Goal: Information Seeking & Learning: Check status

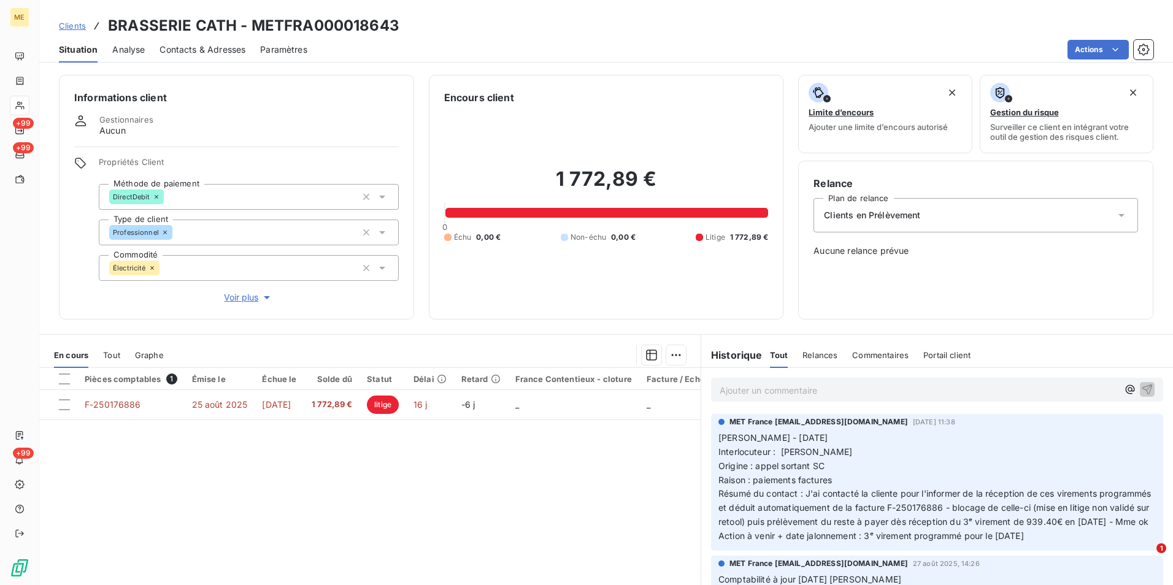
scroll to position [317, 0]
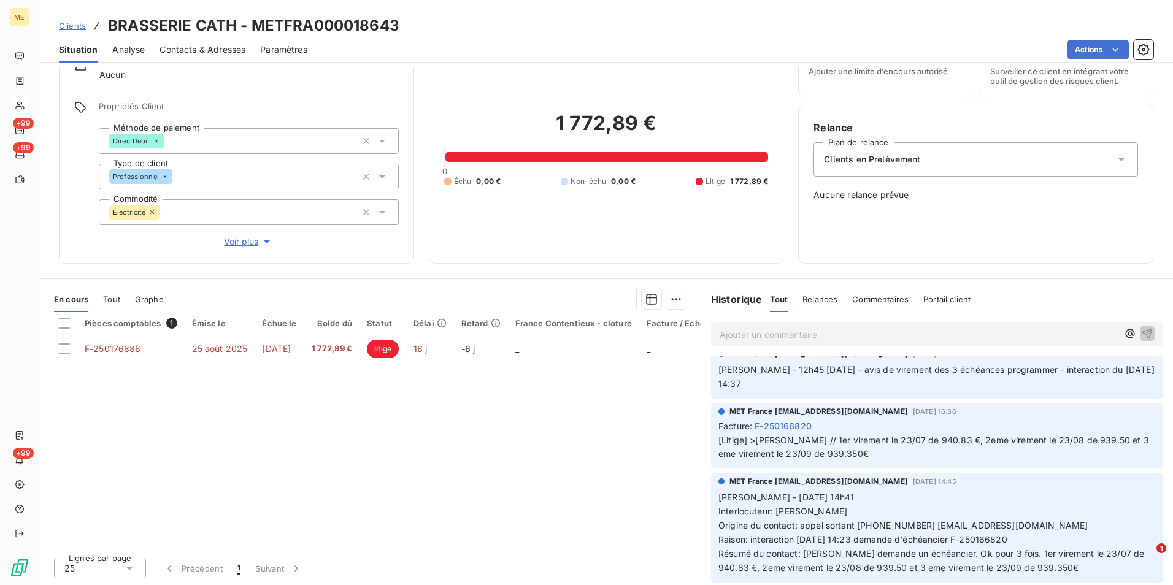
click at [82, 24] on span "Clients" at bounding box center [72, 26] width 27 height 10
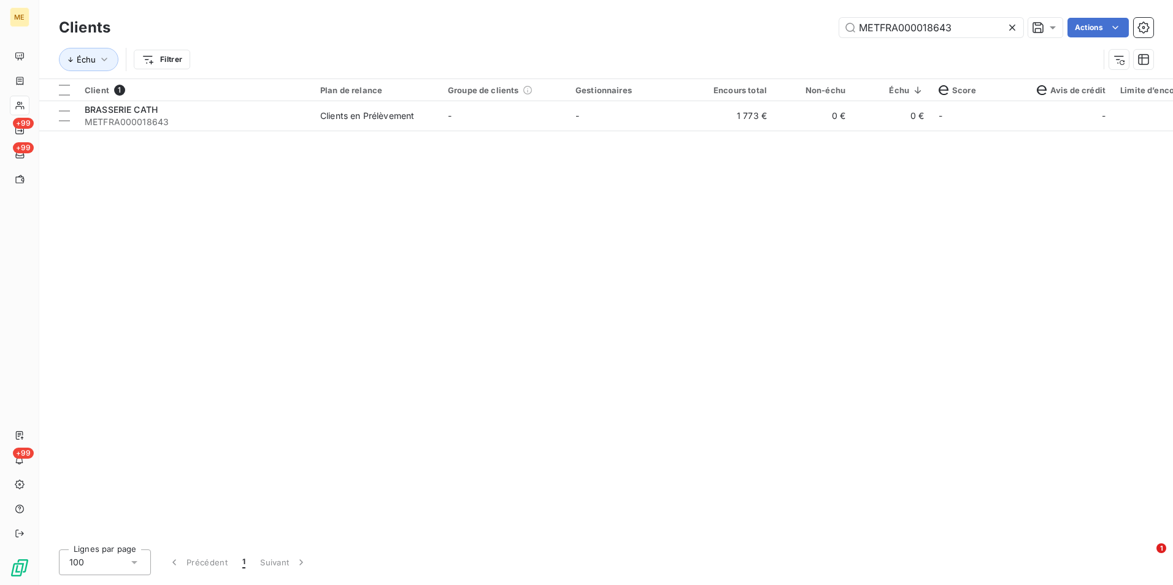
click at [1010, 29] on icon at bounding box center [1012, 28] width 6 height 6
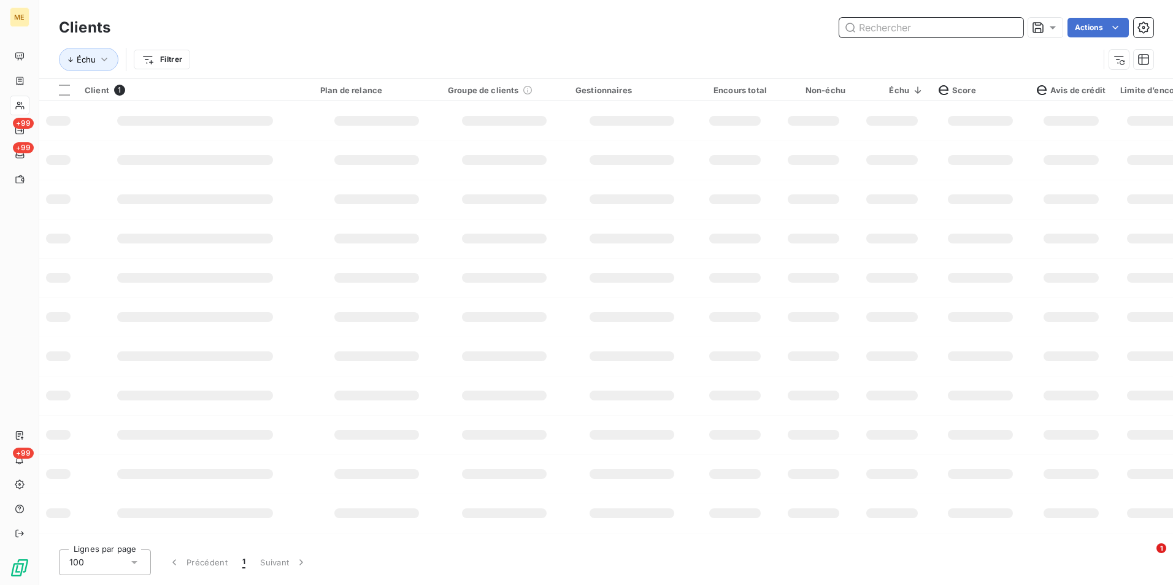
click at [1010, 29] on input "text" at bounding box center [931, 28] width 184 height 20
paste input "METFRA000018643"
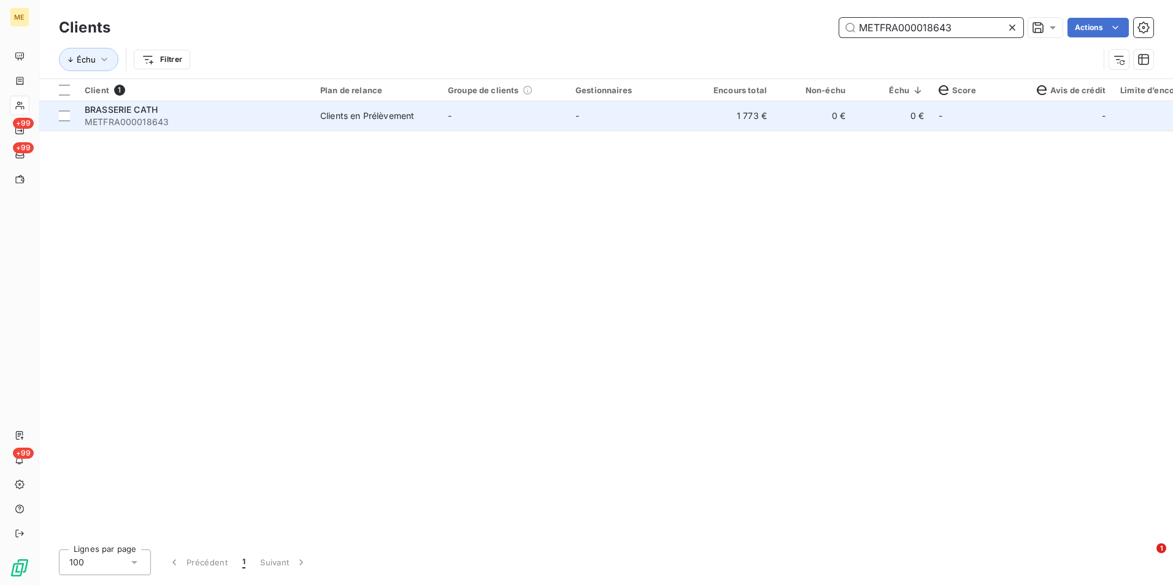
type input "METFRA000018643"
click at [788, 126] on td "0 €" at bounding box center [813, 115] width 79 height 29
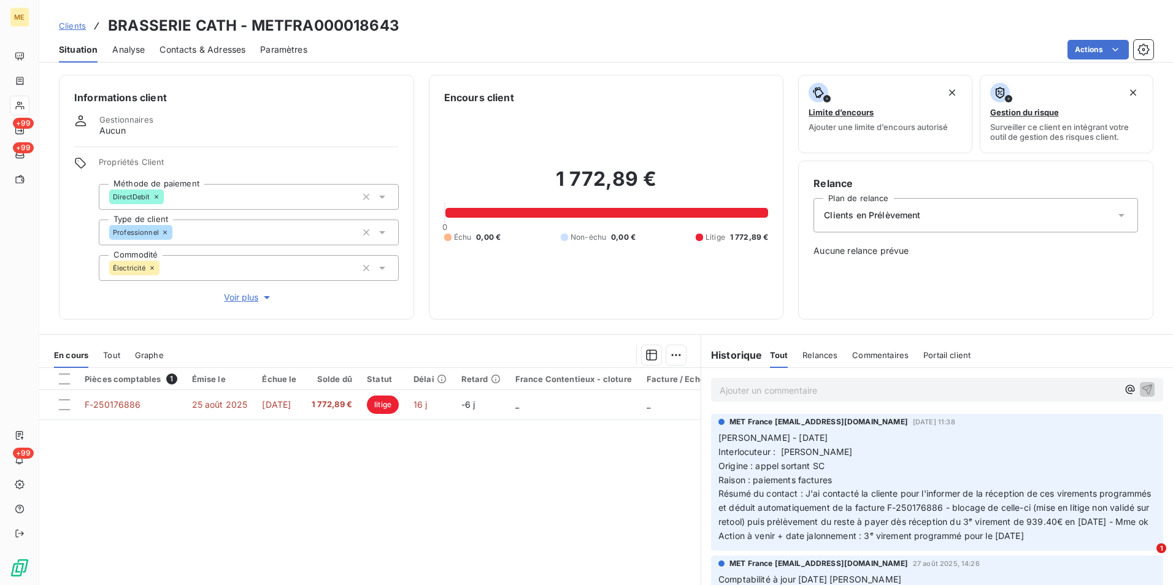
click at [84, 7] on div "Clients BRASSERIE CATH - METFRA000018643 Situation Analyse Contacts & Adresses …" at bounding box center [606, 31] width 1134 height 63
click at [78, 21] on span "Clients" at bounding box center [72, 26] width 27 height 10
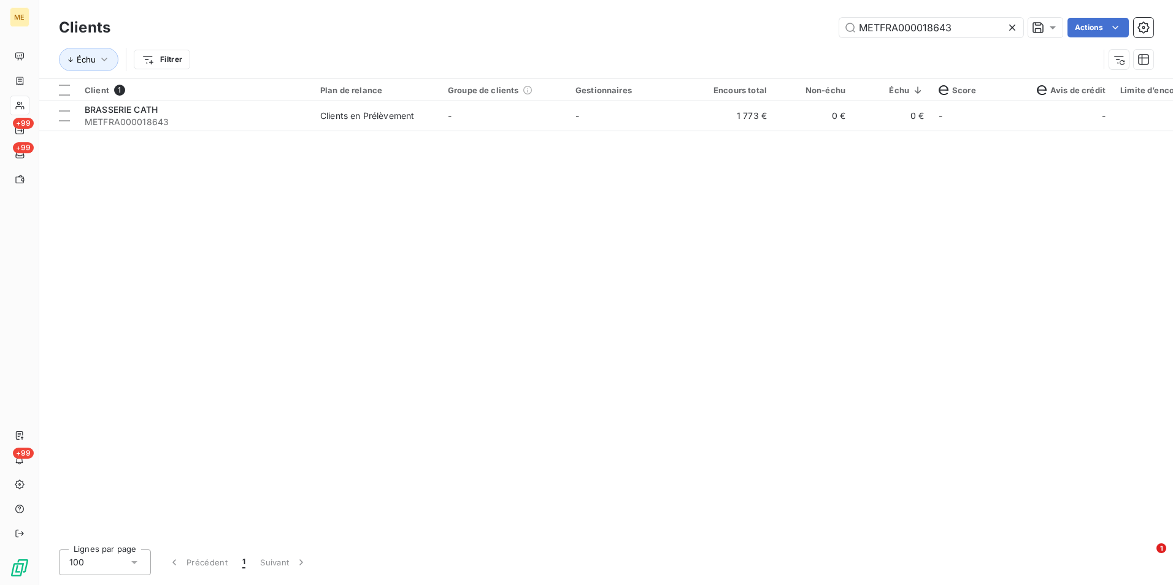
click at [1011, 29] on icon at bounding box center [1012, 27] width 12 height 12
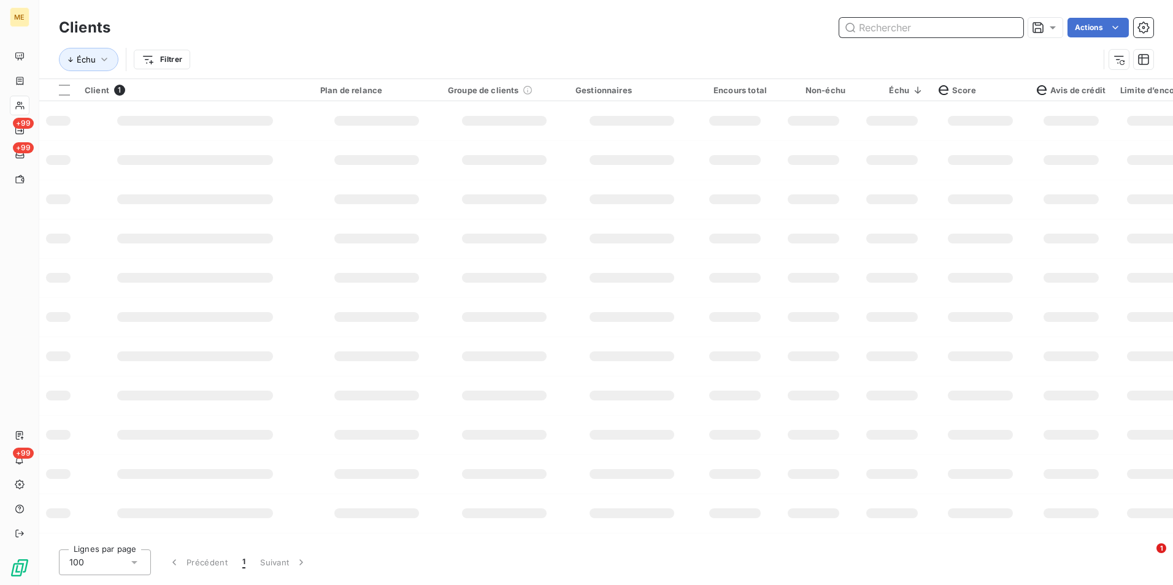
click at [1010, 27] on input "text" at bounding box center [931, 28] width 184 height 20
paste input "METFRA000016141"
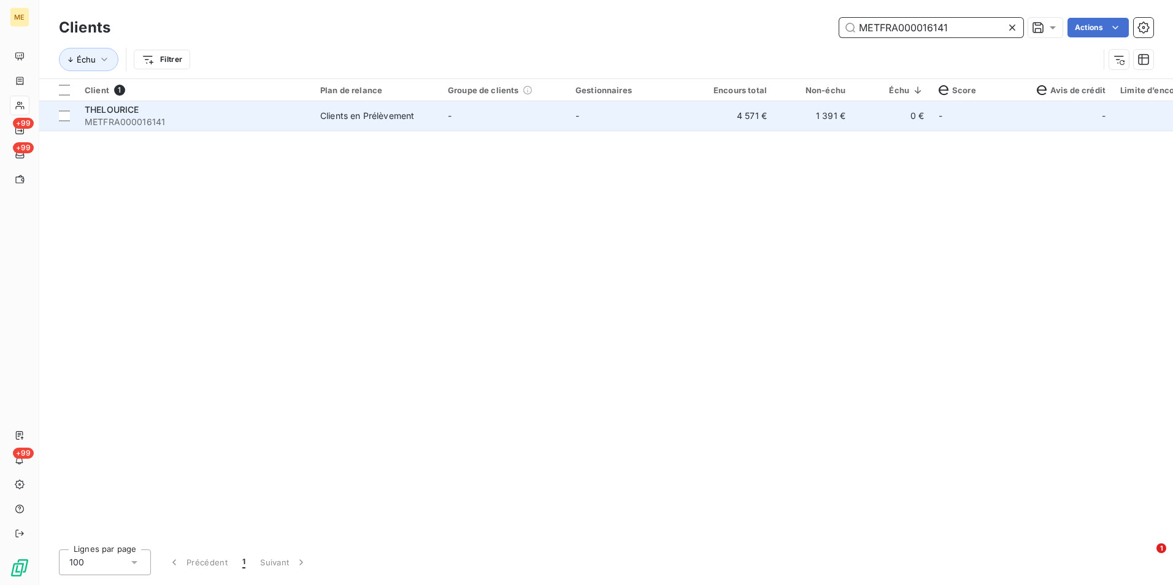
type input "METFRA000016141"
click at [640, 121] on td "-" at bounding box center [632, 115] width 128 height 29
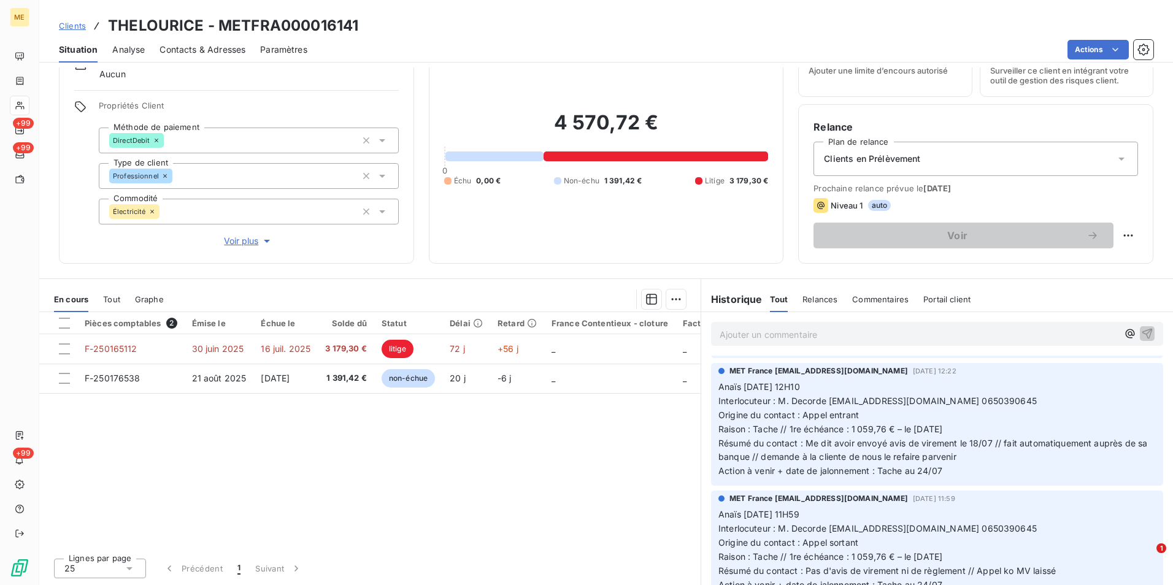
scroll to position [859, 0]
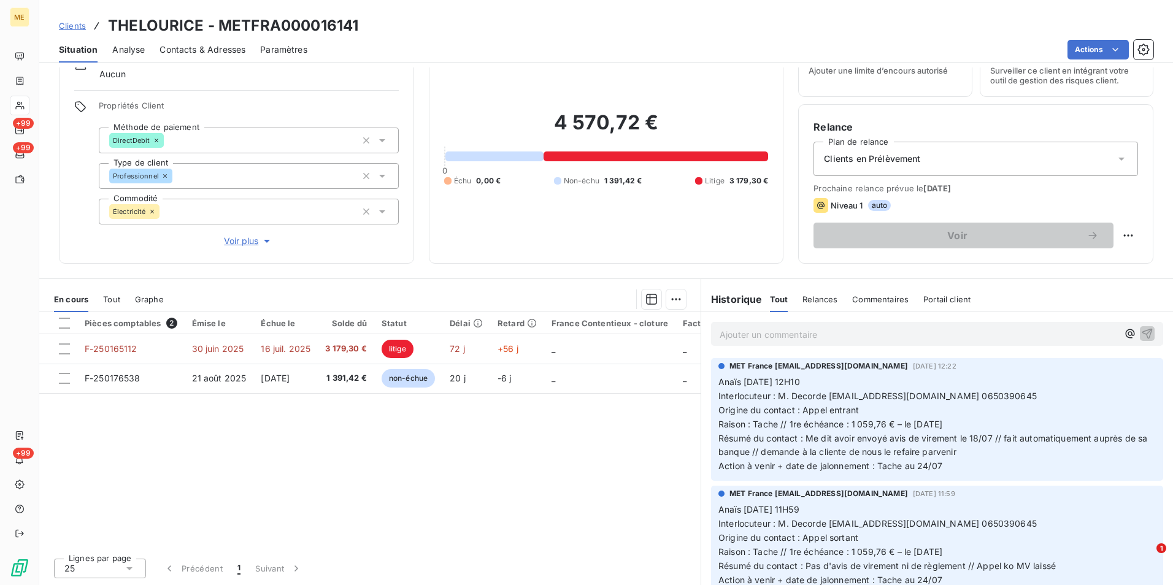
click at [299, 19] on h3 "THELOURICE - METFRA000016141" at bounding box center [233, 26] width 250 height 22
copy h3 "METFRA000016141"
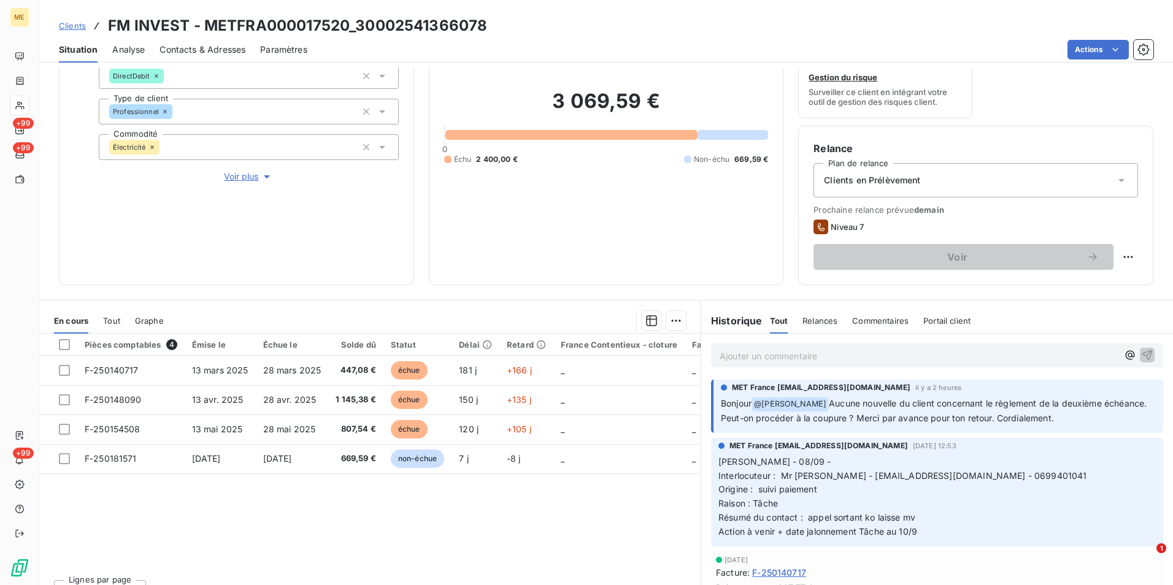
scroll to position [142, 0]
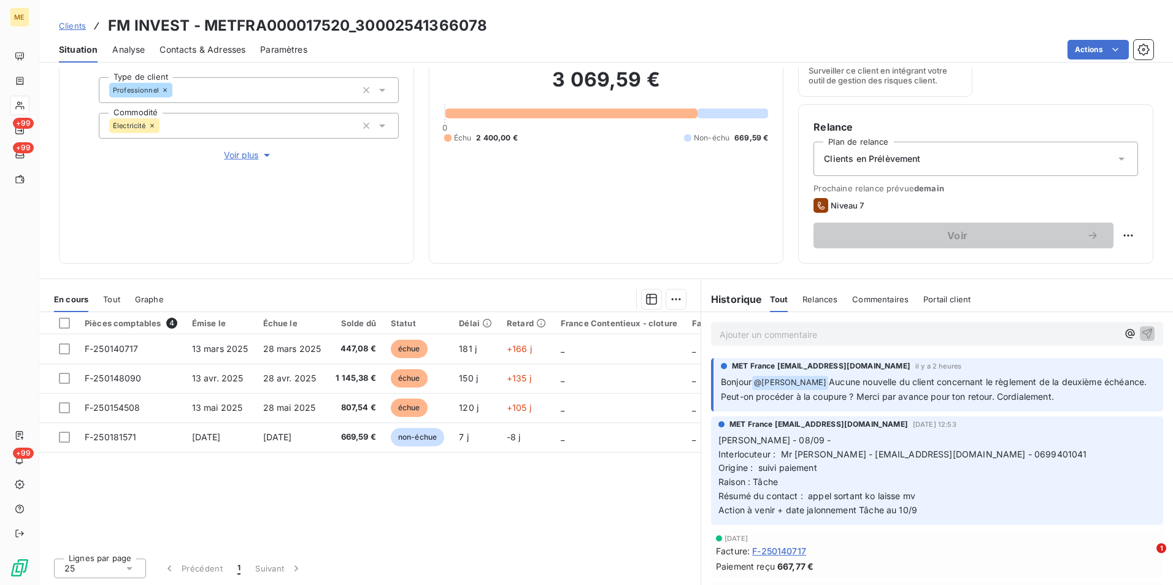
click at [806, 333] on p "Ajouter un commentaire ﻿" at bounding box center [919, 334] width 398 height 15
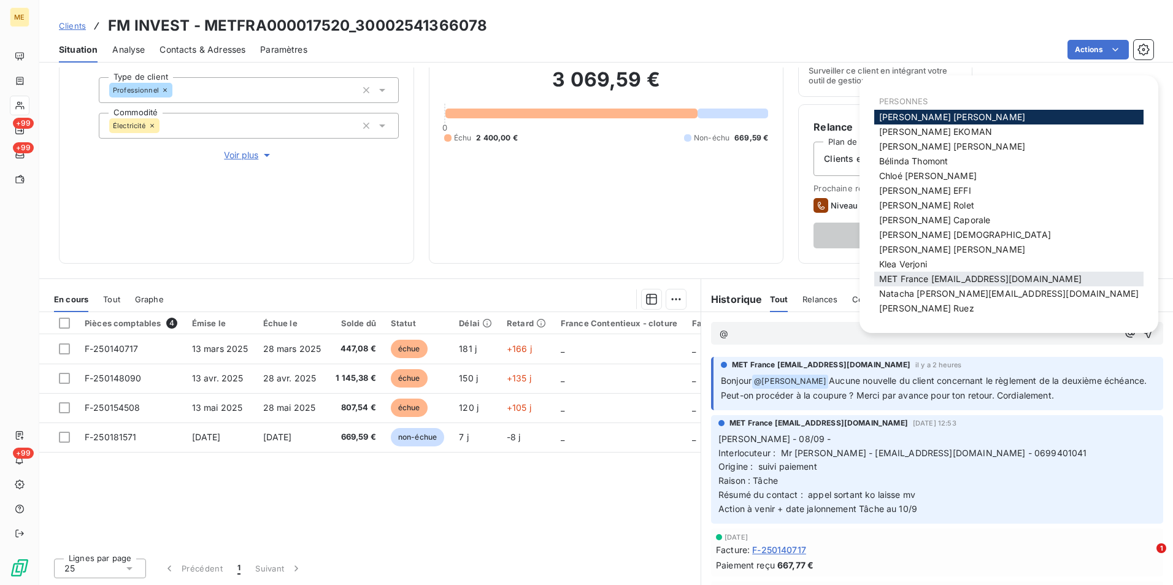
click at [925, 283] on span "MET France [EMAIL_ADDRESS][DOMAIN_NAME]" at bounding box center [980, 279] width 202 height 10
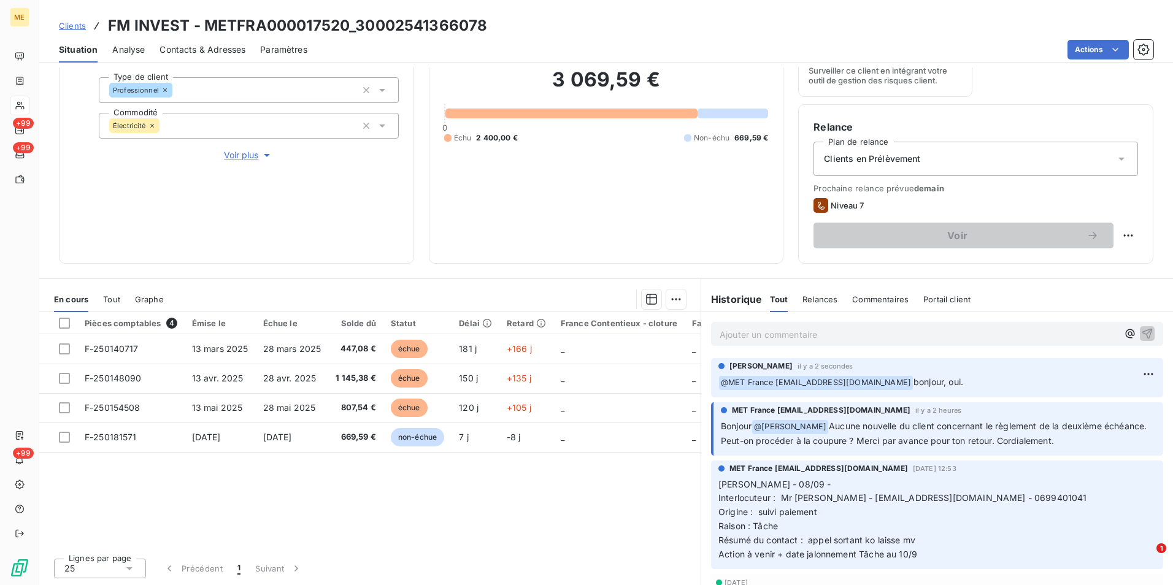
click at [76, 25] on span "Clients" at bounding box center [72, 26] width 27 height 10
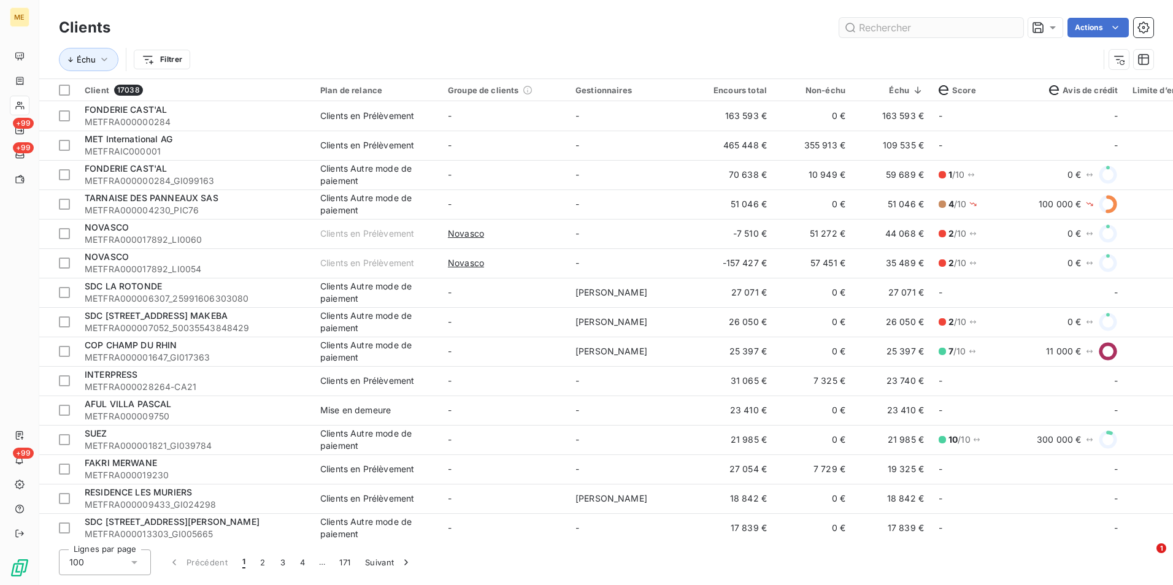
click at [867, 25] on input "text" at bounding box center [931, 28] width 184 height 20
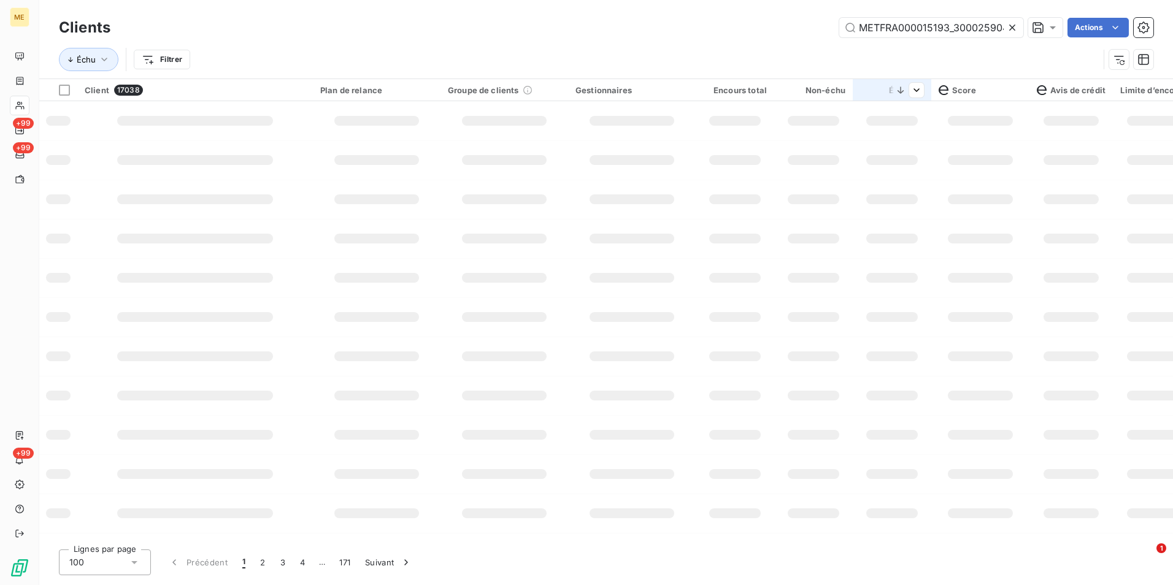
scroll to position [0, 35]
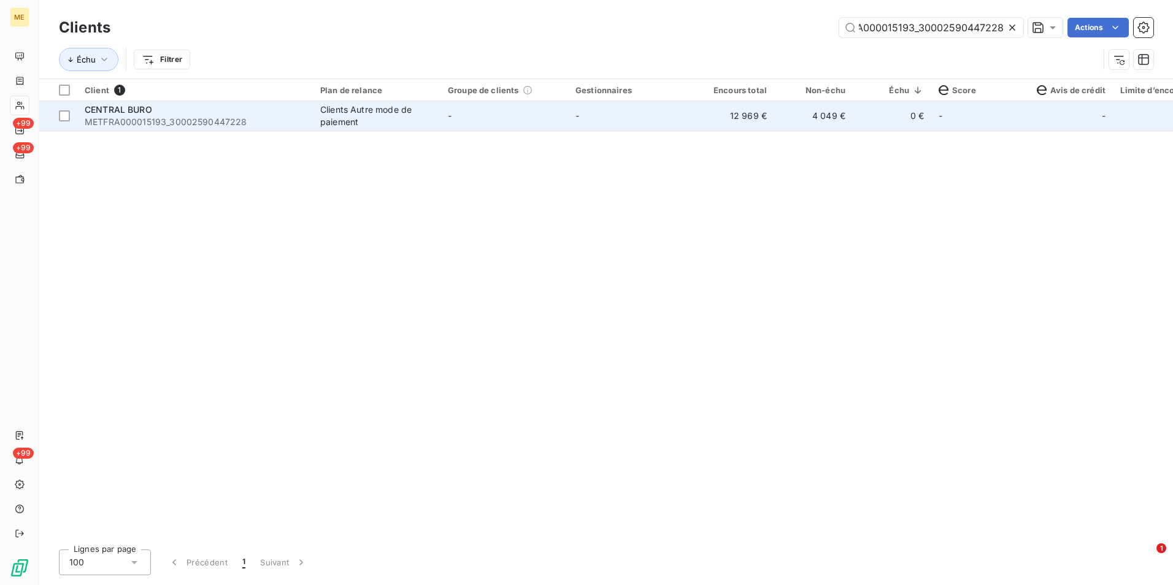
type input "METFRA000015193_30002590447228"
click at [496, 129] on td "-" at bounding box center [504, 115] width 128 height 29
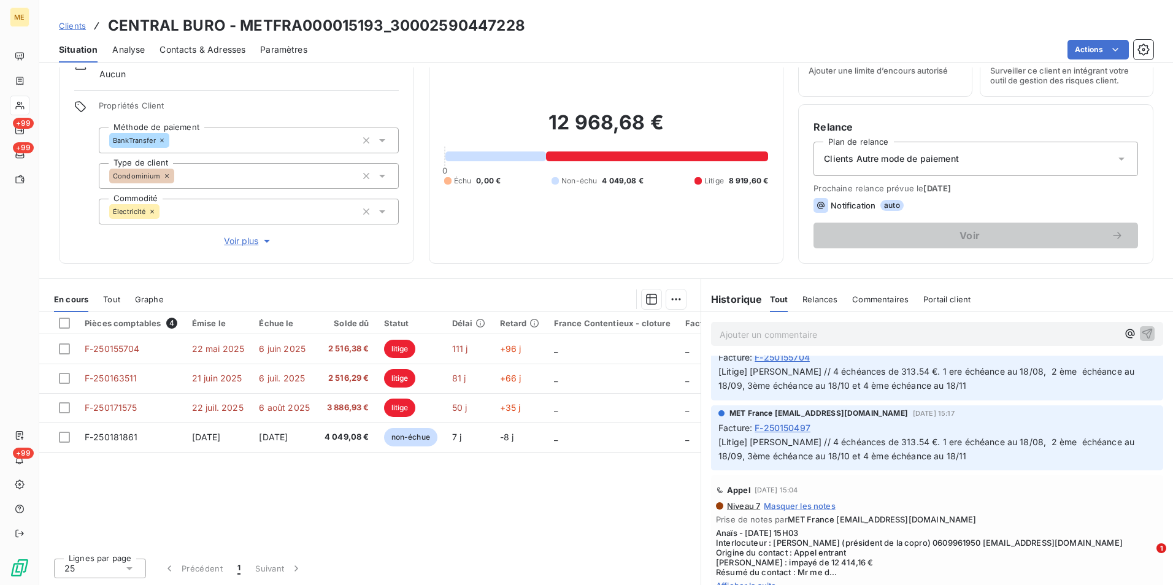
scroll to position [613, 0]
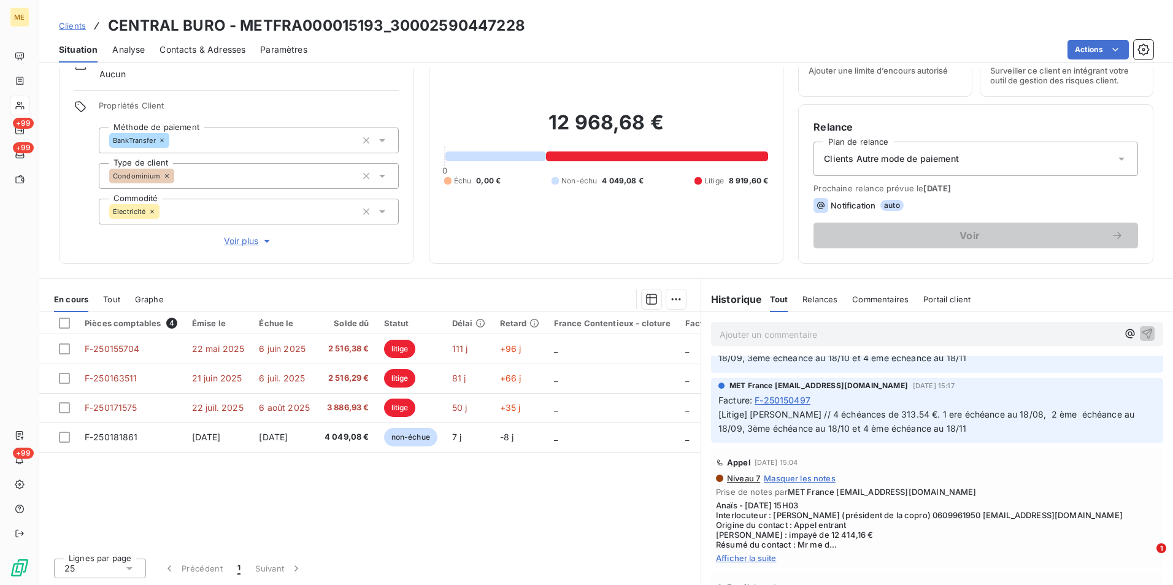
click at [766, 561] on span "Afficher la suite" at bounding box center [937, 558] width 442 height 10
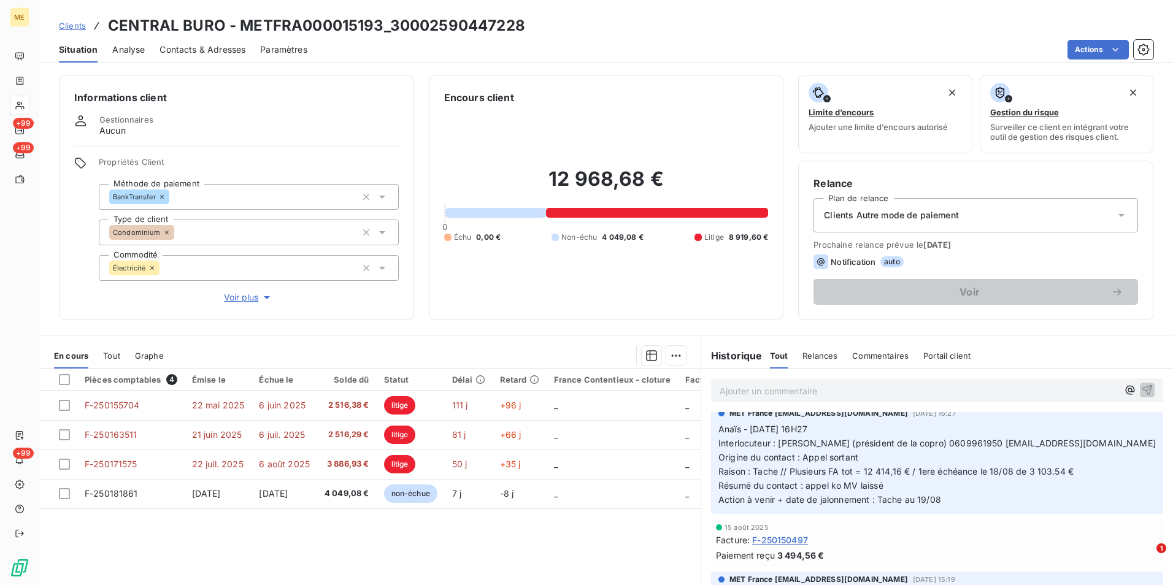
scroll to position [61, 0]
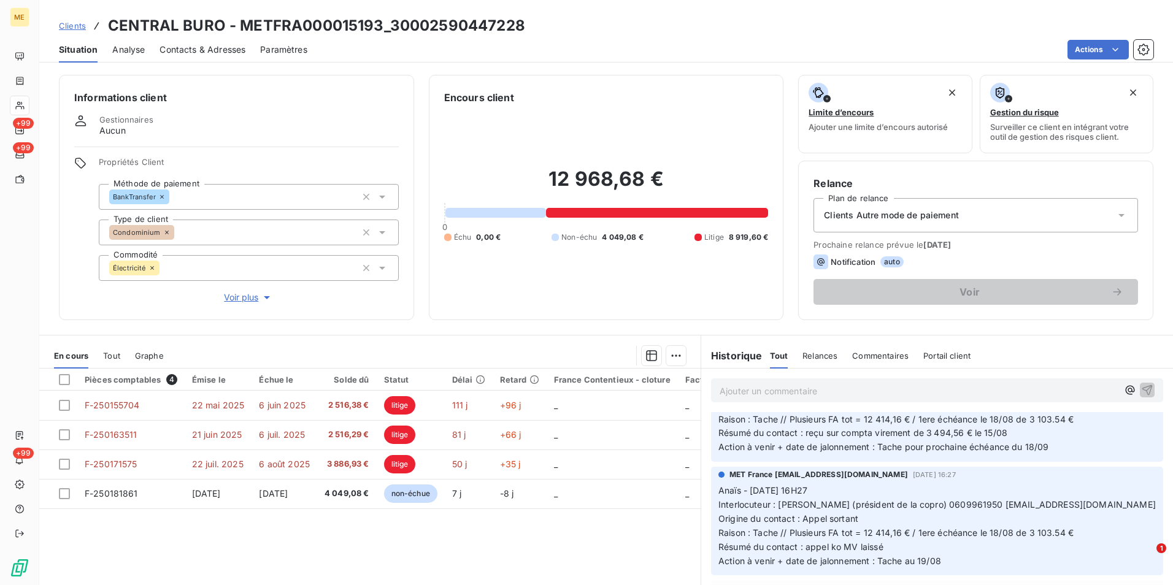
click at [68, 21] on span "Clients" at bounding box center [72, 26] width 27 height 10
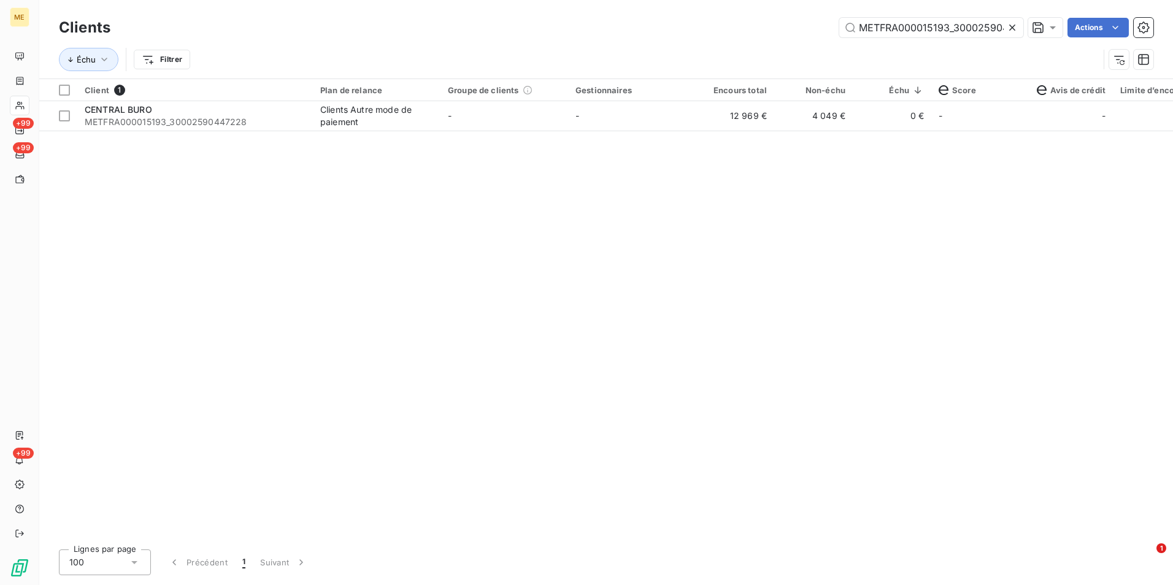
click at [1009, 30] on icon at bounding box center [1012, 27] width 12 height 12
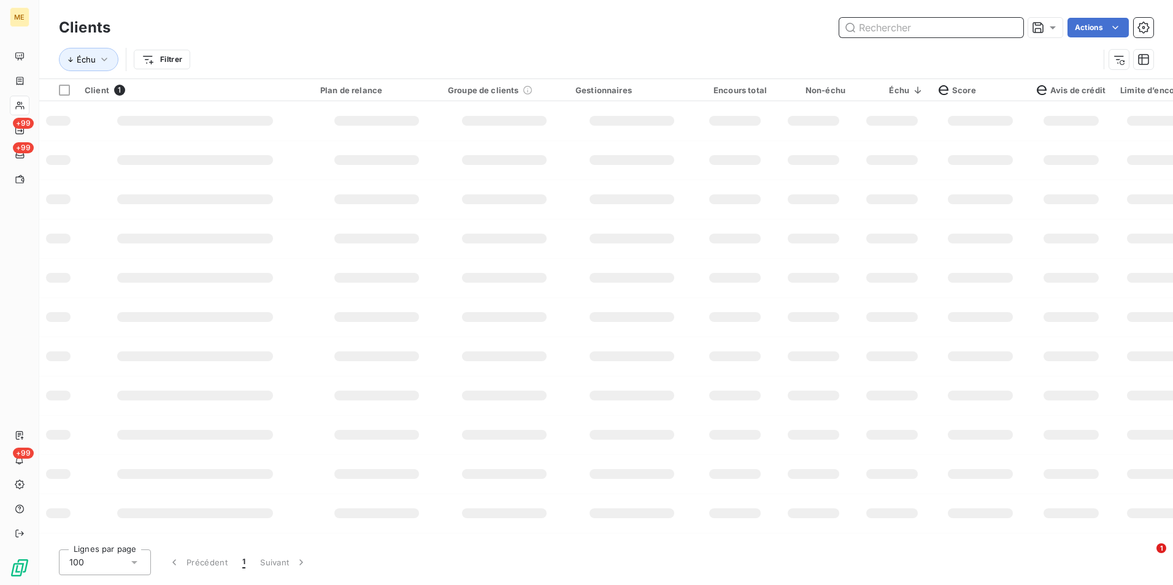
click at [995, 25] on input "text" at bounding box center [931, 28] width 184 height 20
paste input "METFRA000014802"
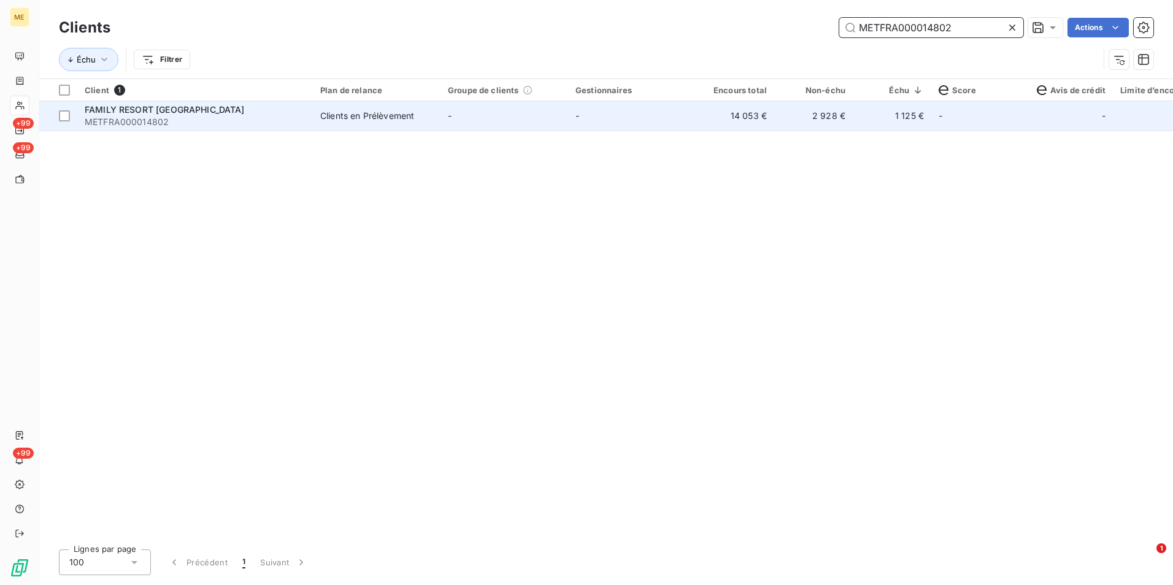
type input "METFRA000014802"
click at [503, 109] on td "-" at bounding box center [504, 115] width 128 height 29
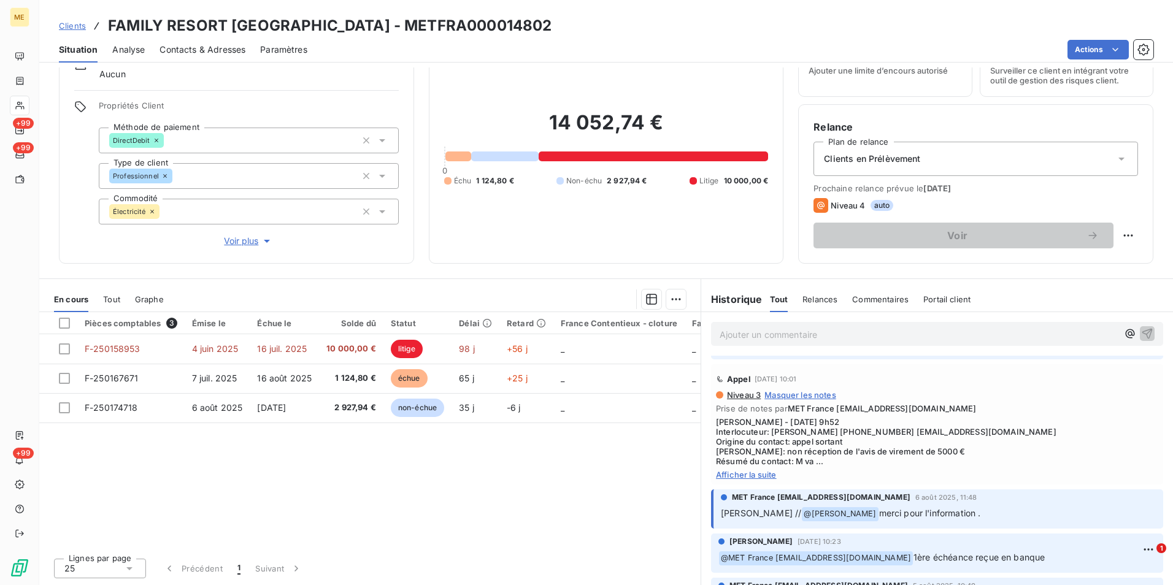
scroll to position [123, 0]
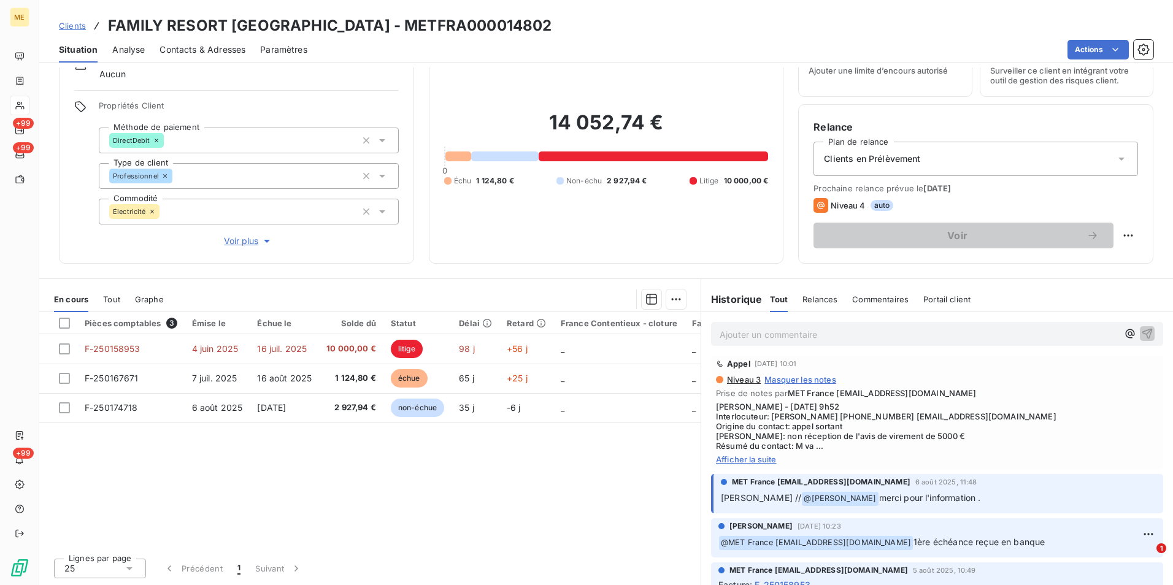
click at [750, 461] on span "Afficher la suite" at bounding box center [937, 460] width 442 height 10
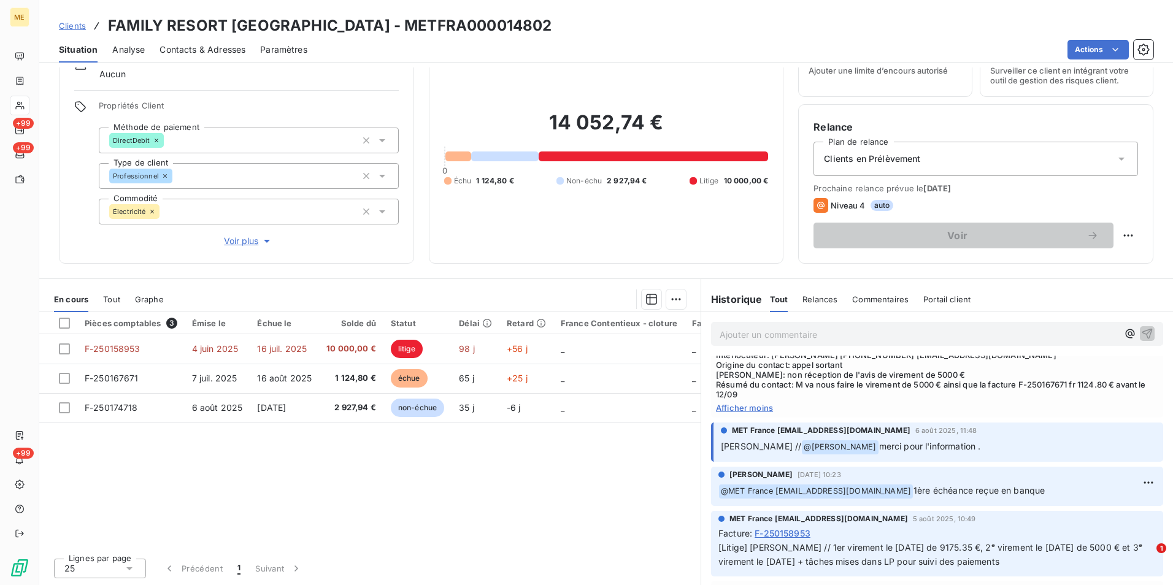
scroll to position [0, 0]
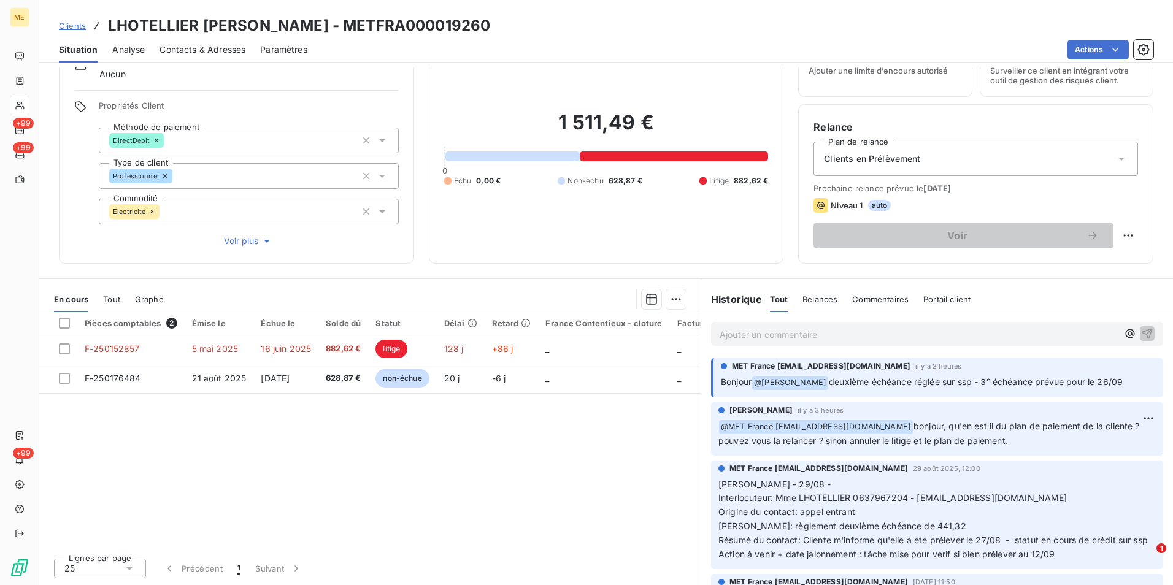
click at [75, 23] on span "Clients" at bounding box center [72, 26] width 27 height 10
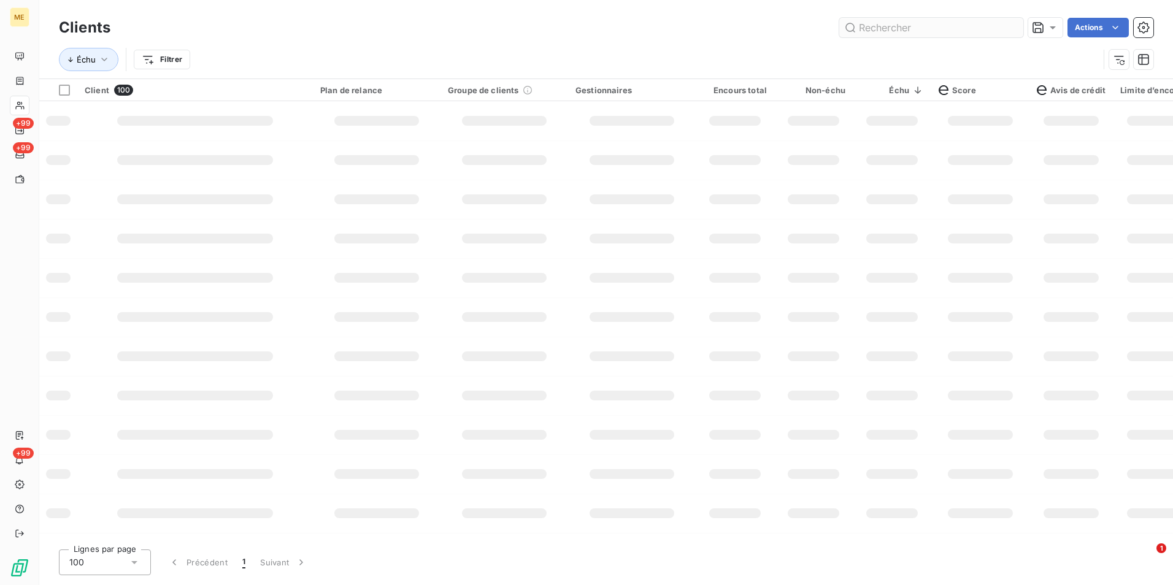
click at [916, 33] on input "text" at bounding box center [931, 28] width 184 height 20
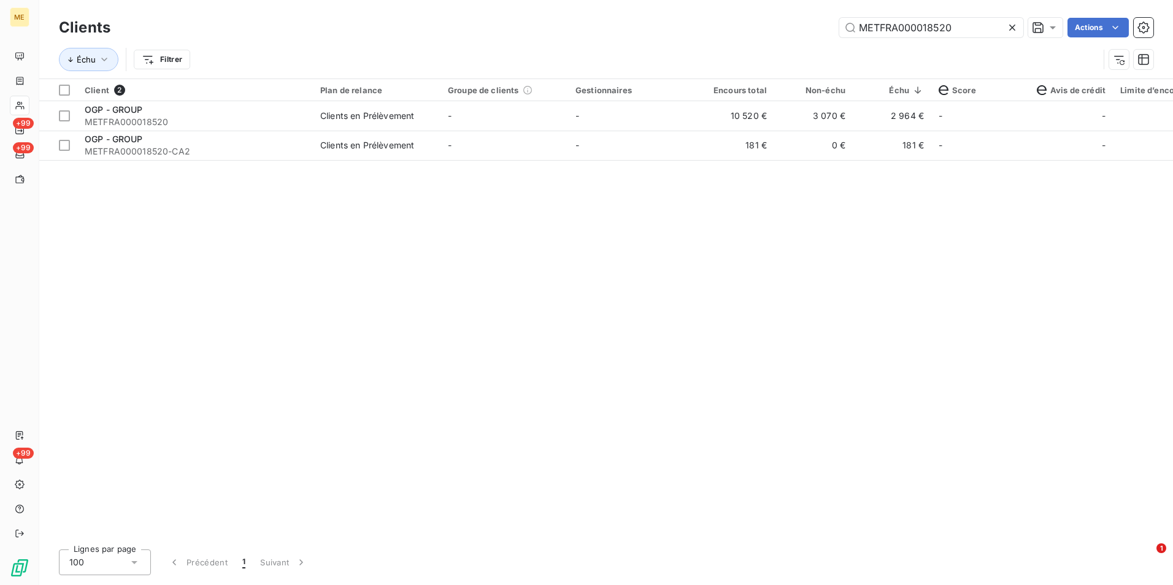
type input "METFRA000018520"
click at [755, 127] on td "10 520 €" at bounding box center [735, 115] width 79 height 29
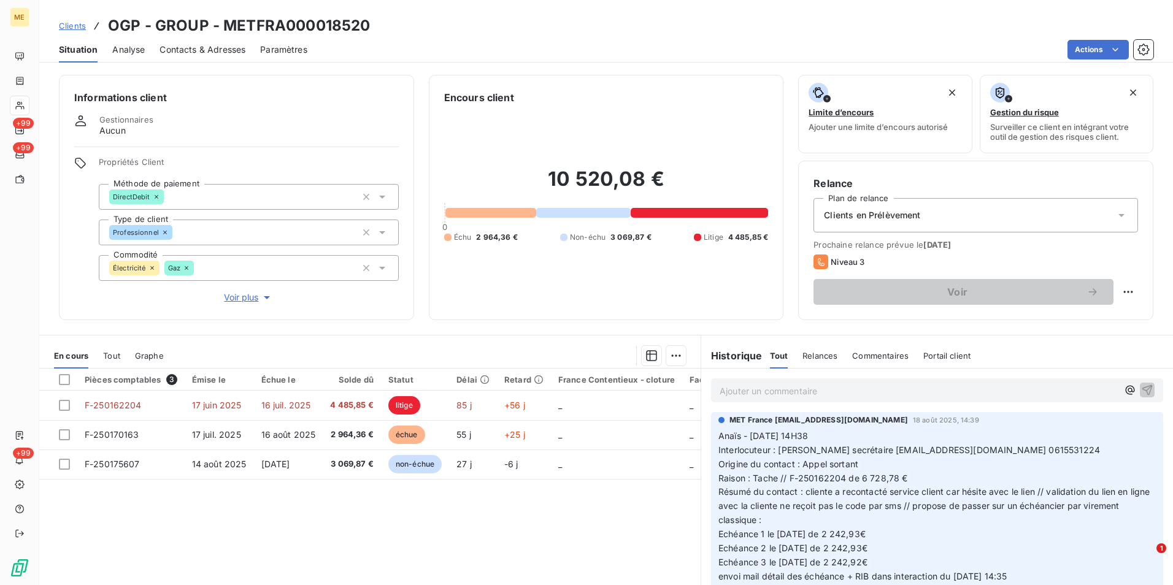
scroll to position [245, 0]
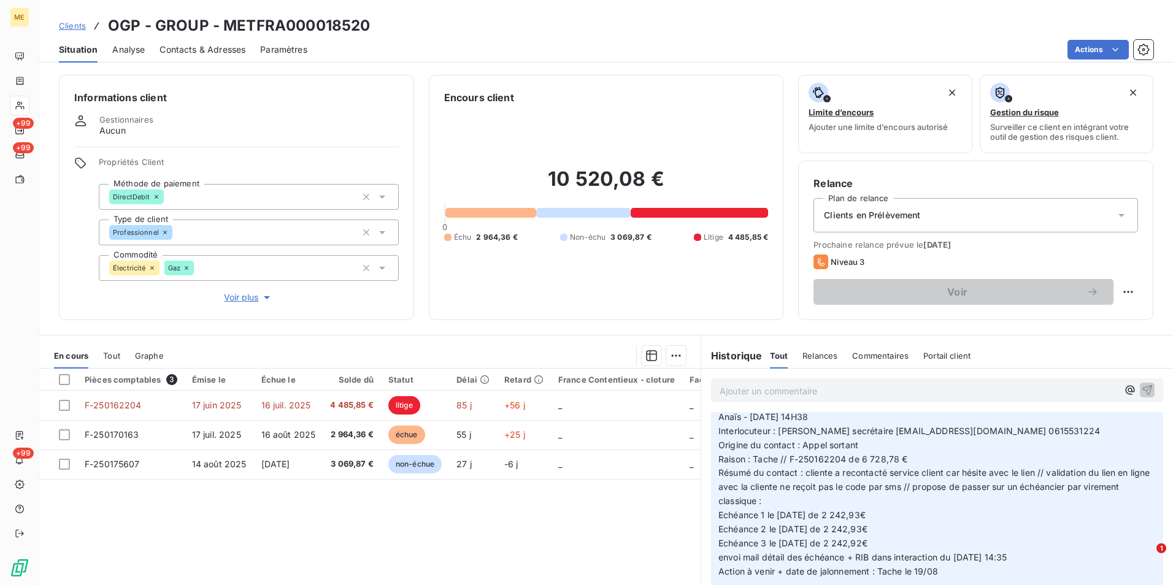
click at [71, 25] on span "Clients" at bounding box center [72, 26] width 27 height 10
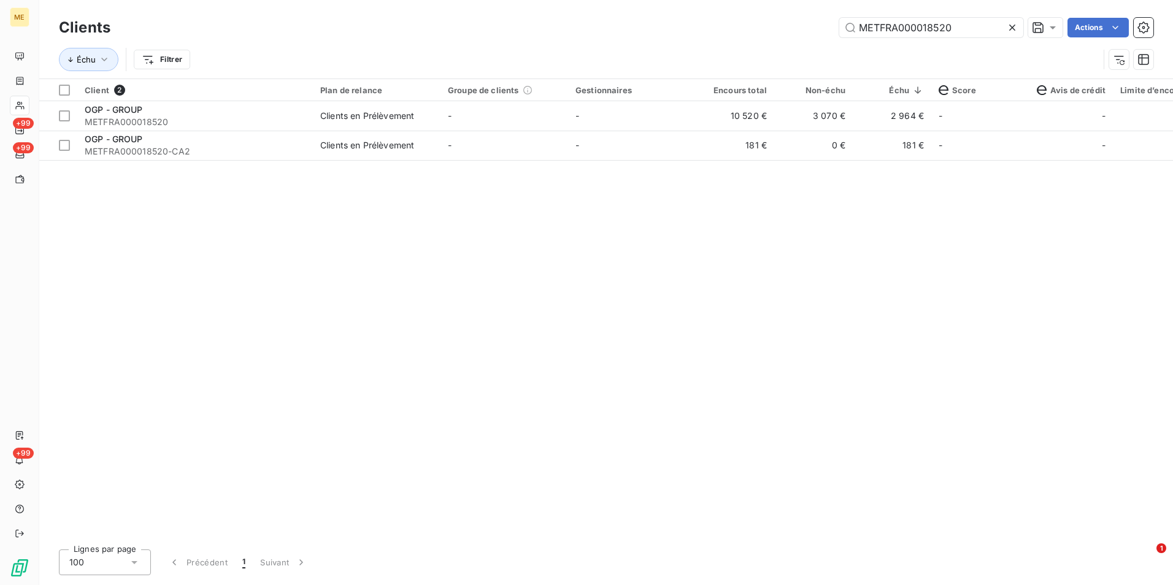
click at [1012, 20] on div at bounding box center [1014, 28] width 17 height 20
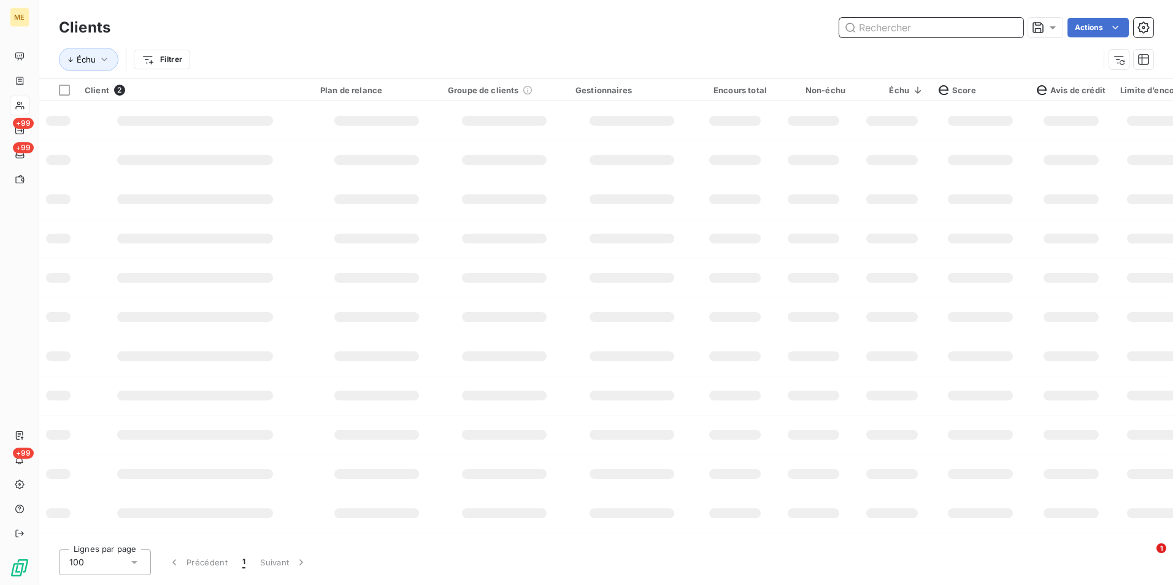
click at [1010, 25] on input "text" at bounding box center [931, 28] width 184 height 20
paste input "METFRA000018492-CA2"
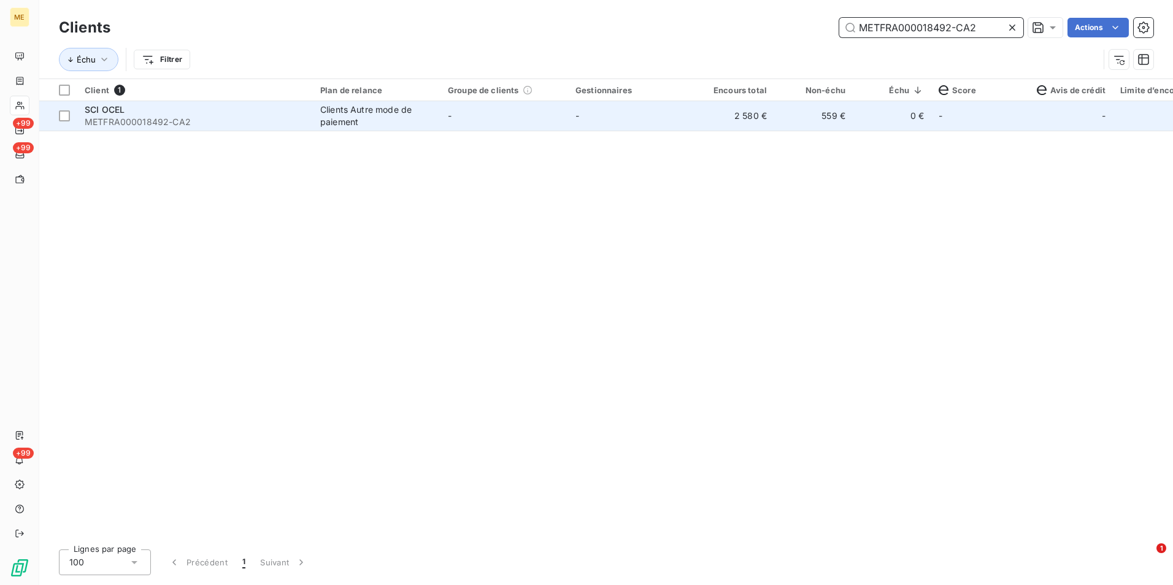
type input "METFRA000018492-CA2"
click at [590, 113] on td "-" at bounding box center [632, 115] width 128 height 29
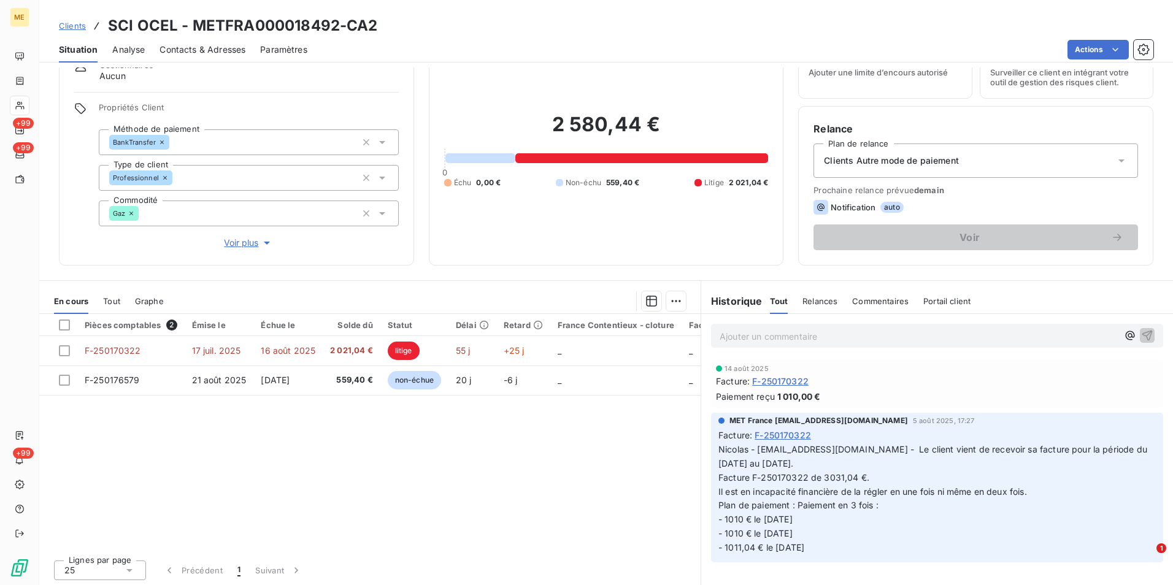
scroll to position [56, 0]
drag, startPoint x: 69, startPoint y: 21, endPoint x: 103, endPoint y: 28, distance: 34.4
click at [69, 21] on span "Clients" at bounding box center [72, 26] width 27 height 10
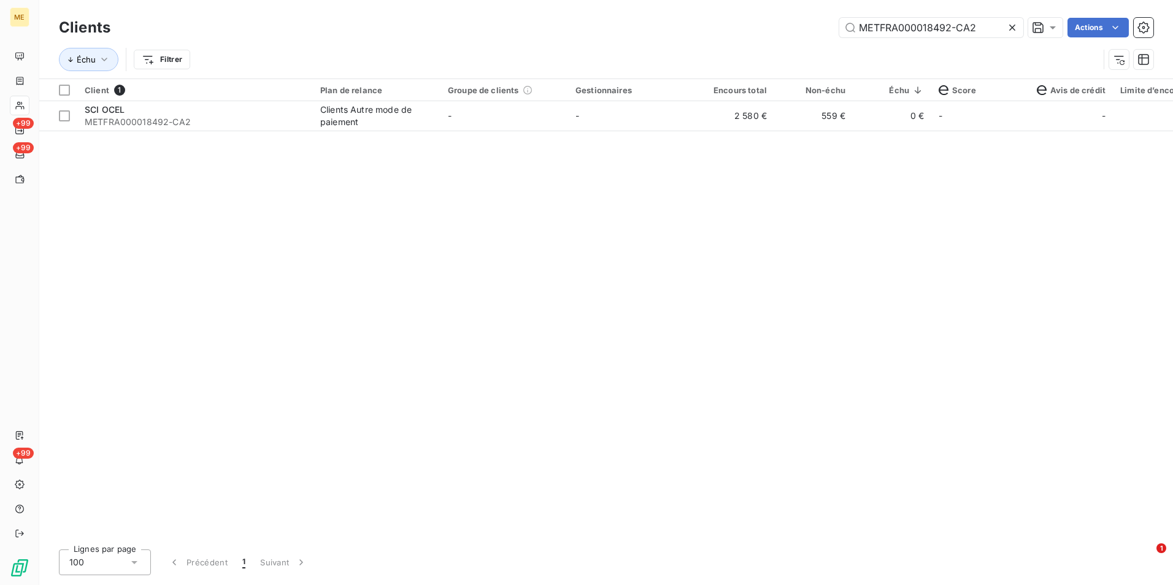
click at [1011, 26] on icon at bounding box center [1012, 27] width 12 height 12
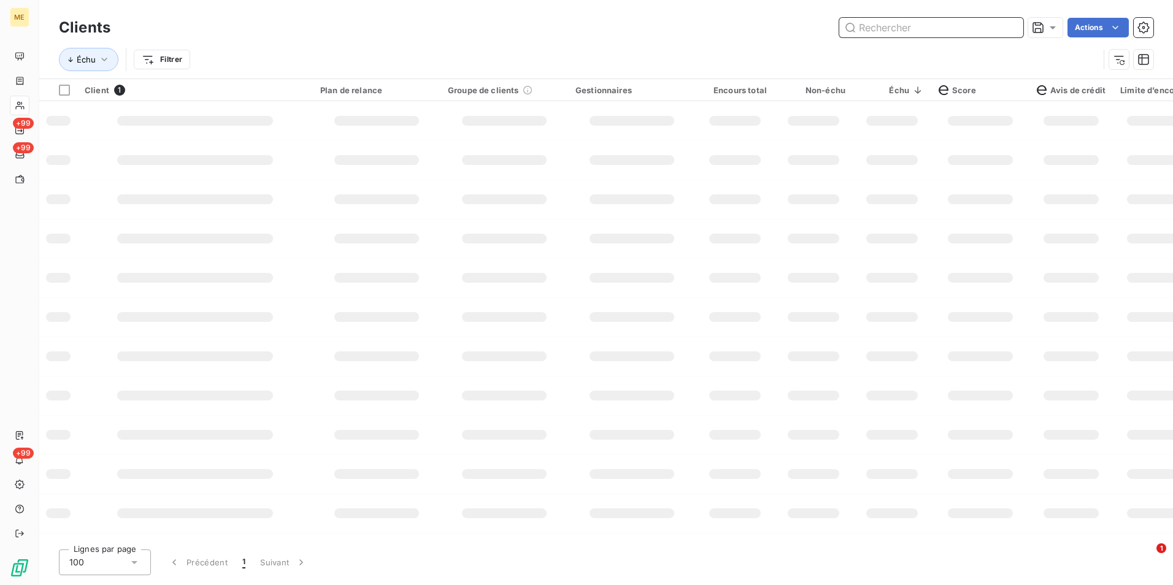
click at [1011, 26] on input "text" at bounding box center [931, 28] width 184 height 20
paste input "METFRA000018230"
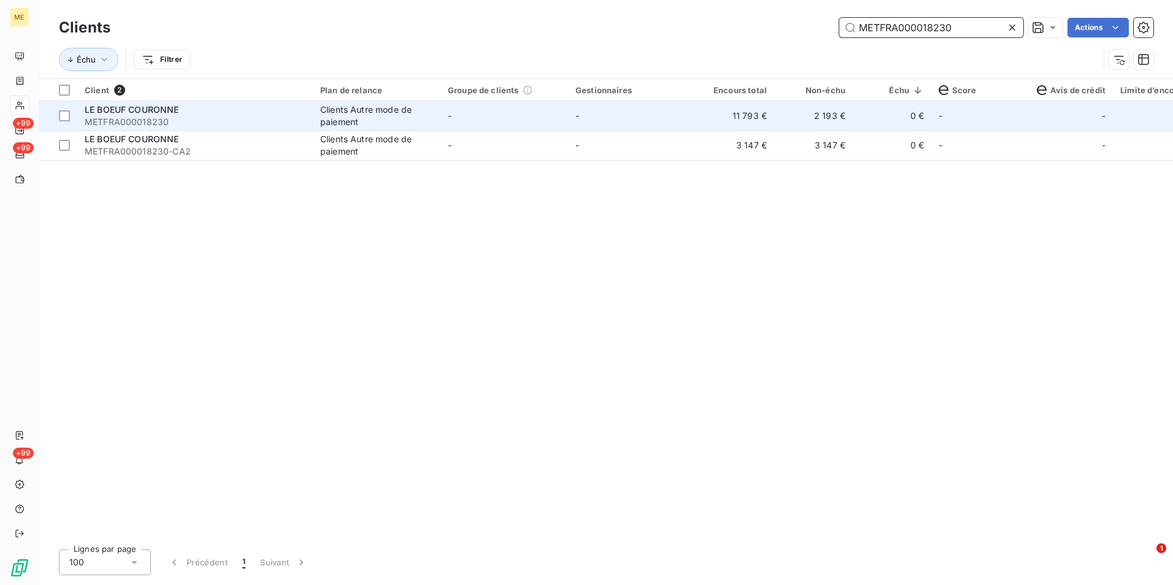
type input "METFRA000018230"
click at [552, 118] on td "-" at bounding box center [504, 115] width 128 height 29
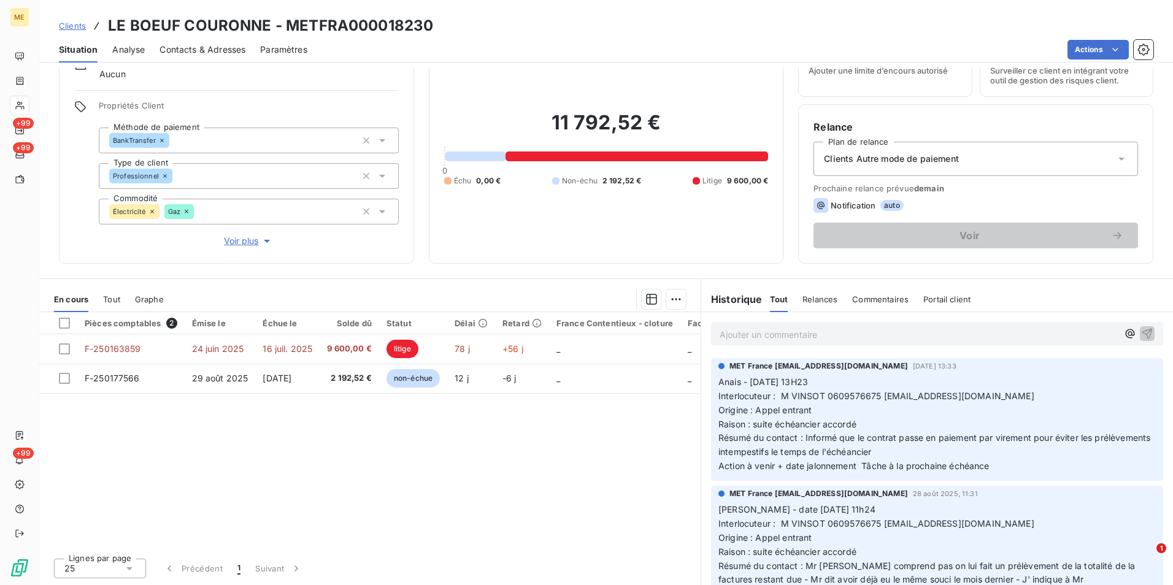
click at [346, 28] on h3 "LE BOEUF COURONNE - METFRA000018230" at bounding box center [270, 26] width 325 height 22
click at [355, 24] on h3 "LE BOEUF COURONNE - METFRA000018230" at bounding box center [270, 26] width 325 height 22
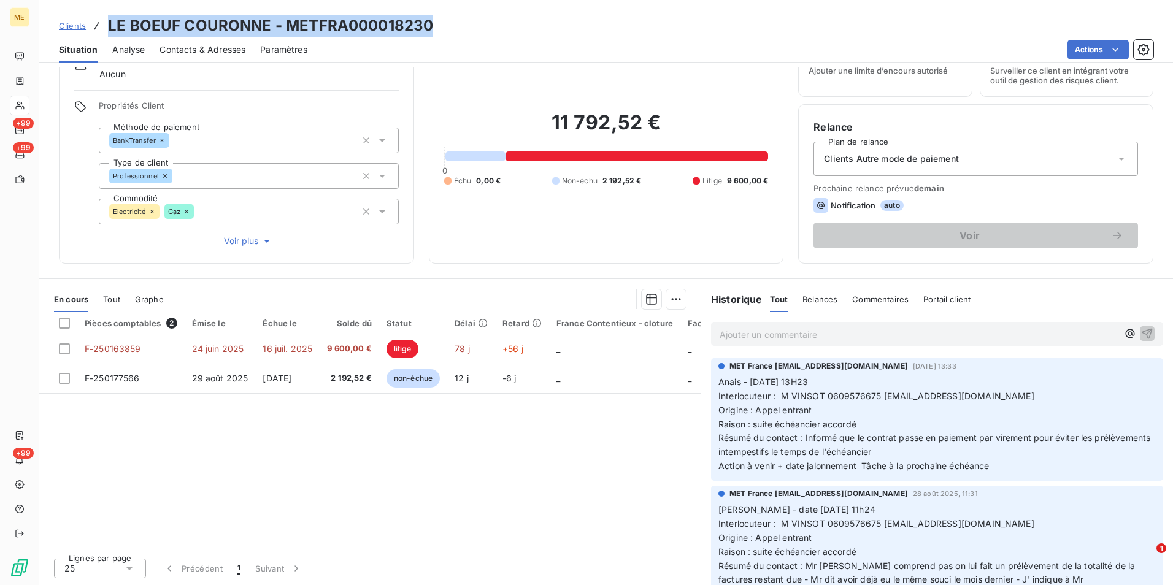
click at [355, 24] on h3 "LE BOEUF COURONNE - METFRA000018230" at bounding box center [270, 26] width 325 height 22
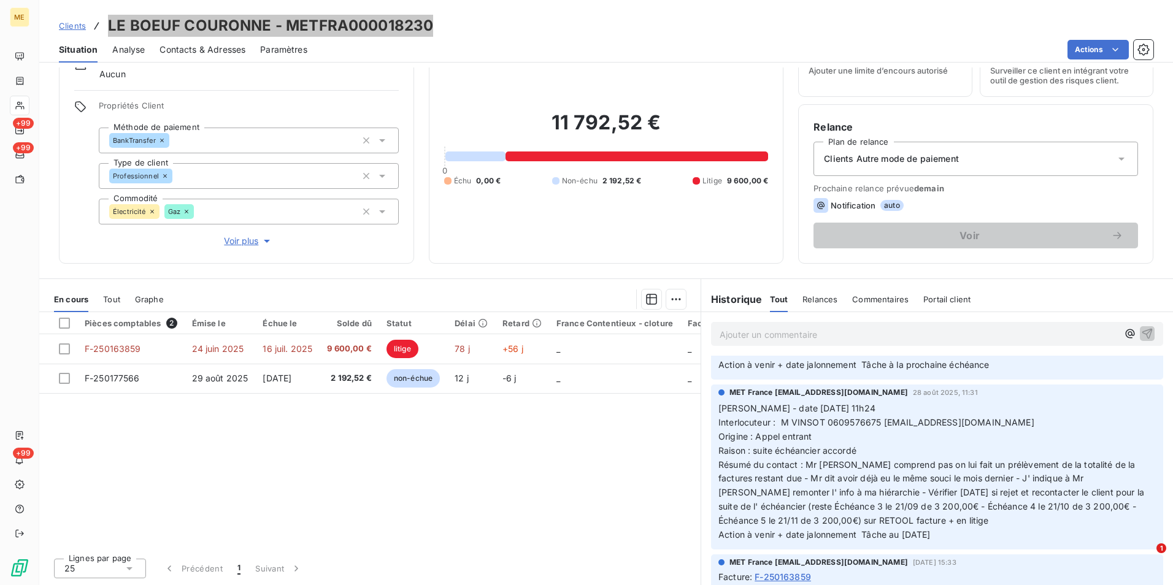
scroll to position [123, 0]
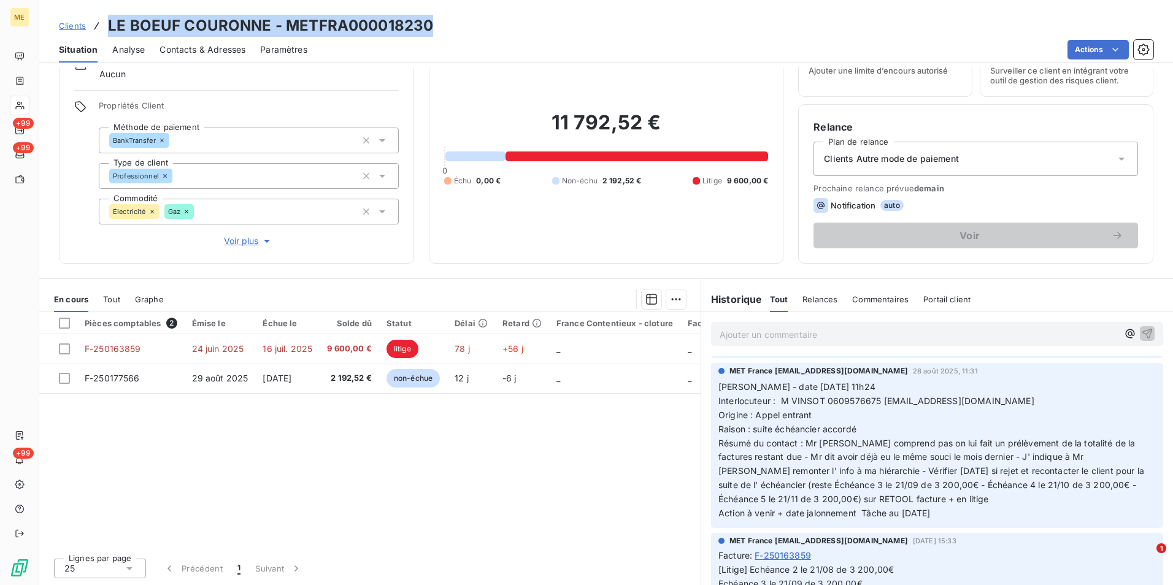
click at [358, 28] on h3 "LE BOEUF COURONNE - METFRA000018230" at bounding box center [270, 26] width 325 height 22
click at [69, 24] on span "Clients" at bounding box center [72, 26] width 27 height 10
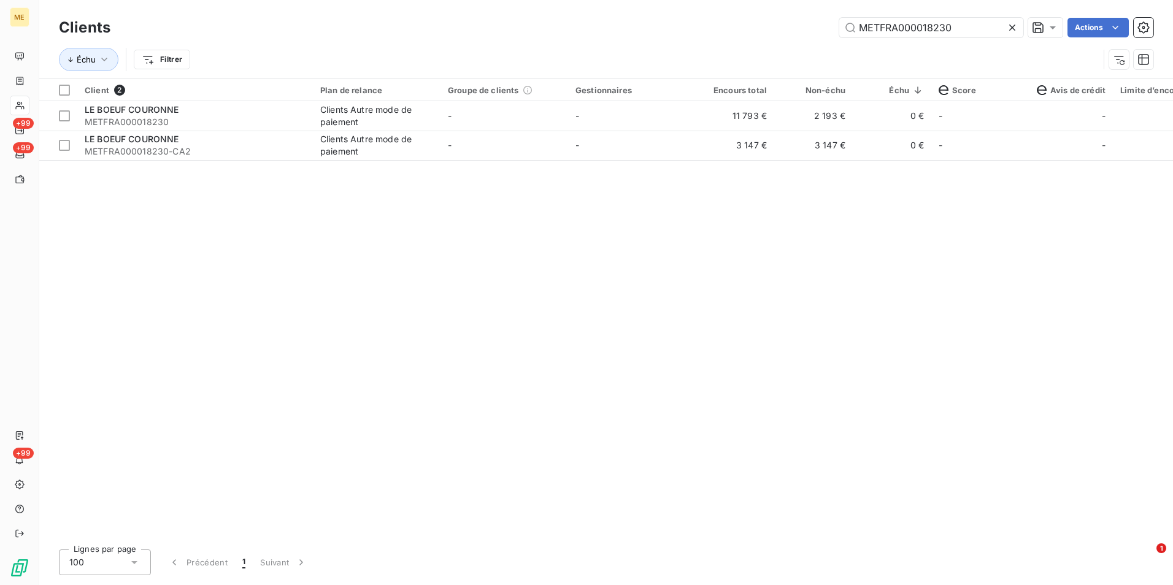
click at [1013, 25] on icon at bounding box center [1012, 28] width 6 height 6
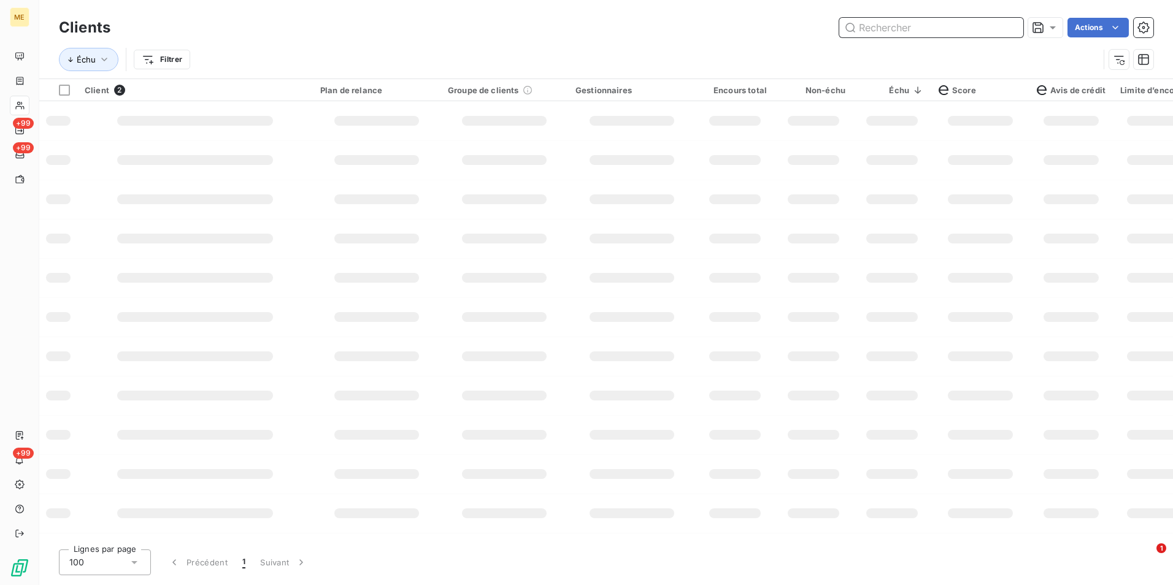
click at [1003, 26] on input "text" at bounding box center [931, 28] width 184 height 20
paste input "METFRA000017092_30000630557616"
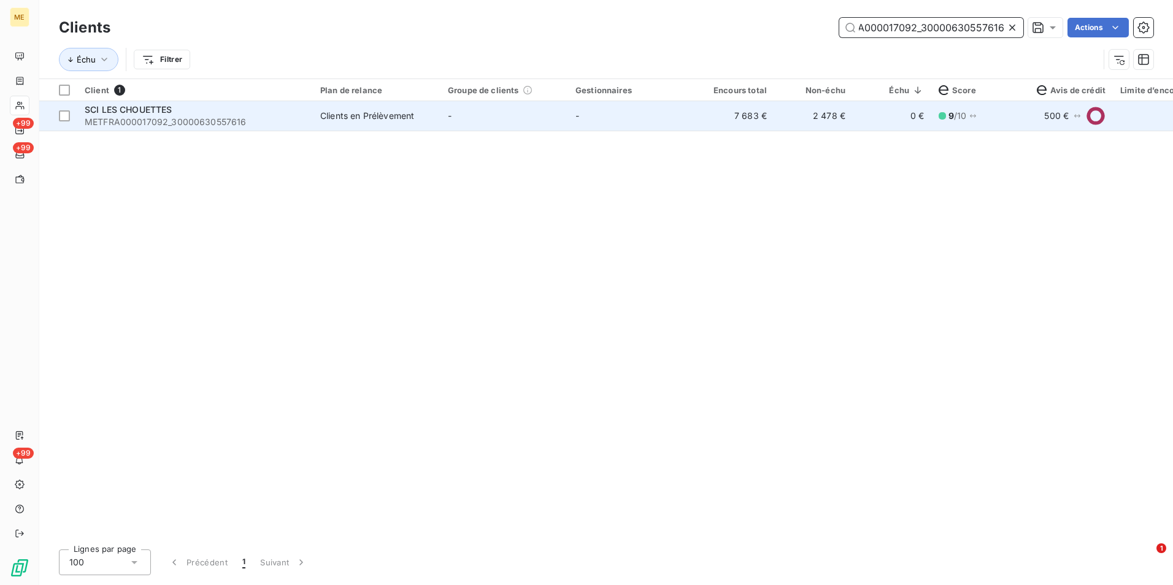
type input "METFRA000017092_30000630557616"
click at [702, 128] on td "7 683 €" at bounding box center [735, 115] width 79 height 29
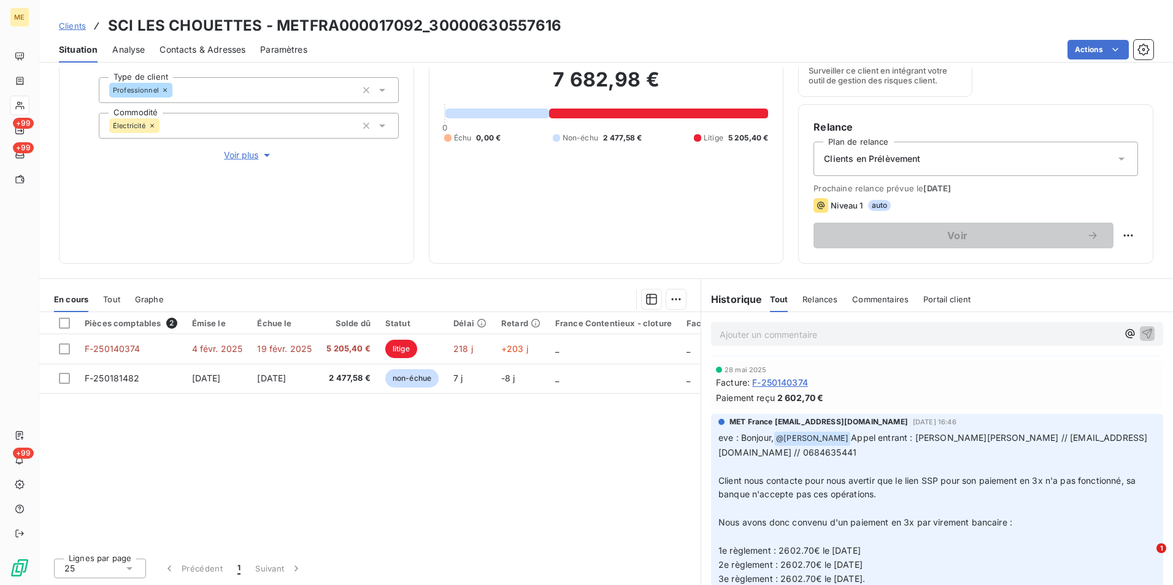
scroll to position [859, 0]
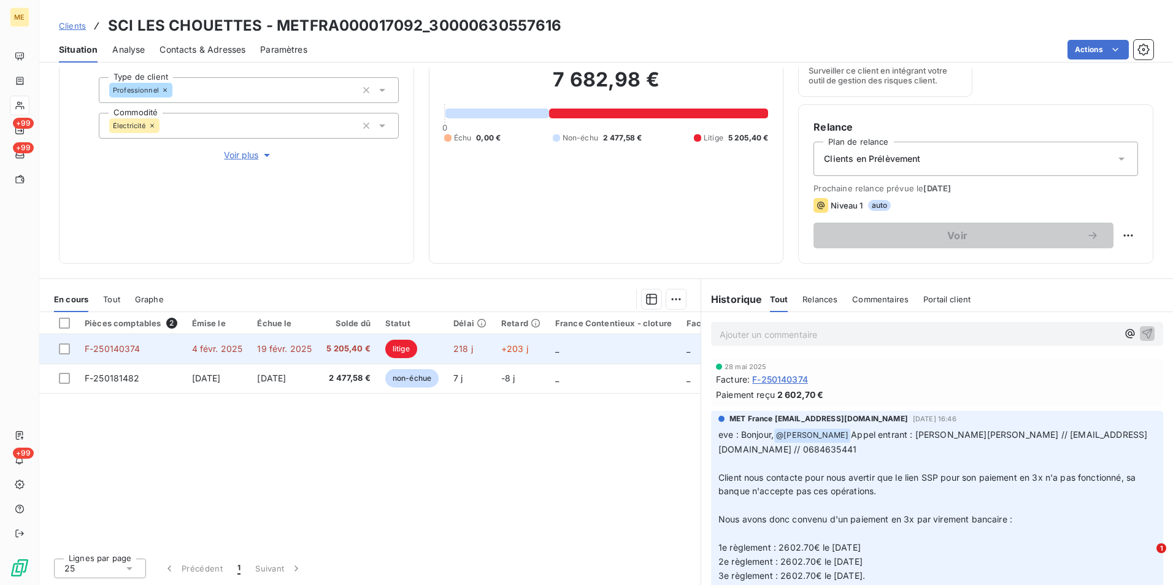
click at [347, 353] on span "5 205,40 €" at bounding box center [348, 349] width 44 height 12
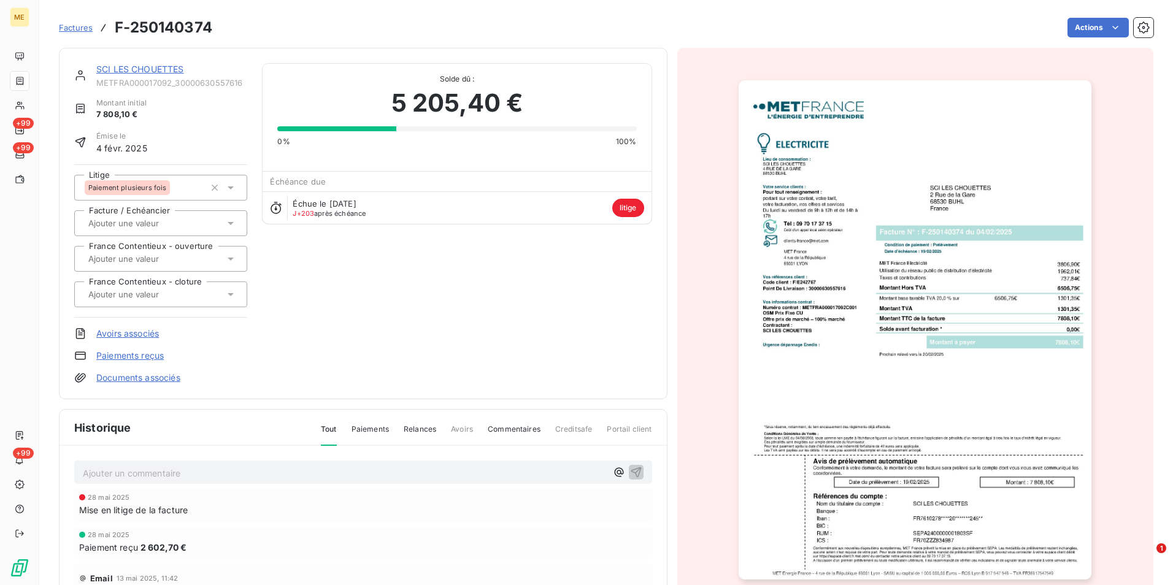
click at [74, 29] on span "Factures" at bounding box center [76, 28] width 34 height 10
click at [131, 67] on link "SCI LES CHOUETTES" at bounding box center [140, 69] width 88 height 10
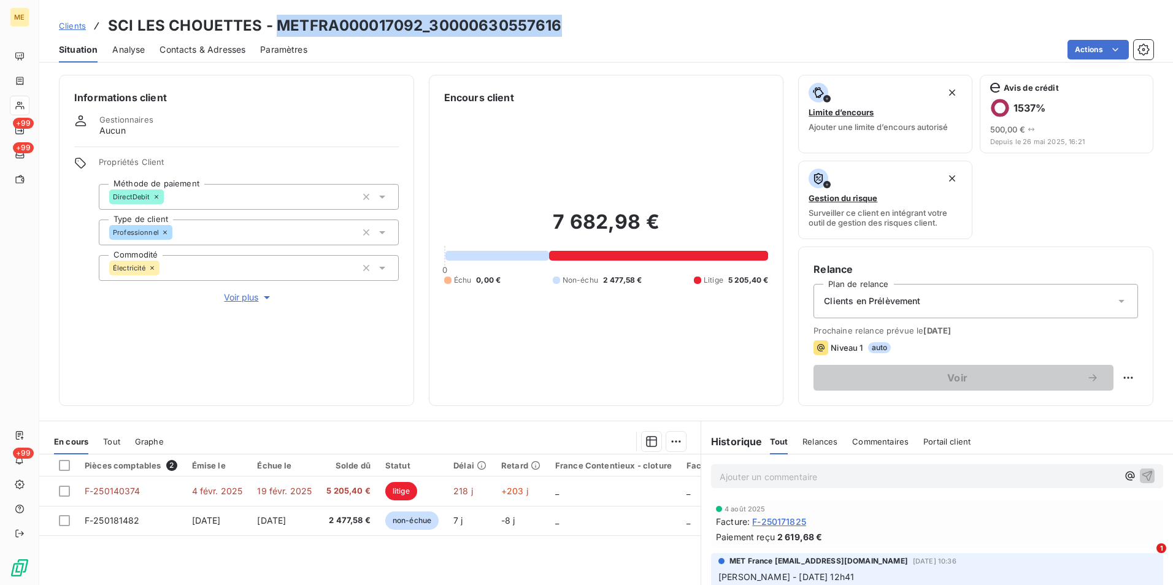
drag, startPoint x: 398, startPoint y: 29, endPoint x: 271, endPoint y: 29, distance: 127.0
click at [271, 29] on div "Clients SCI LES CHOUETTES - METFRA000017092_30000630557616" at bounding box center [606, 26] width 1134 height 22
copy h3 "METFRA000017092_30000630557616"
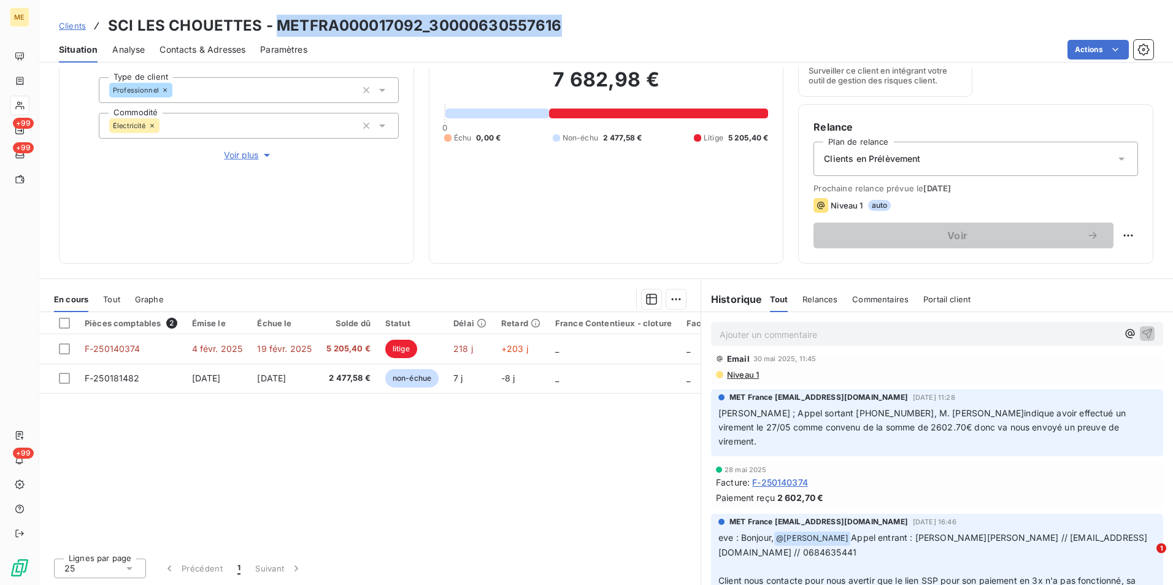
scroll to position [755, 0]
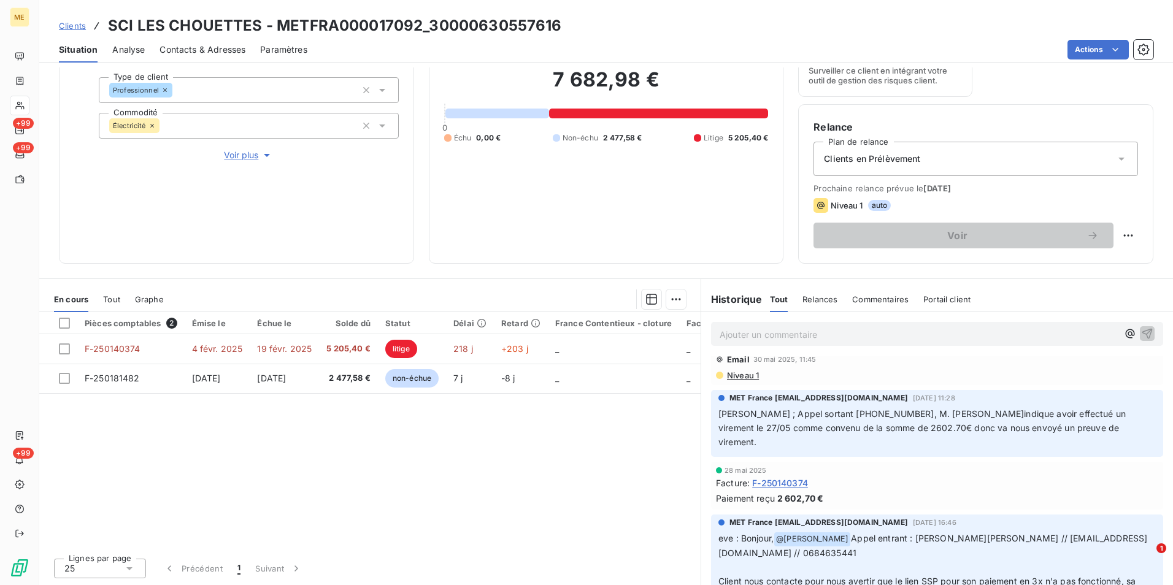
click at [765, 334] on p "Ajouter un commentaire ﻿" at bounding box center [919, 334] width 398 height 15
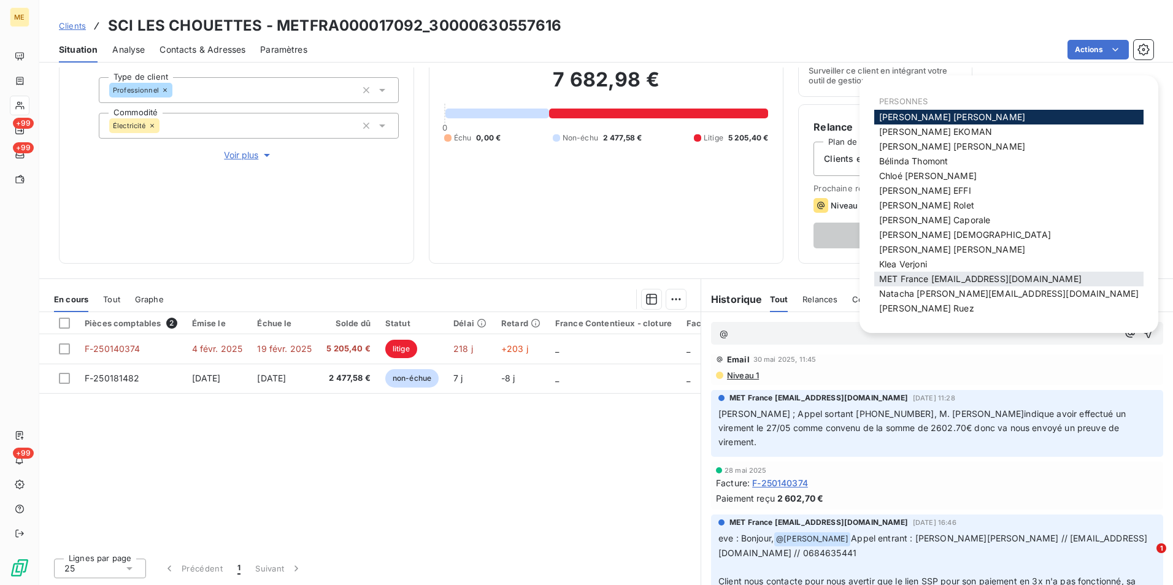
click at [962, 275] on span "MET France [EMAIL_ADDRESS][DOMAIN_NAME]" at bounding box center [980, 279] width 202 height 10
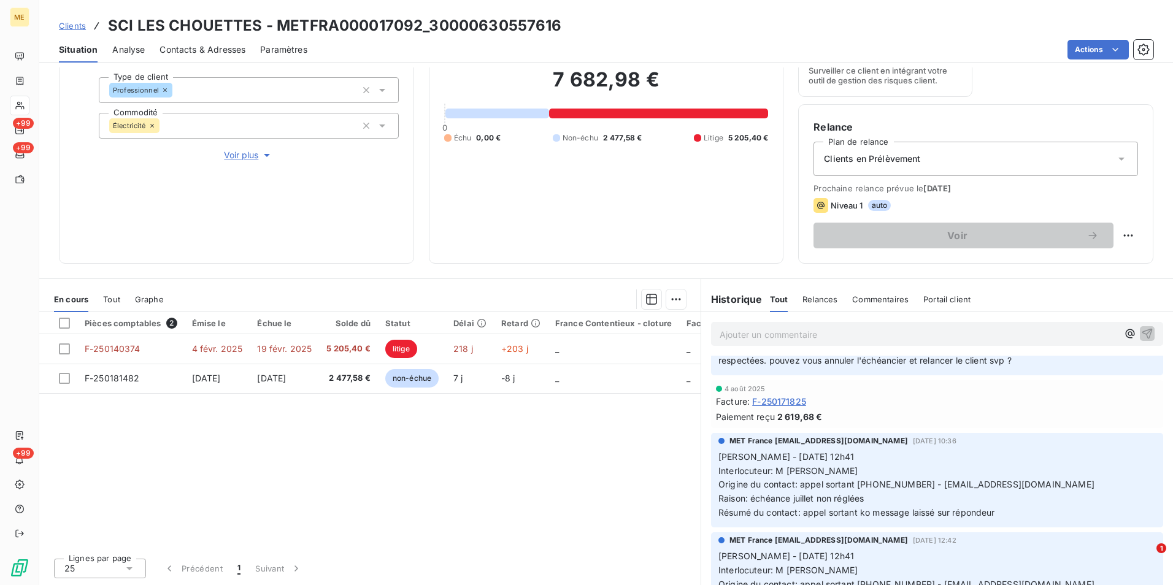
scroll to position [0, 0]
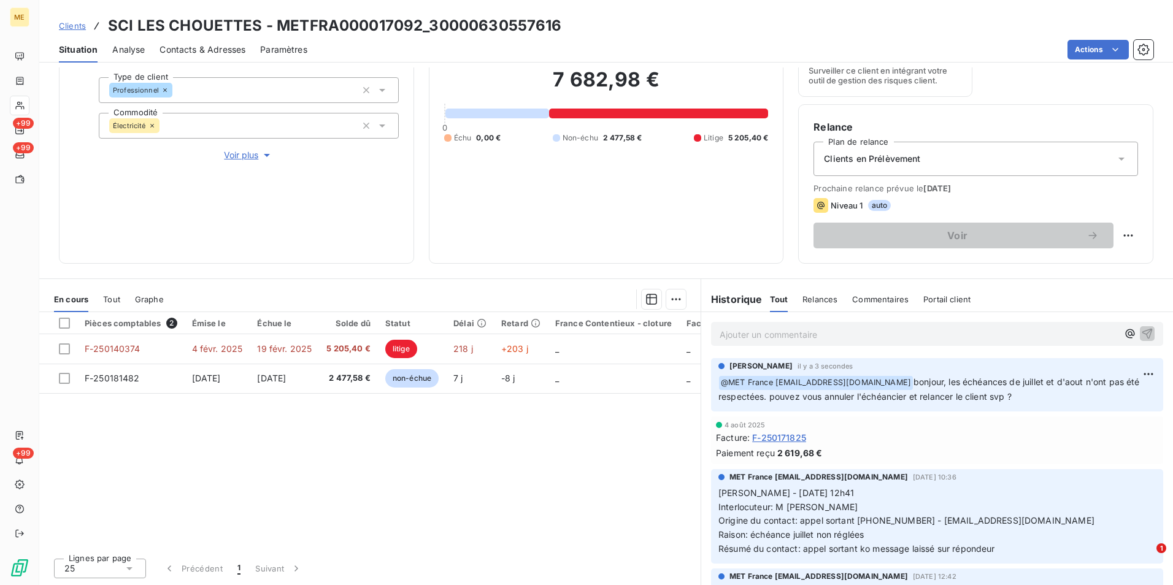
click at [72, 29] on span "Clients" at bounding box center [72, 26] width 27 height 10
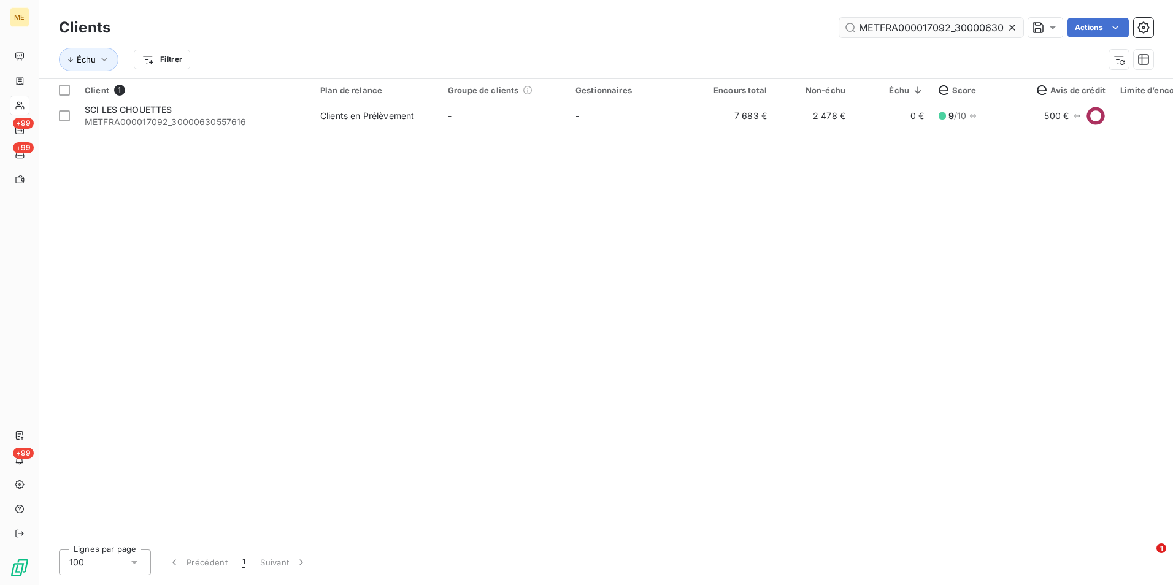
click at [1008, 34] on div at bounding box center [1014, 28] width 17 height 20
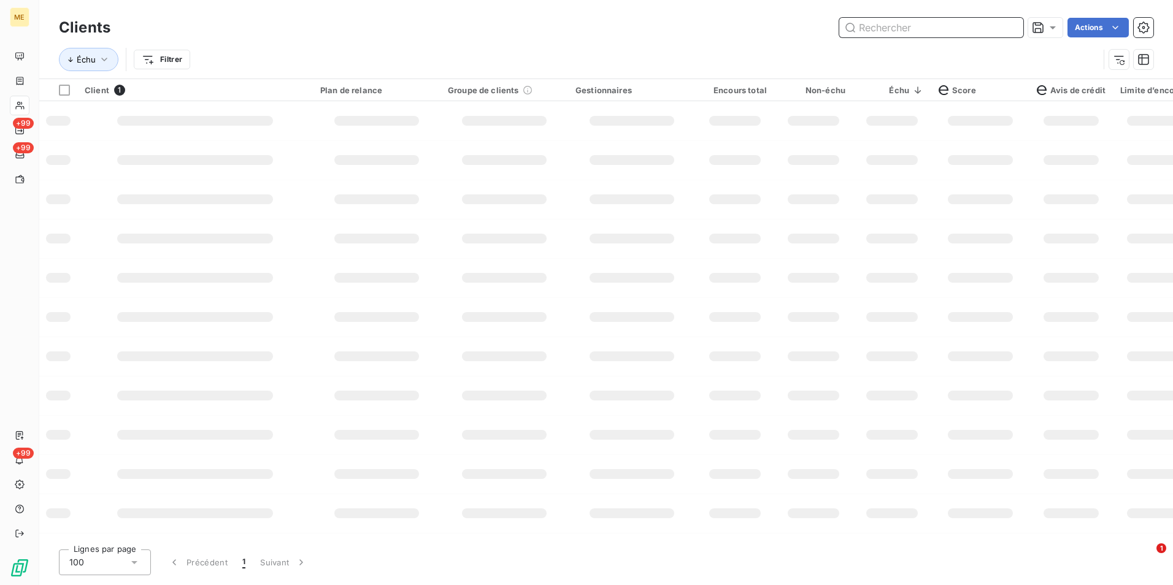
click at [1005, 26] on input "text" at bounding box center [931, 28] width 184 height 20
paste input "METFRA000016568_02534442831098"
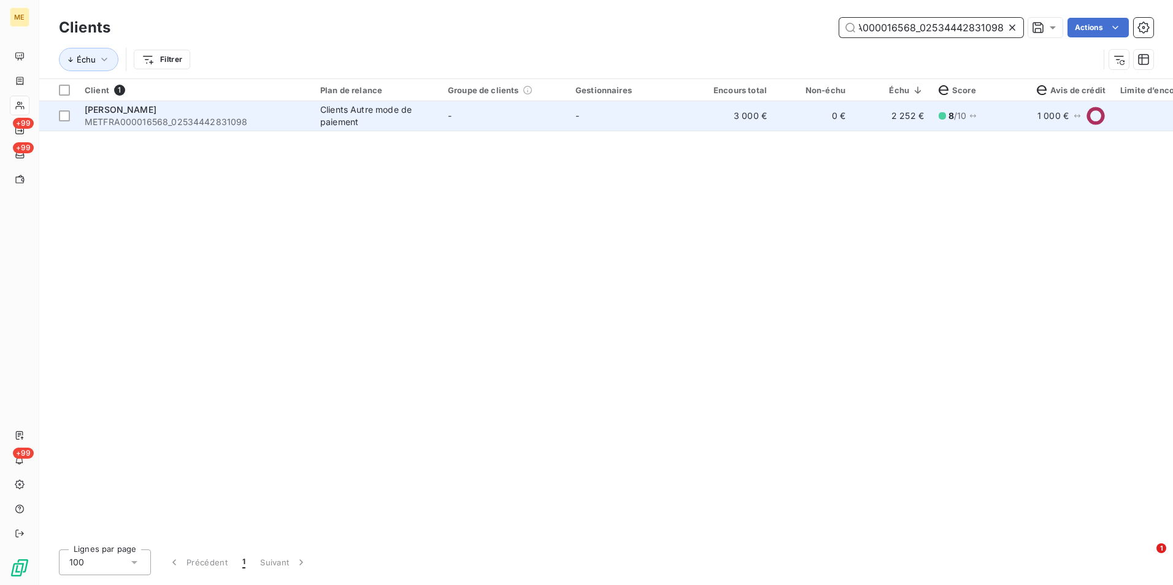
type input "METFRA000016568_02534442831098"
click at [652, 117] on td "-" at bounding box center [632, 115] width 128 height 29
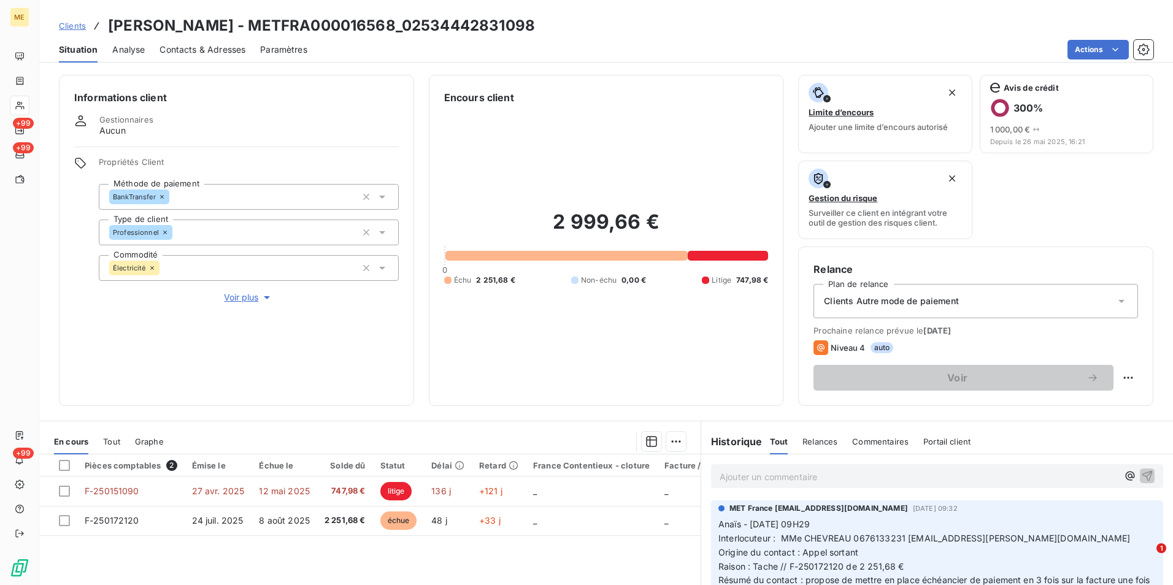
drag, startPoint x: 652, startPoint y: 117, endPoint x: 660, endPoint y: 141, distance: 25.4
click at [660, 141] on div "2 999,66 € 0 Échu 2 251,68 € Non-échu 0,00 € Litige 747,98 €" at bounding box center [606, 248] width 325 height 286
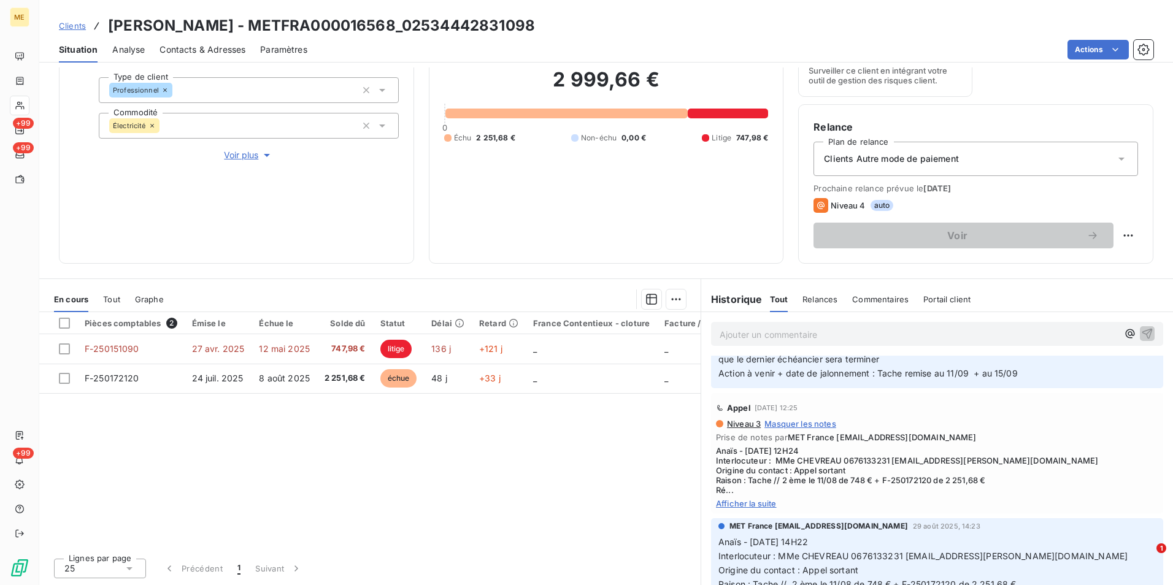
scroll to position [123, 0]
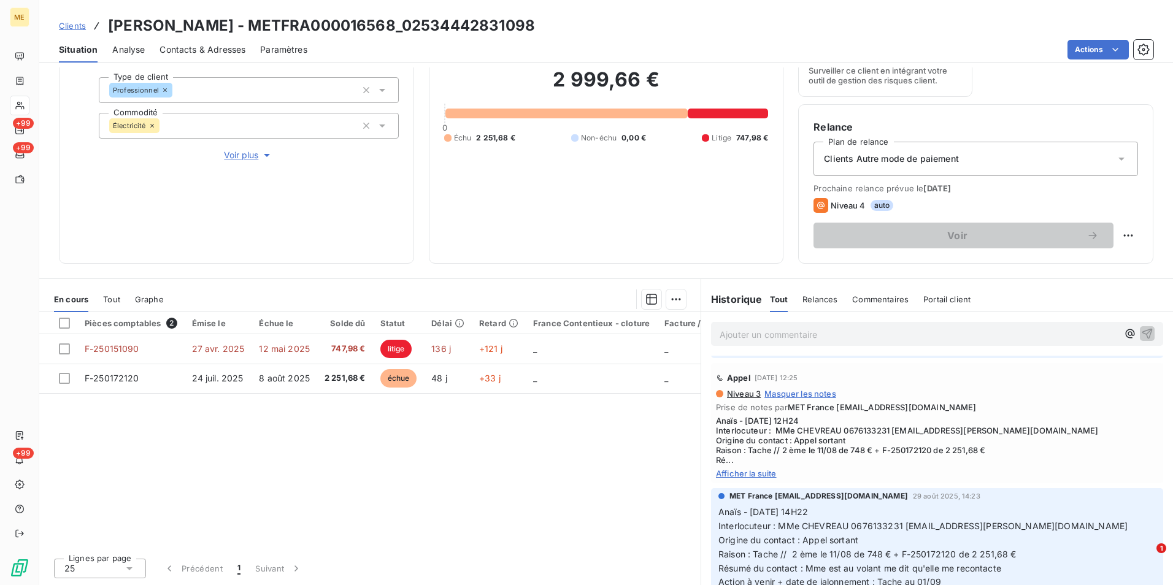
click at [760, 477] on span "Afficher la suite" at bounding box center [937, 474] width 442 height 10
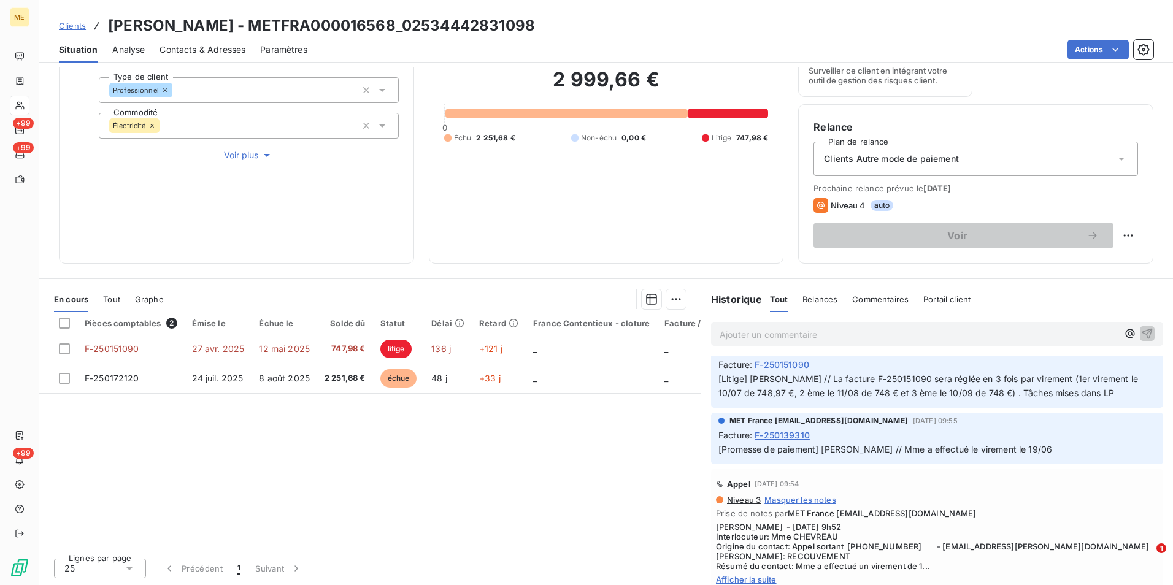
scroll to position [1472, 0]
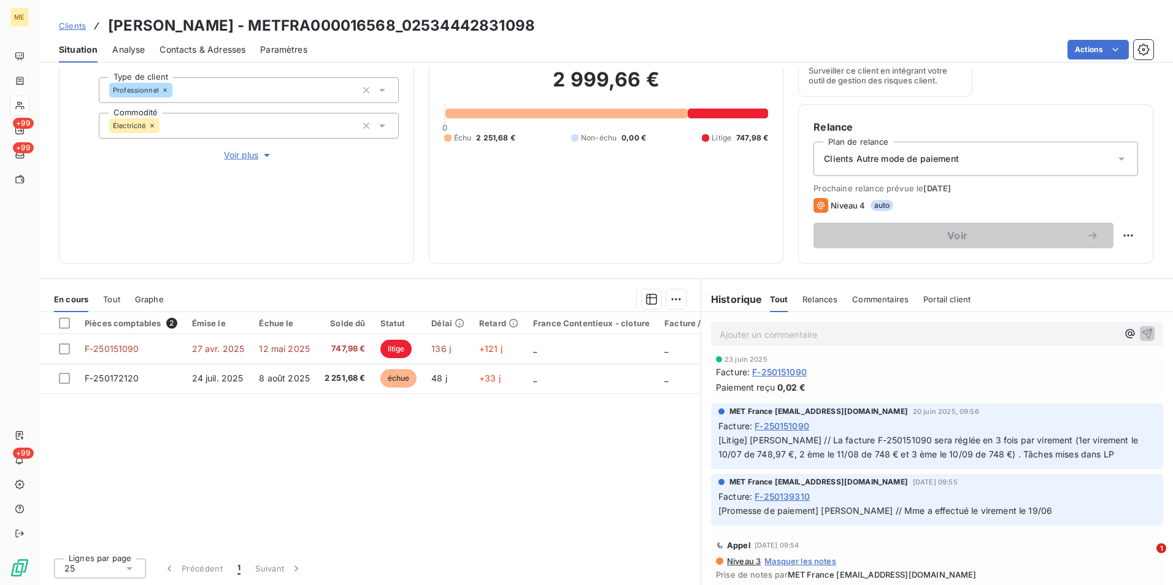
drag, startPoint x: 571, startPoint y: 25, endPoint x: 241, endPoint y: 10, distance: 330.4
click at [241, 10] on div "Clients CHEVREAU Elise - METFRA000016568_02534442831098 Situation Analyse Conta…" at bounding box center [606, 31] width 1134 height 63
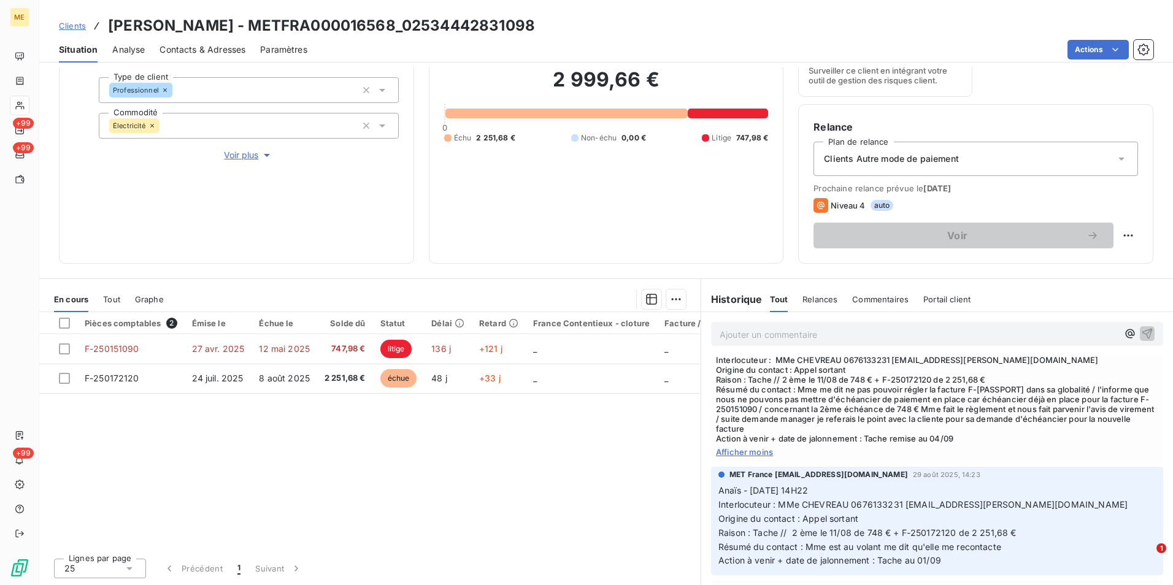
scroll to position [184, 0]
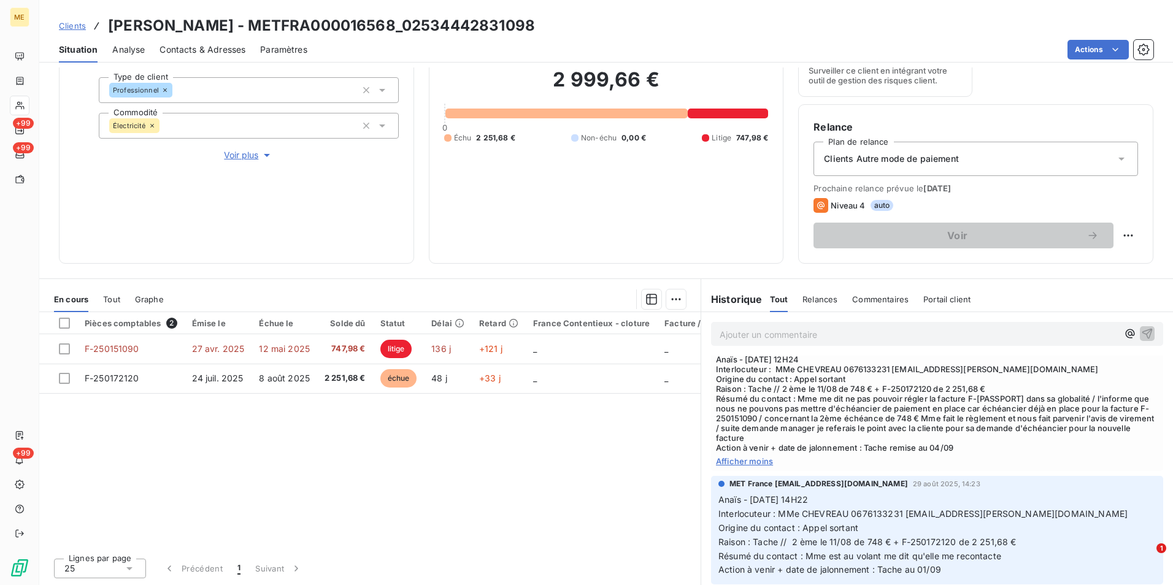
click at [84, 26] on span "Clients" at bounding box center [72, 26] width 27 height 10
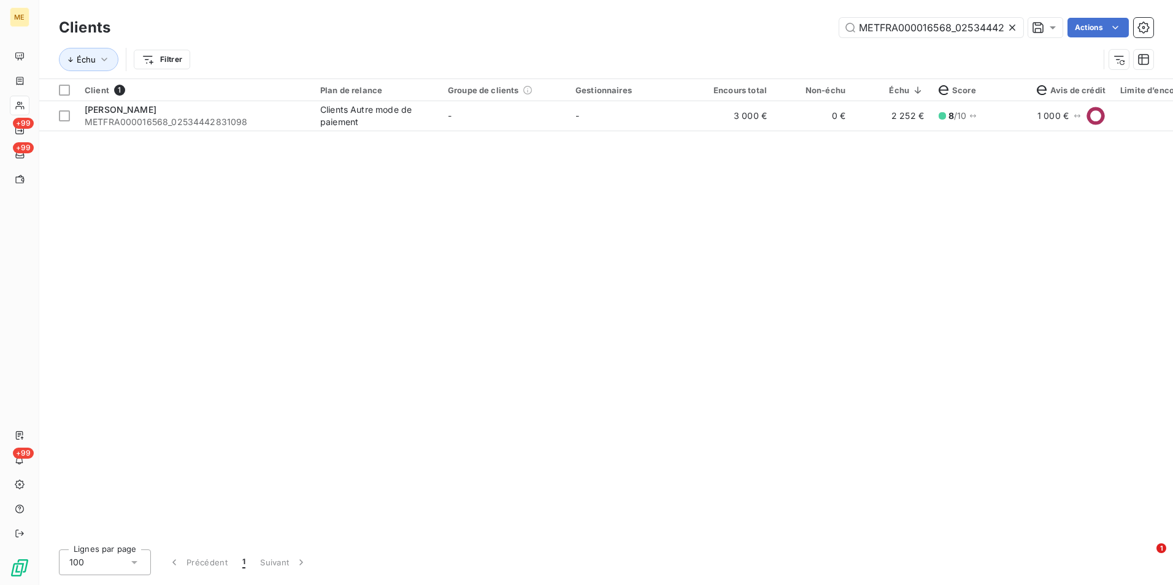
scroll to position [0, 36]
click at [1010, 29] on icon at bounding box center [1012, 27] width 12 height 12
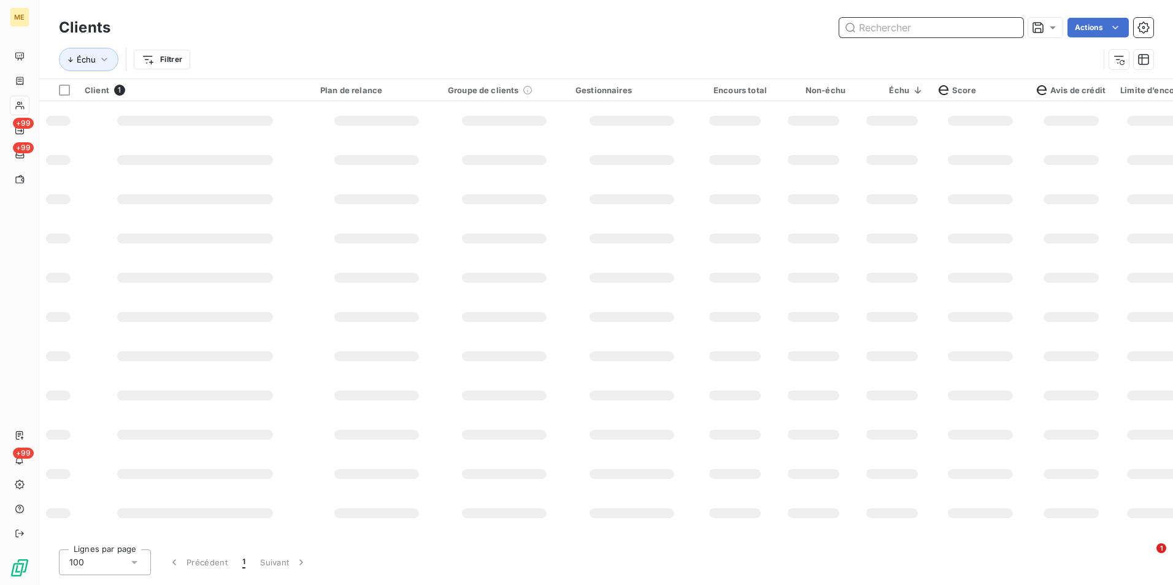
click at [1009, 29] on input "text" at bounding box center [931, 28] width 184 height 20
paste input "METFRA000015538_25186975386763"
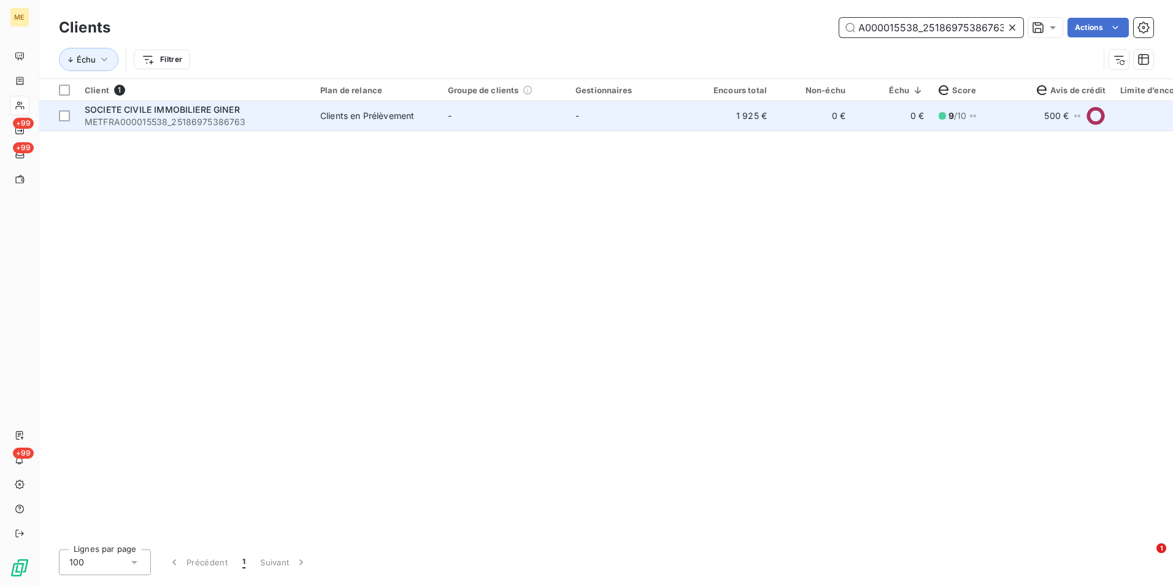
type input "METFRA000015538_25186975386763"
click at [615, 112] on td "-" at bounding box center [632, 115] width 128 height 29
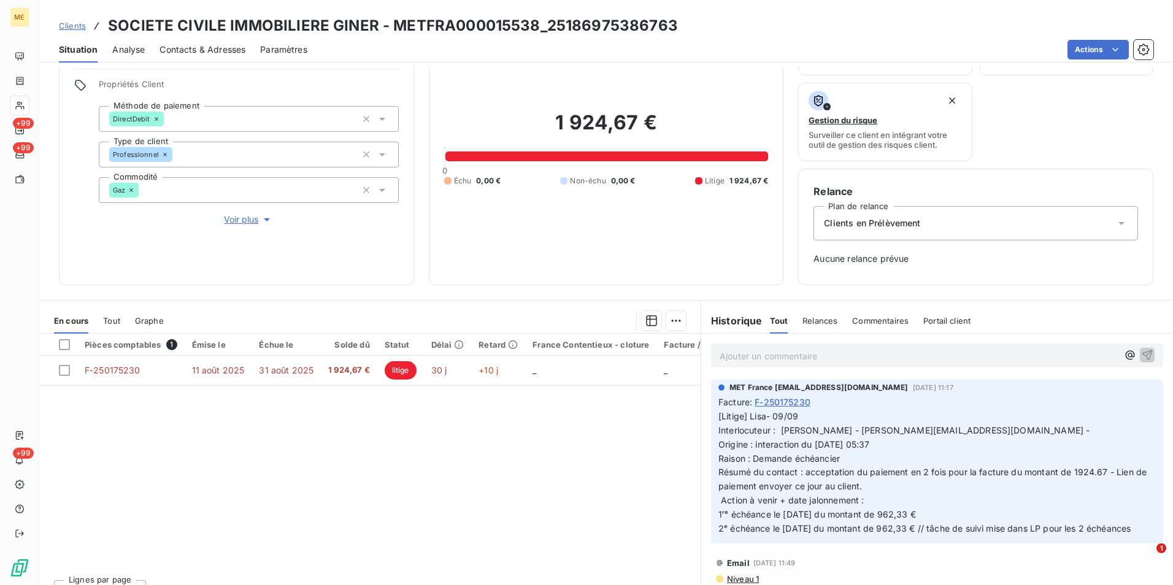
scroll to position [99, 0]
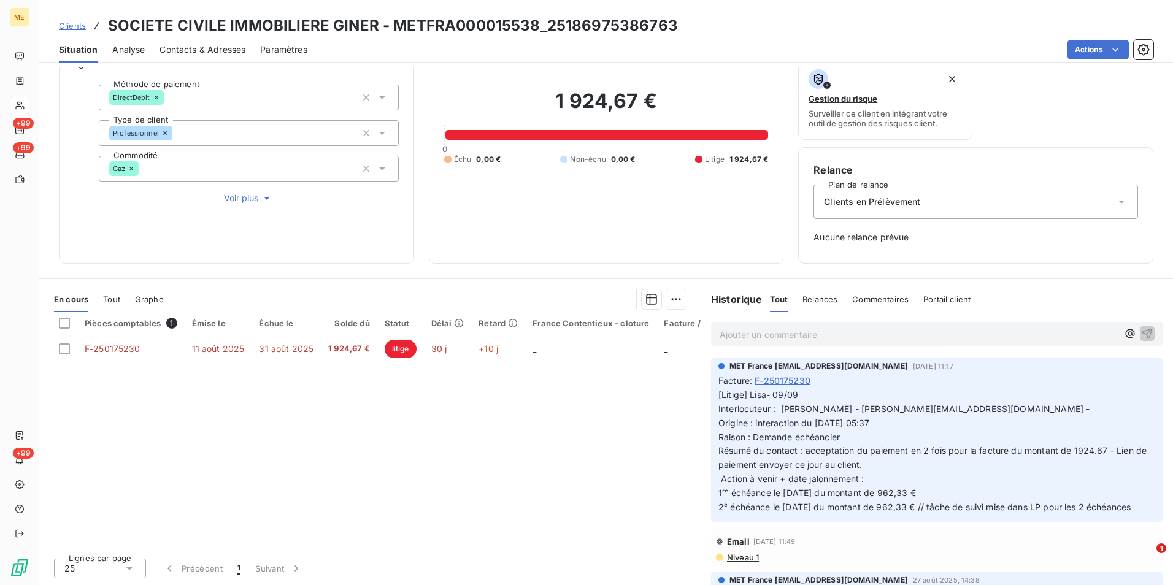
drag, startPoint x: 77, startPoint y: 26, endPoint x: 150, endPoint y: 26, distance: 73.0
click at [77, 26] on span "Clients" at bounding box center [72, 26] width 27 height 10
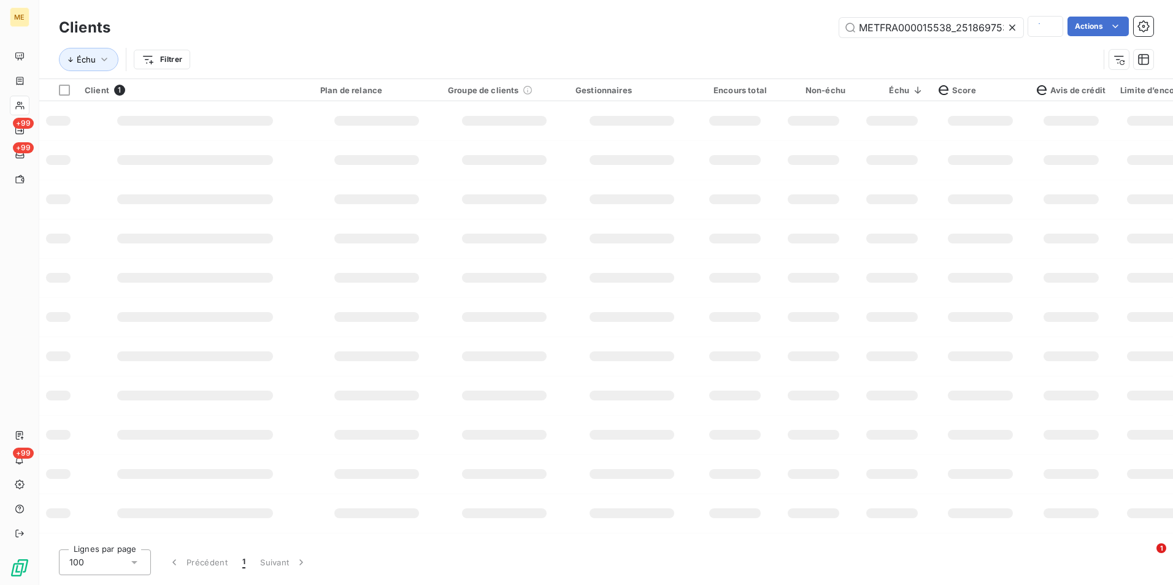
scroll to position [0, 33]
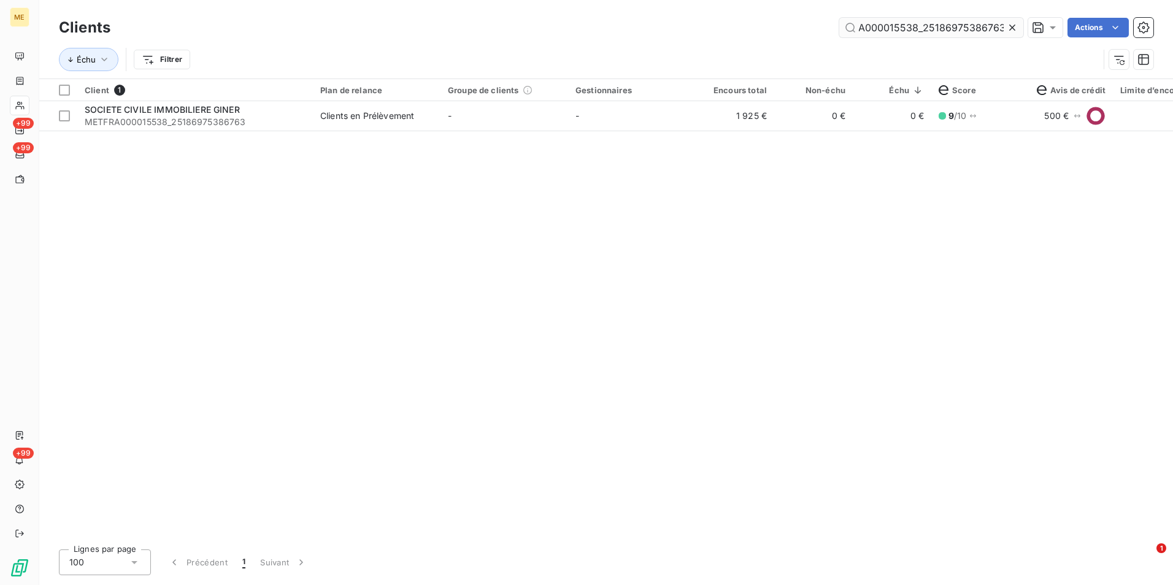
click at [1008, 25] on icon at bounding box center [1012, 27] width 12 height 12
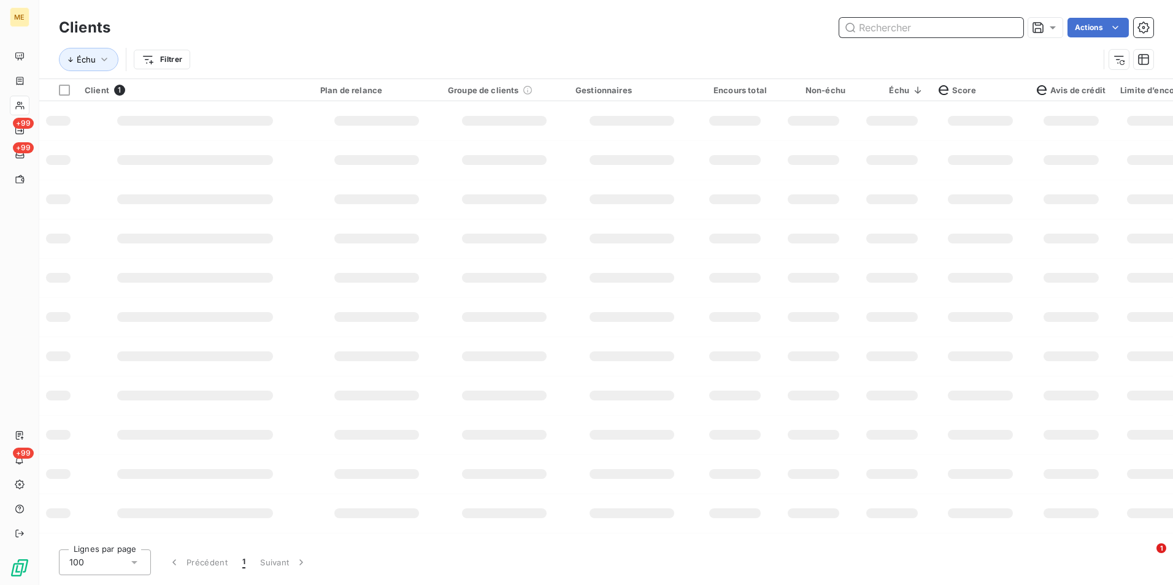
click at [1008, 25] on input "text" at bounding box center [931, 28] width 184 height 20
paste input "METFRA000014268_25998842253549"
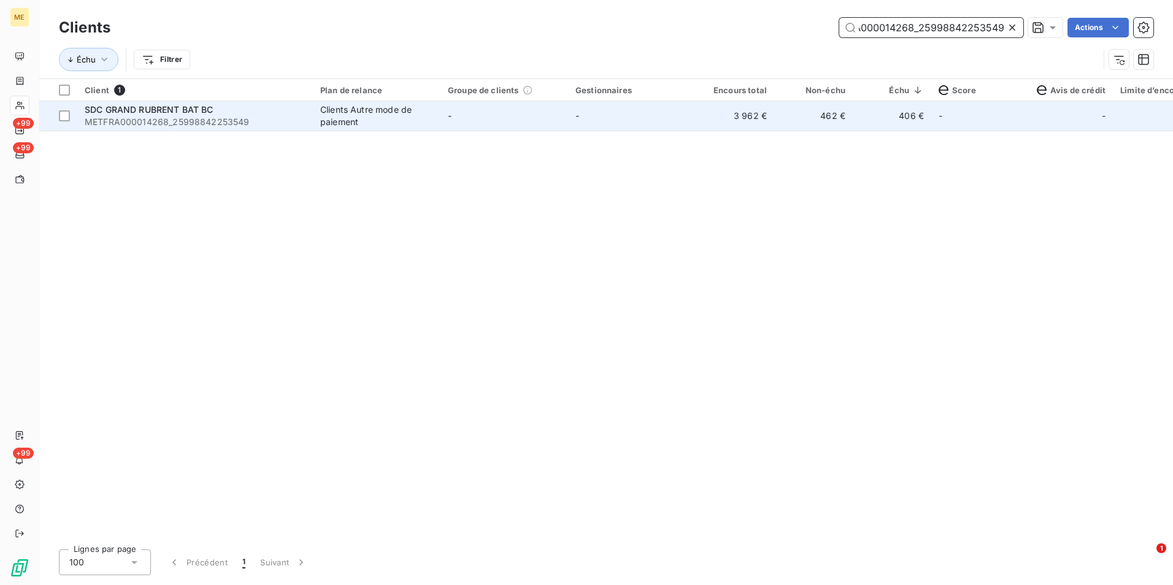
type input "METFRA000014268_25998842253549"
click at [304, 122] on span "METFRA000014268_25998842253549" at bounding box center [195, 122] width 221 height 12
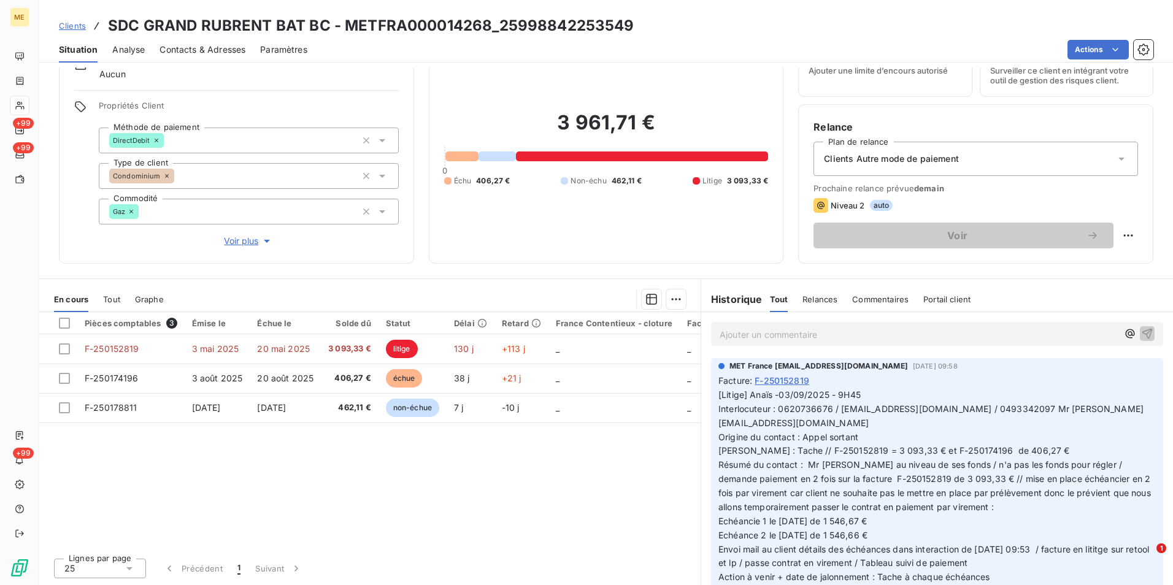
scroll to position [61, 0]
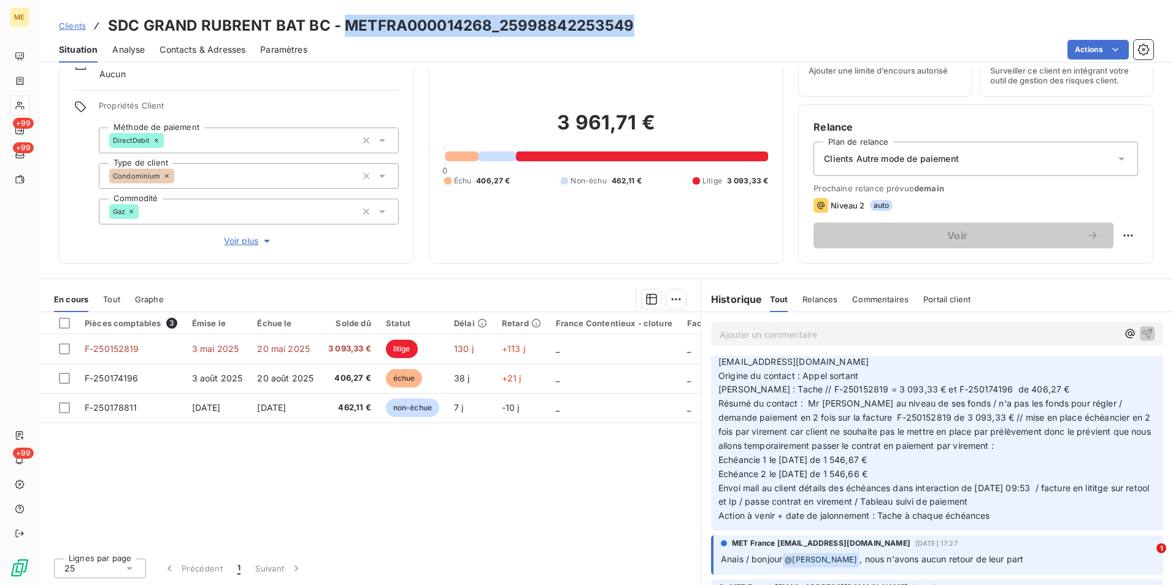
drag, startPoint x: 648, startPoint y: 24, endPoint x: 343, endPoint y: 25, distance: 305.5
click at [343, 25] on div "Clients SDC GRAND RUBRENT BAT BC - METFRA000014268_25998842253549" at bounding box center [606, 26] width 1134 height 22
copy h3 "METFRA000014268_25998842253549"
click at [75, 21] on span "Clients" at bounding box center [72, 26] width 27 height 10
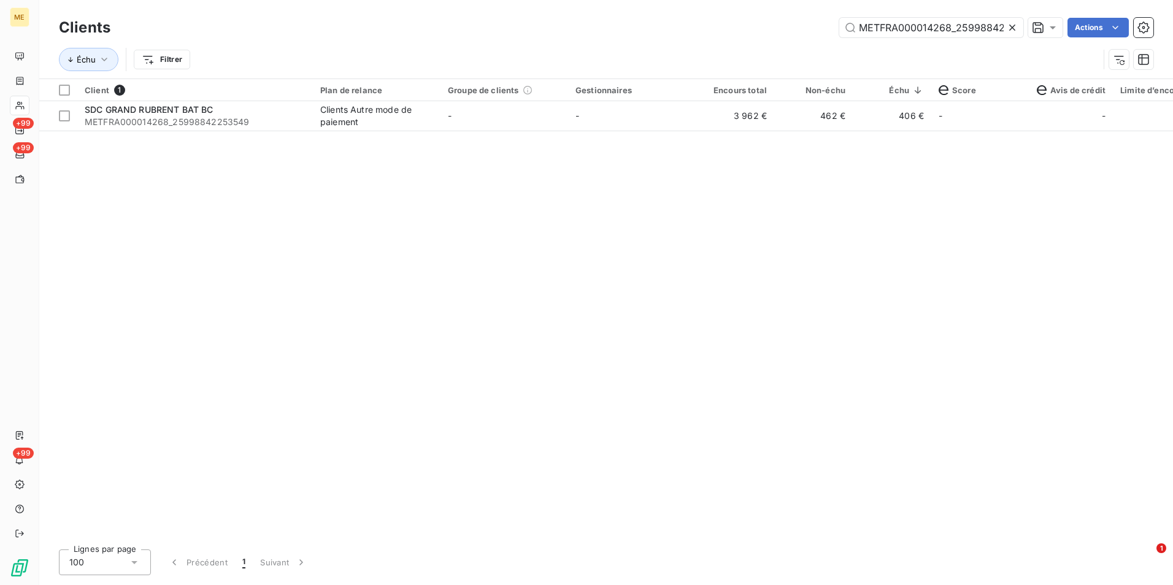
click at [1023, 28] on div "METFRA000014268_25998842253549 Actions" at bounding box center [639, 28] width 1028 height 20
click at [1017, 28] on icon at bounding box center [1012, 27] width 12 height 12
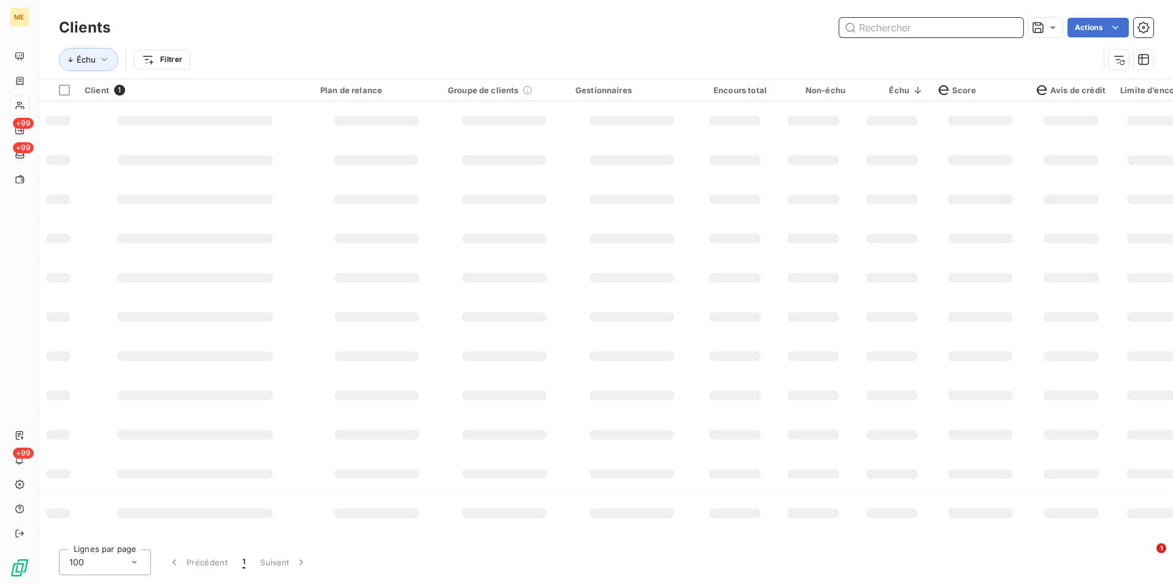
click at [1015, 28] on input "text" at bounding box center [931, 28] width 184 height 20
paste input "METFRA000014802"
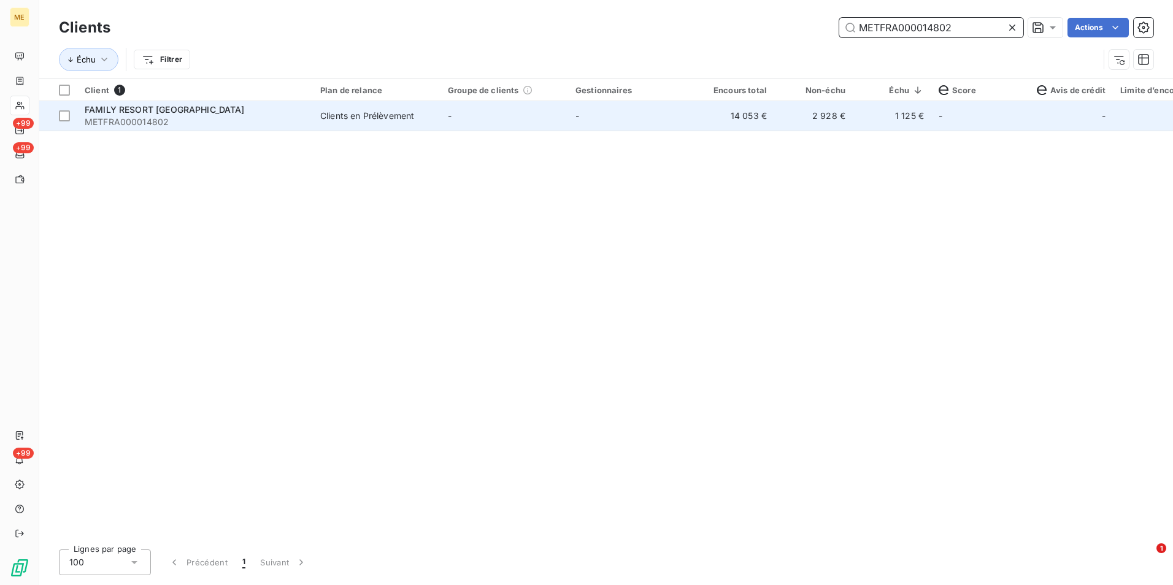
type input "METFRA000014802"
click at [726, 129] on td "14 053 €" at bounding box center [735, 115] width 79 height 29
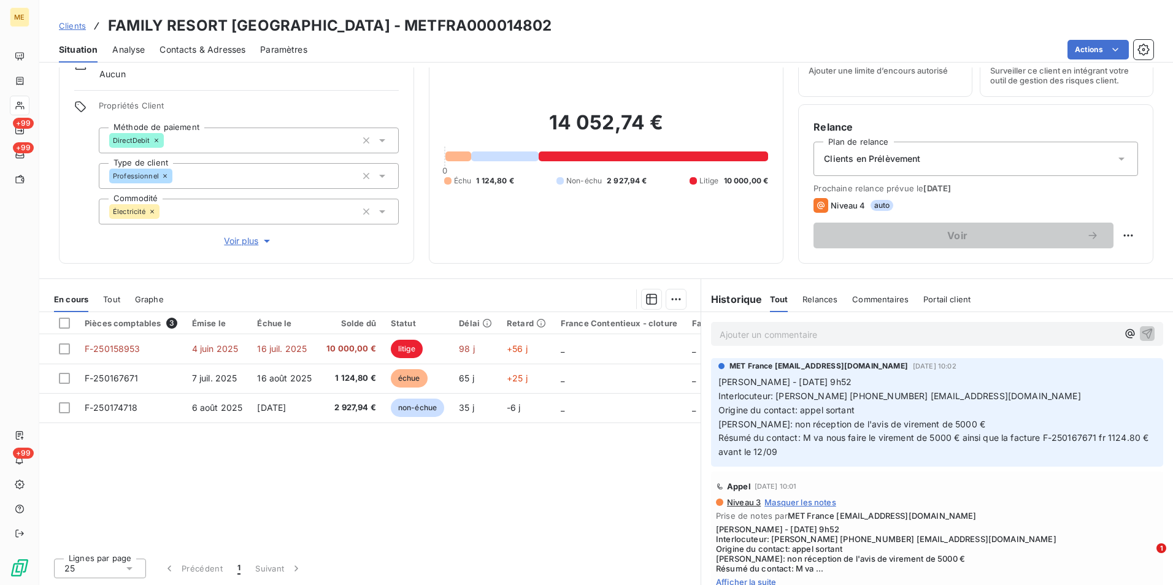
click at [65, 23] on span "Clients" at bounding box center [72, 26] width 27 height 10
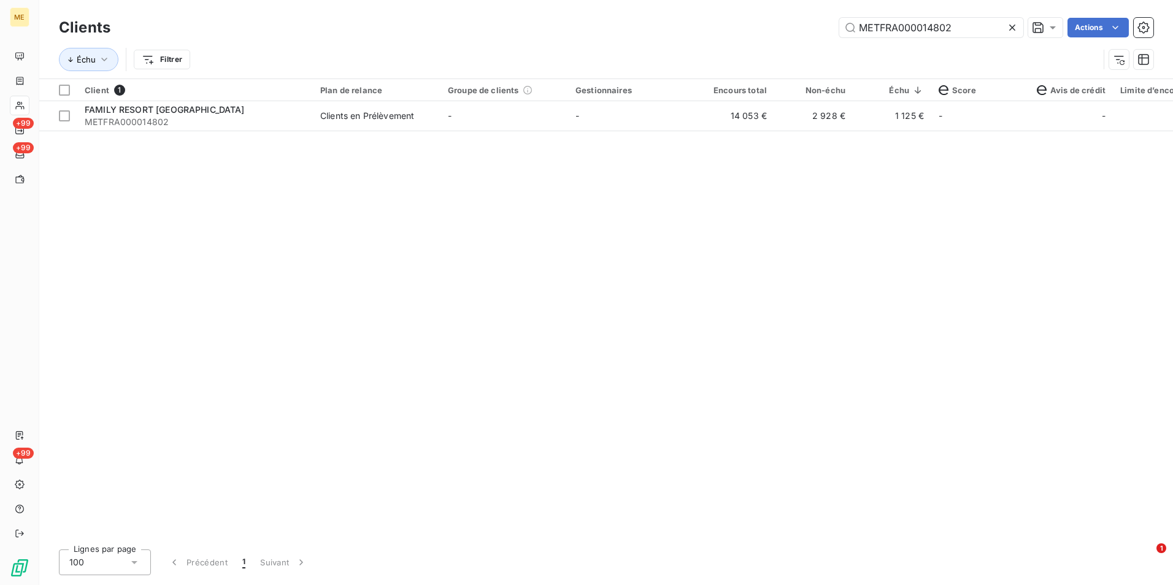
click at [1012, 25] on icon at bounding box center [1012, 27] width 12 height 12
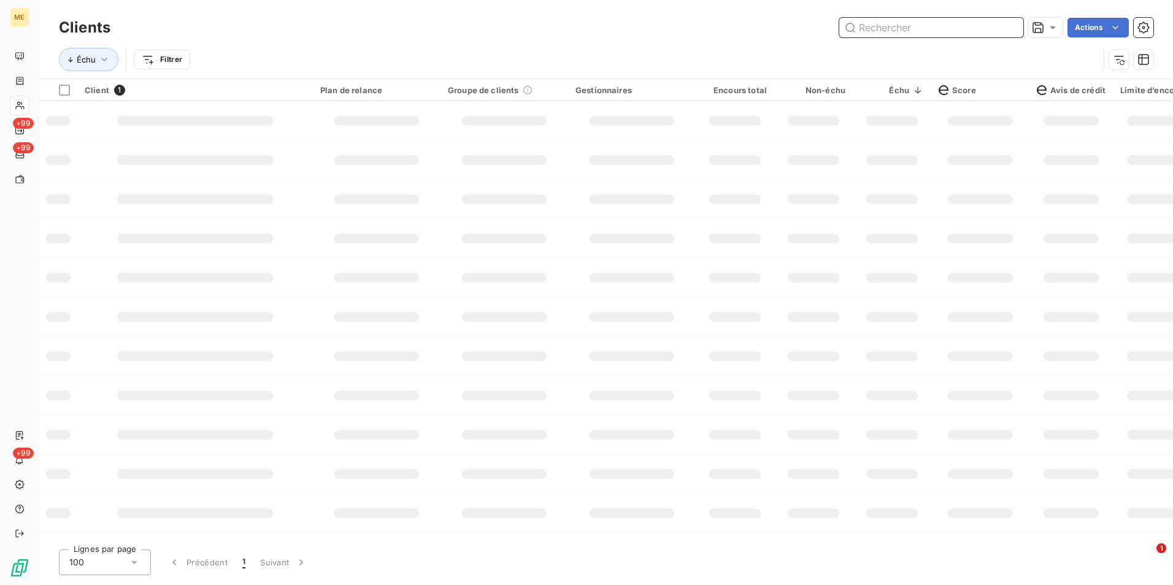
click at [999, 24] on input "text" at bounding box center [931, 28] width 184 height 20
paste input "METFRA000015193_30002590447228"
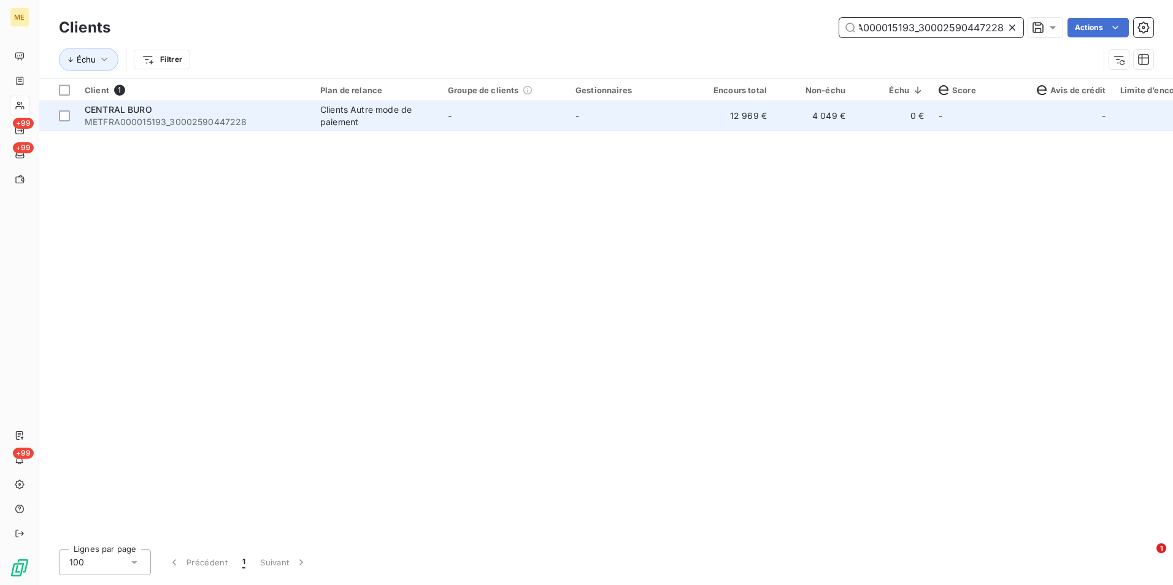
type input "METFRA000015193_30002590447228"
click at [606, 115] on td "-" at bounding box center [632, 115] width 128 height 29
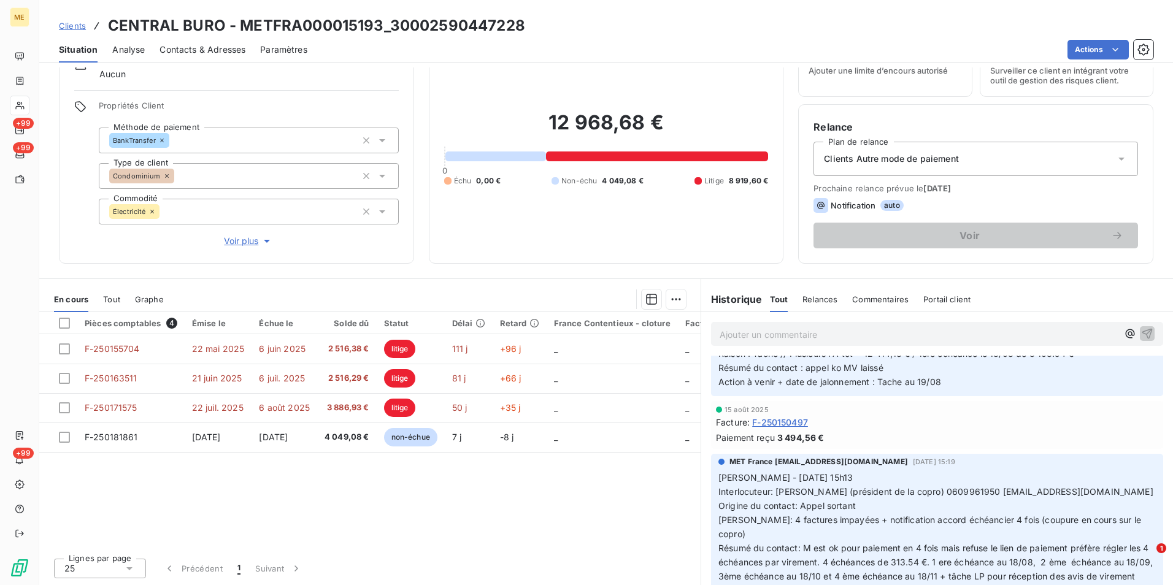
scroll to position [245, 0]
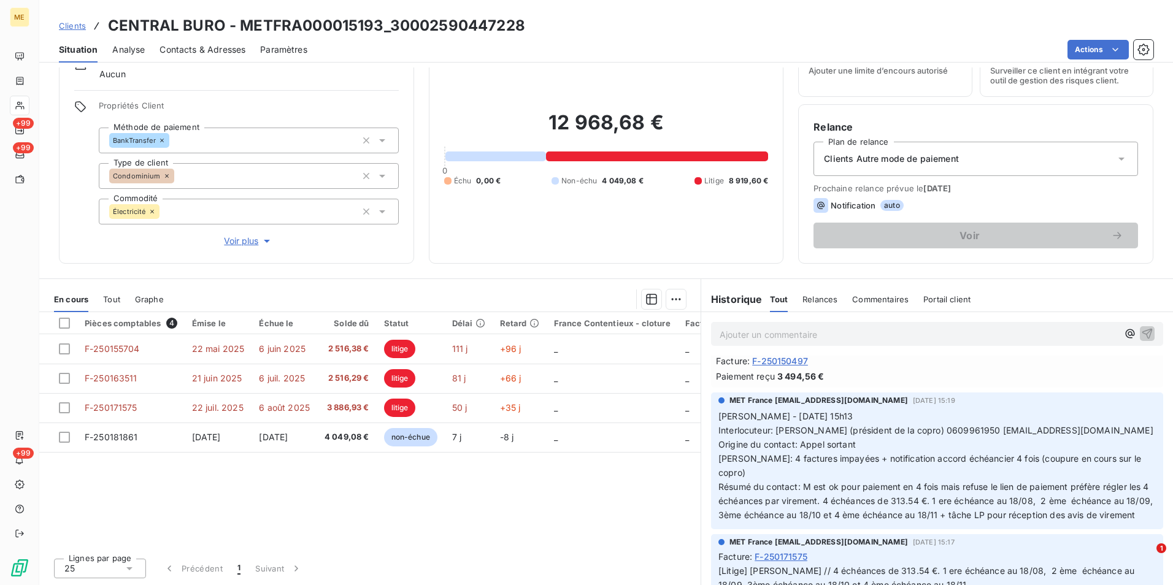
click at [75, 29] on span "Clients" at bounding box center [72, 26] width 27 height 10
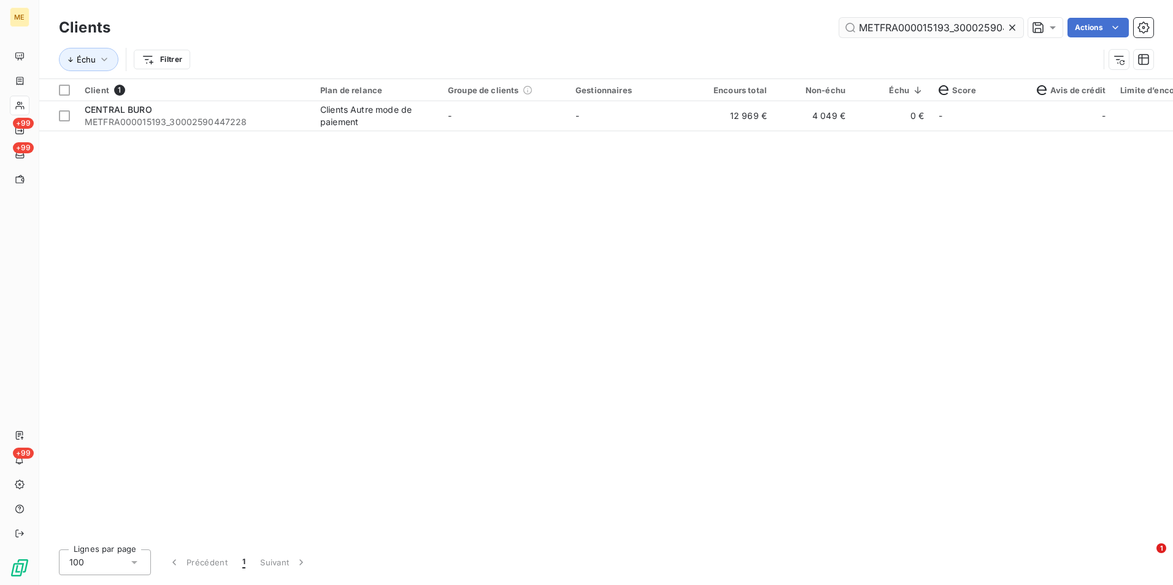
click at [1016, 29] on icon at bounding box center [1012, 27] width 12 height 12
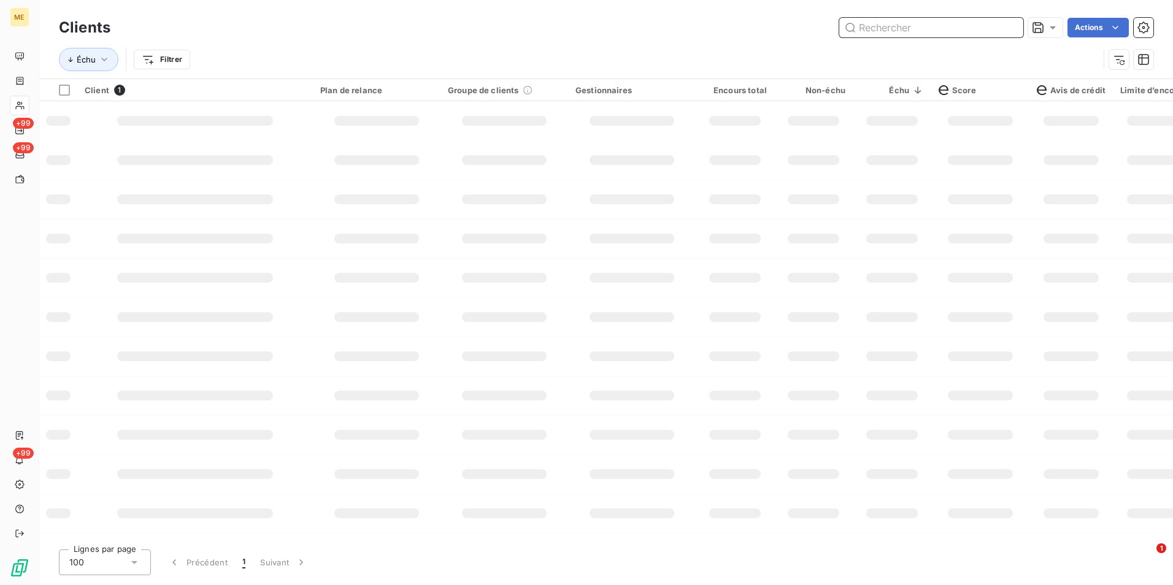
click at [1012, 29] on input "text" at bounding box center [931, 28] width 184 height 20
paste input "METFRA000013688"
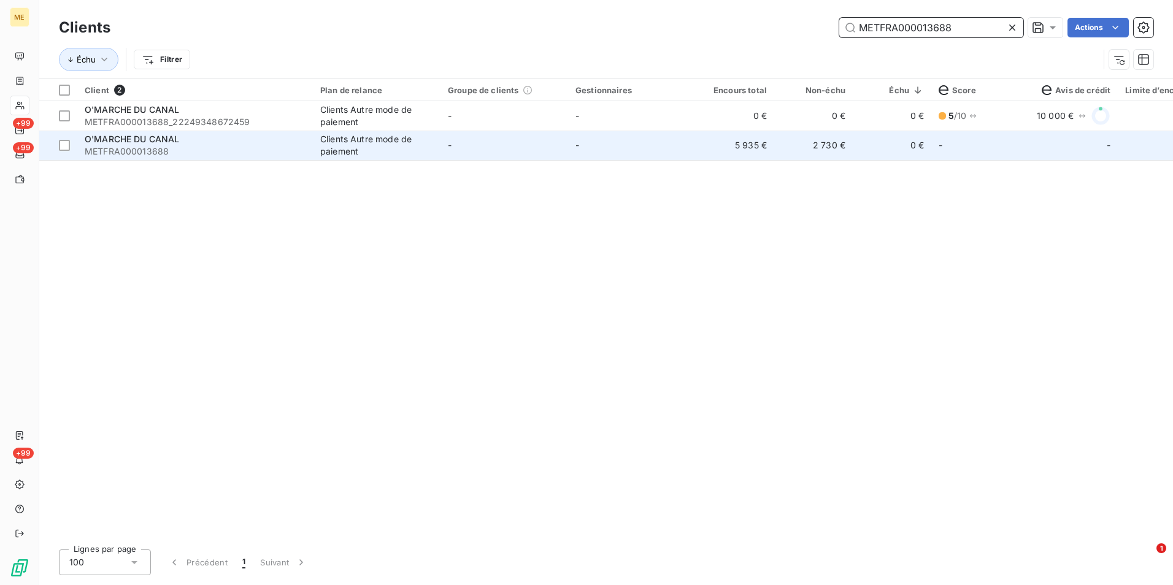
type input "METFRA000013688"
click at [553, 158] on td "-" at bounding box center [504, 145] width 128 height 29
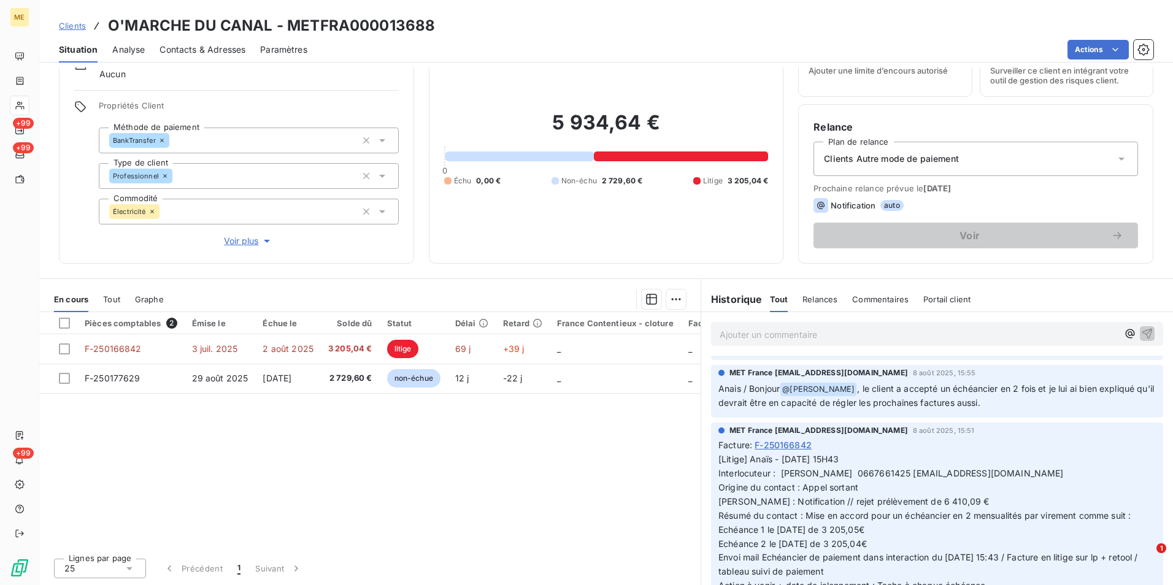
scroll to position [736, 0]
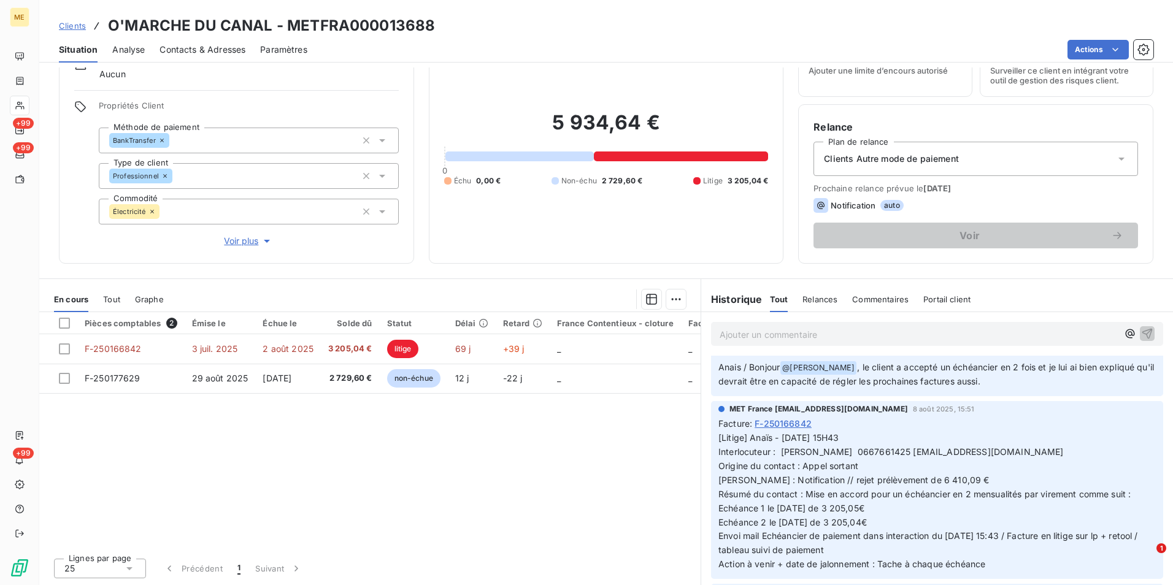
click at [76, 23] on span "Clients" at bounding box center [72, 26] width 27 height 10
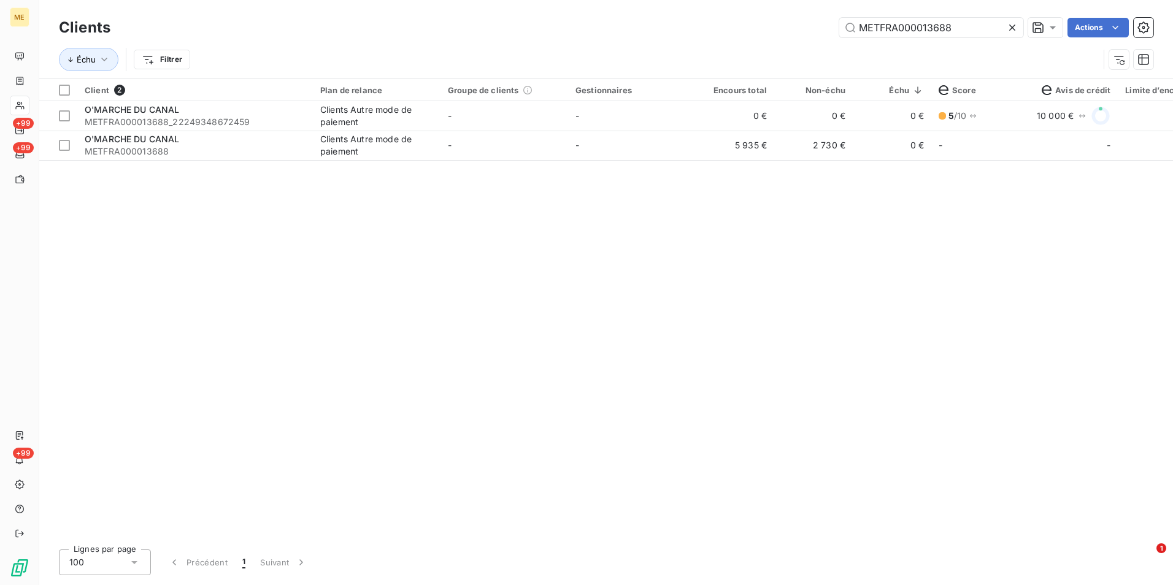
click at [1012, 34] on div at bounding box center [1014, 28] width 17 height 20
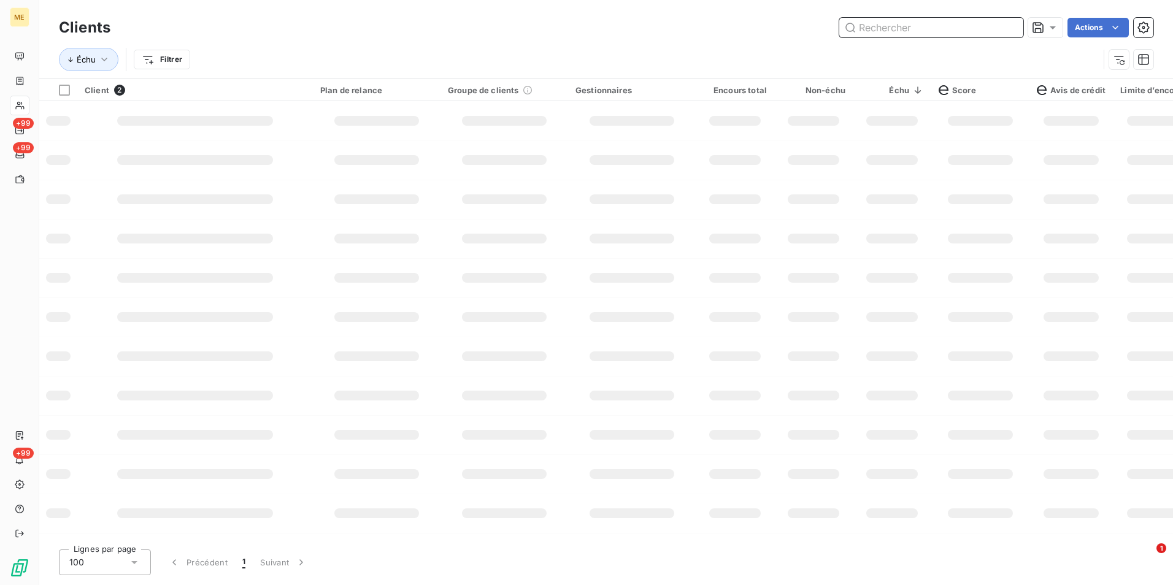
click at [1010, 30] on input "text" at bounding box center [931, 28] width 184 height 20
paste input "METFRA000013051_30000974058248"
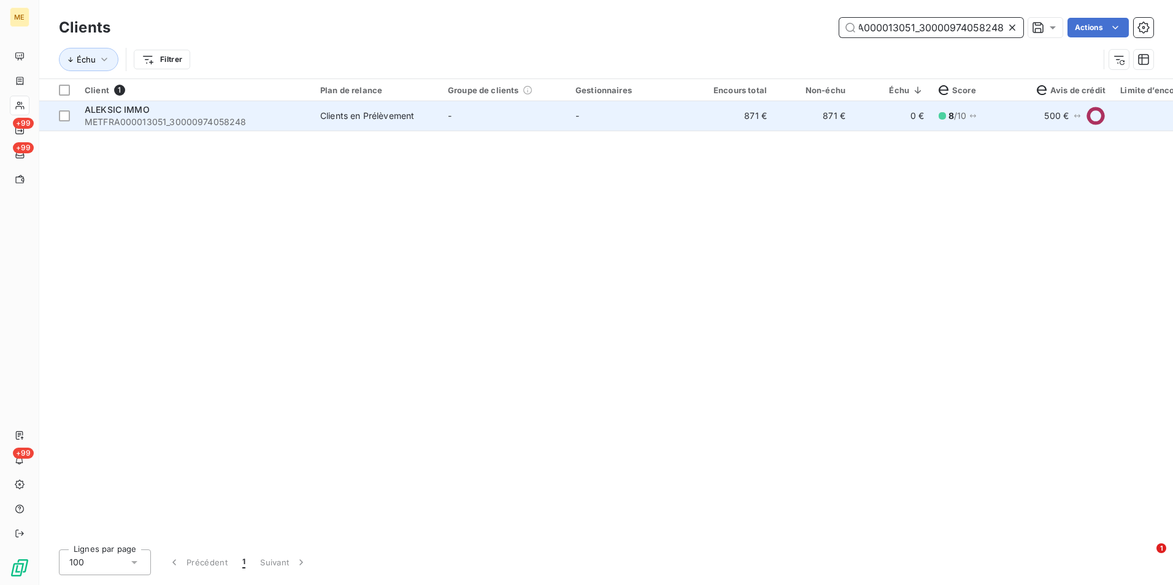
type input "METFRA000013051_30000974058248"
click at [699, 118] on td "871 €" at bounding box center [735, 115] width 79 height 29
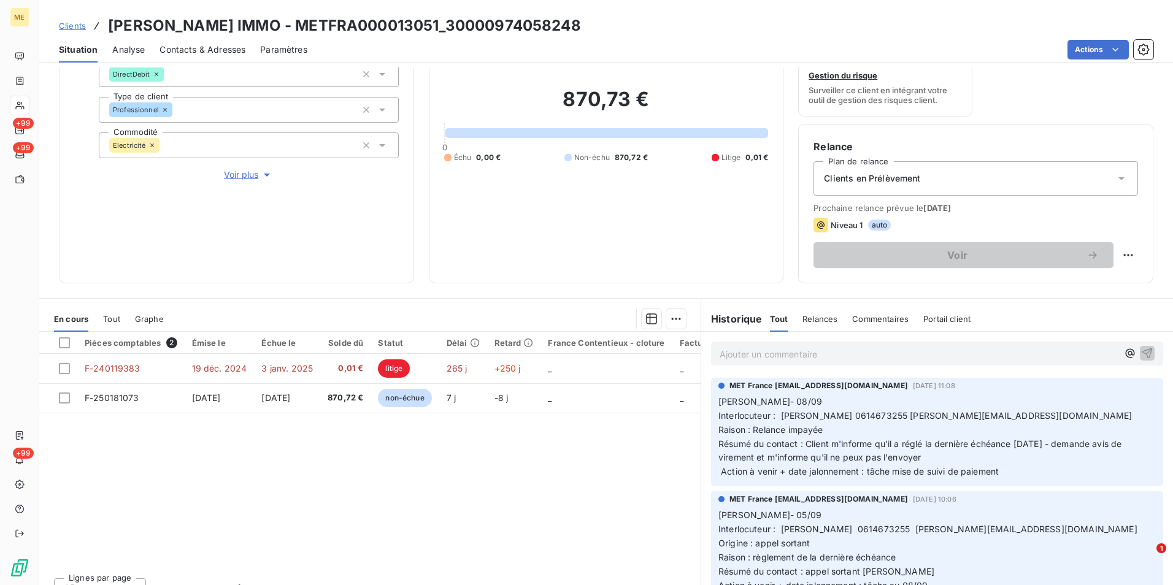
click at [75, 26] on span "Clients" at bounding box center [72, 26] width 27 height 10
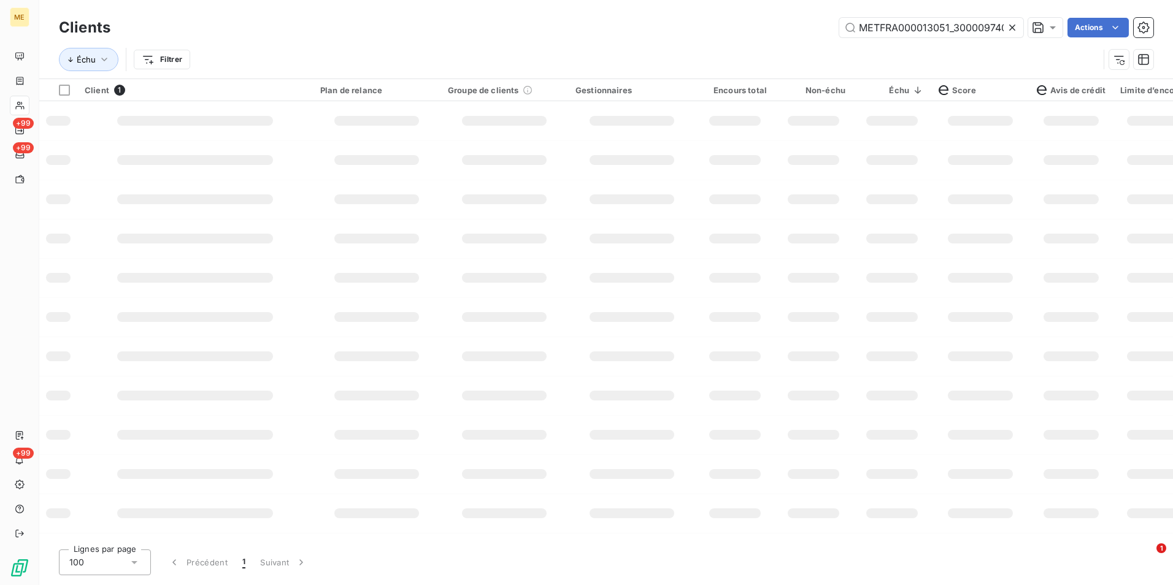
scroll to position [0, 34]
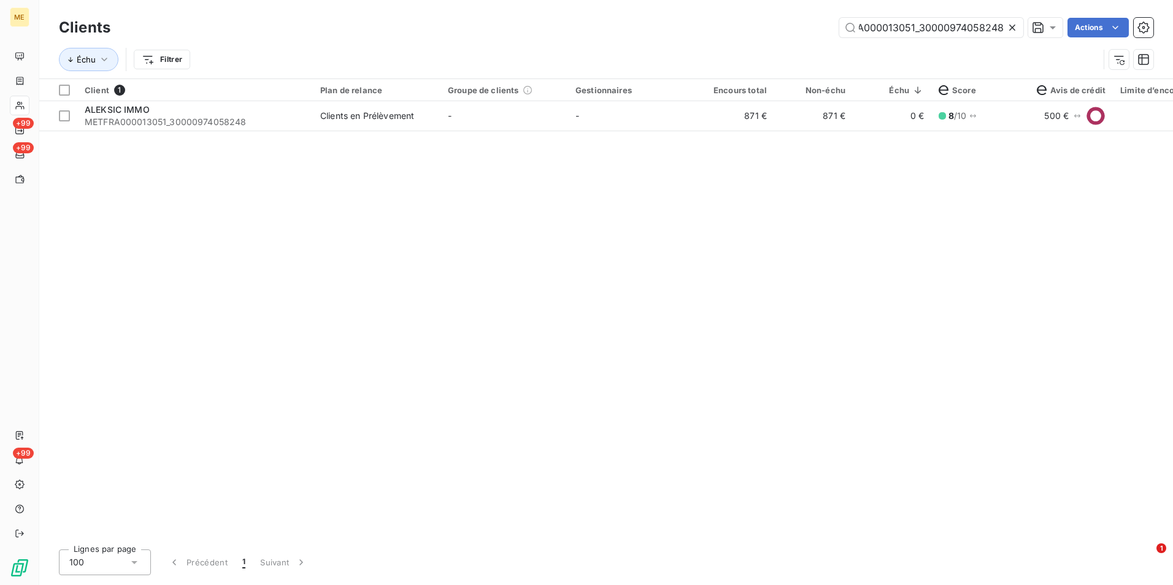
click at [1010, 27] on icon at bounding box center [1012, 28] width 6 height 6
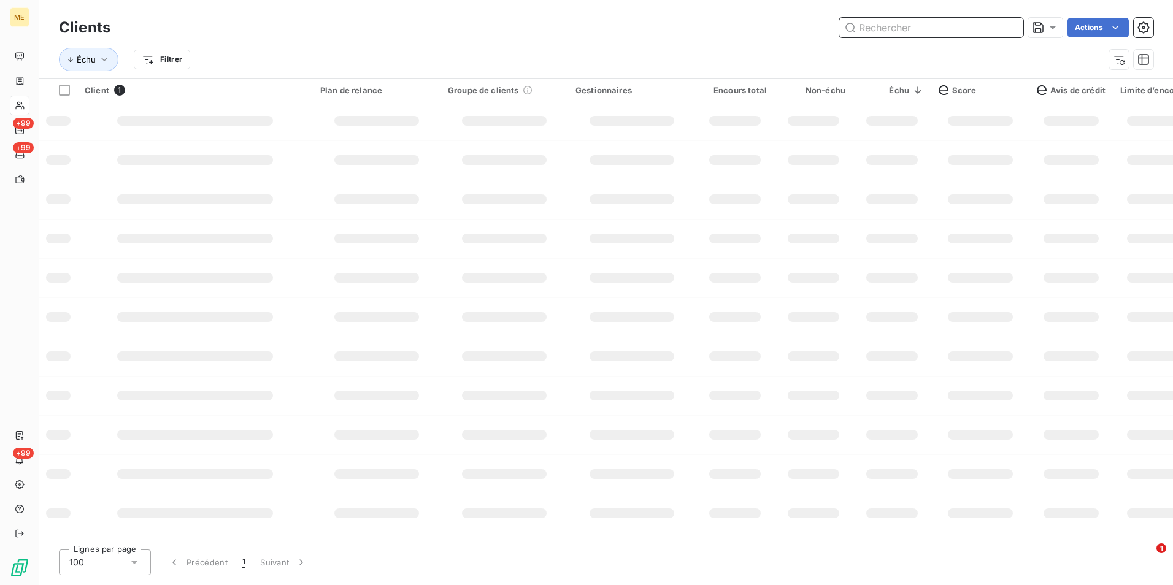
click at [1009, 26] on input "text" at bounding box center [931, 28] width 184 height 20
paste input "METFRA000012891_30002150131810"
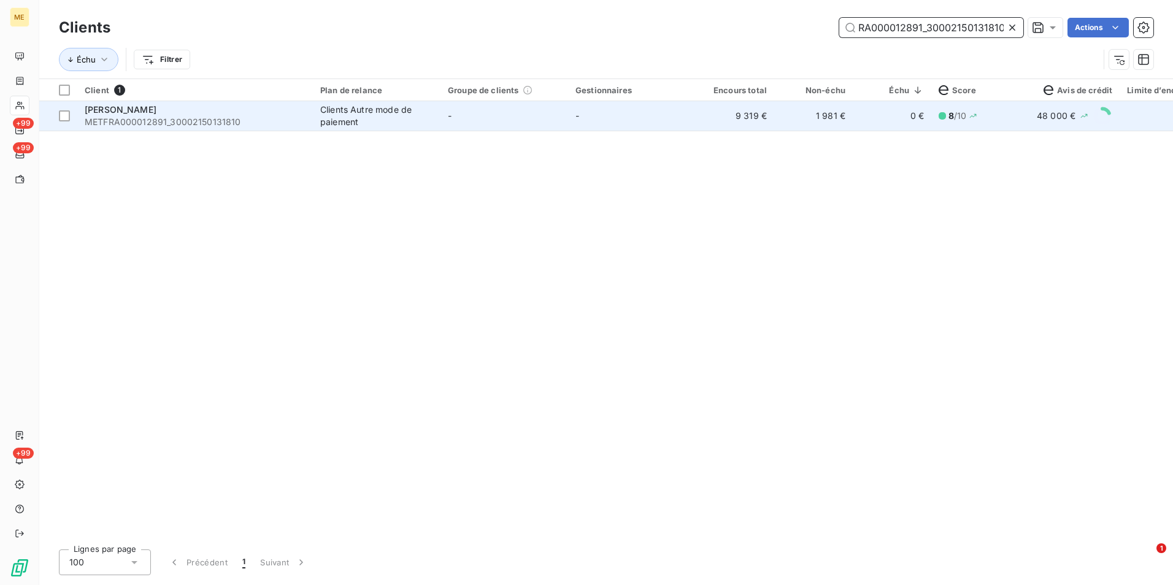
type input "METFRA000012891_30002150131810"
click at [679, 120] on td "-" at bounding box center [632, 115] width 128 height 29
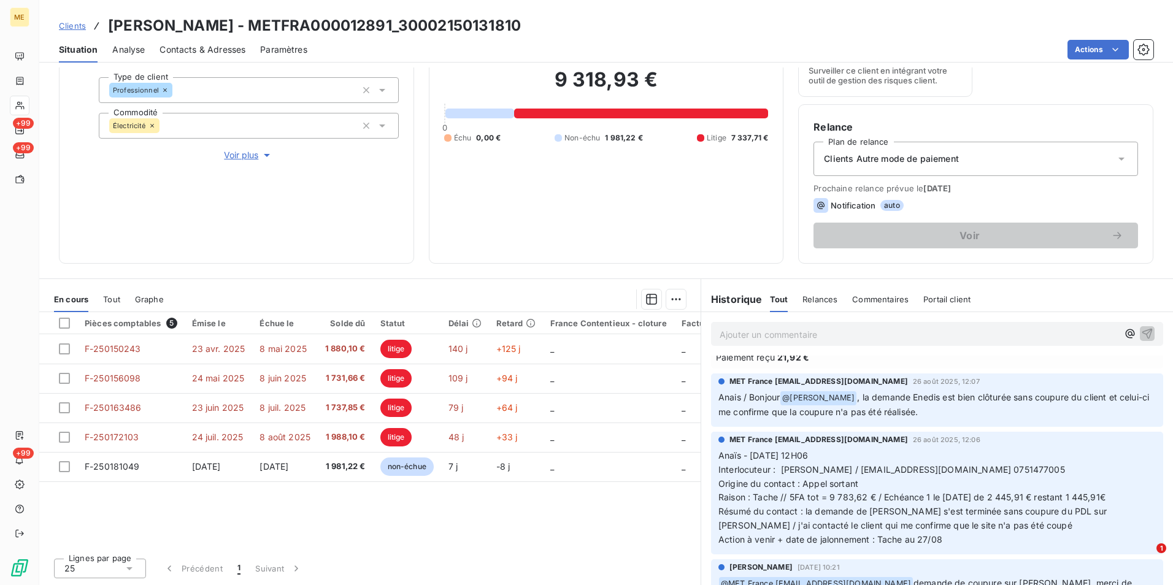
scroll to position [429, 0]
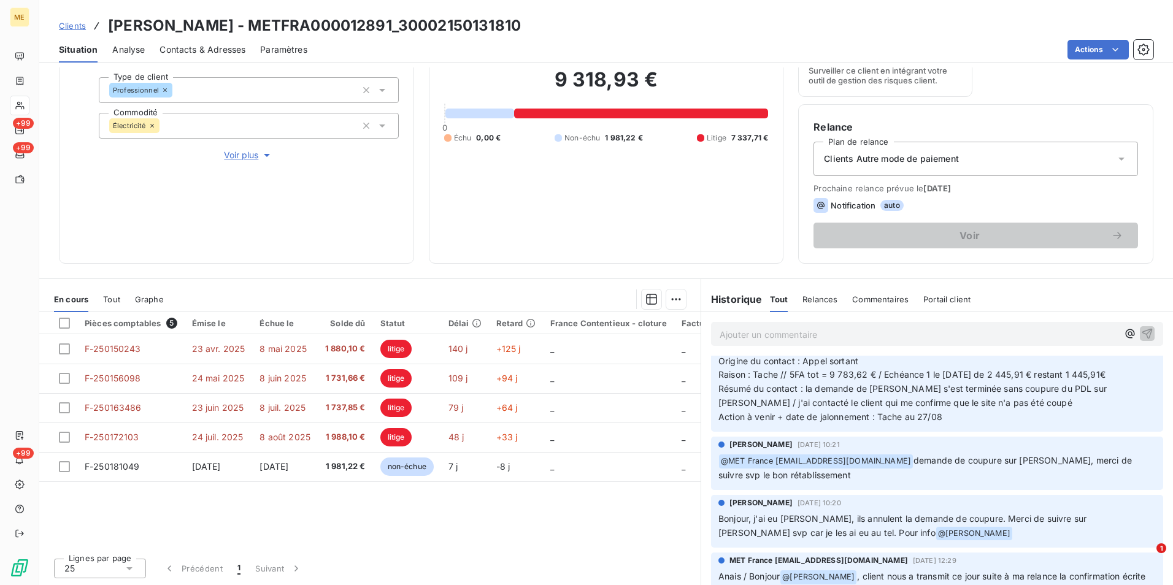
click at [73, 25] on span "Clients" at bounding box center [72, 26] width 27 height 10
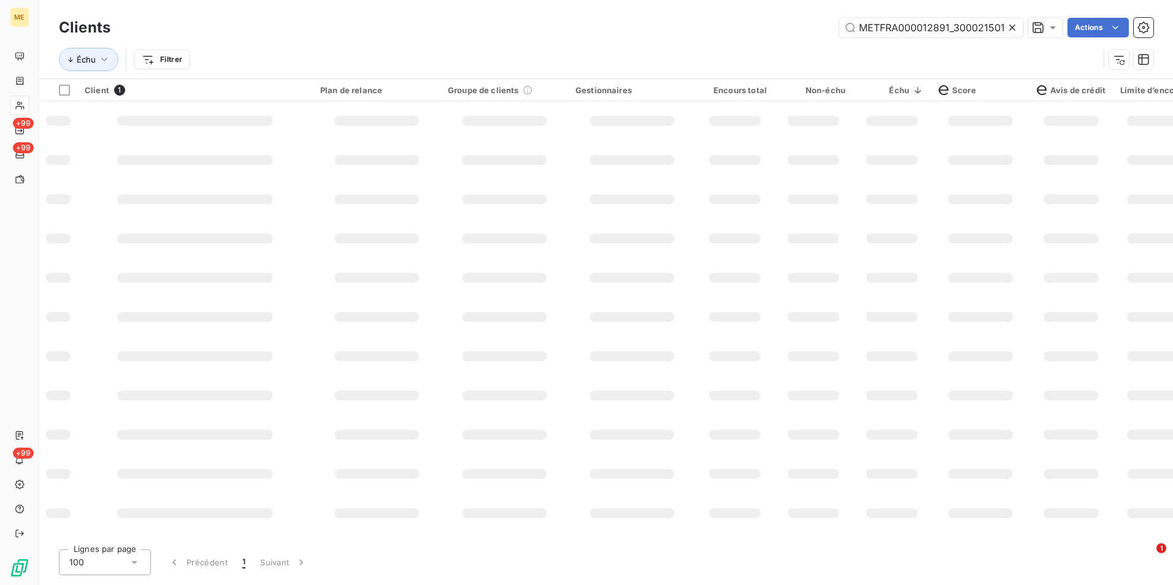
scroll to position [0, 27]
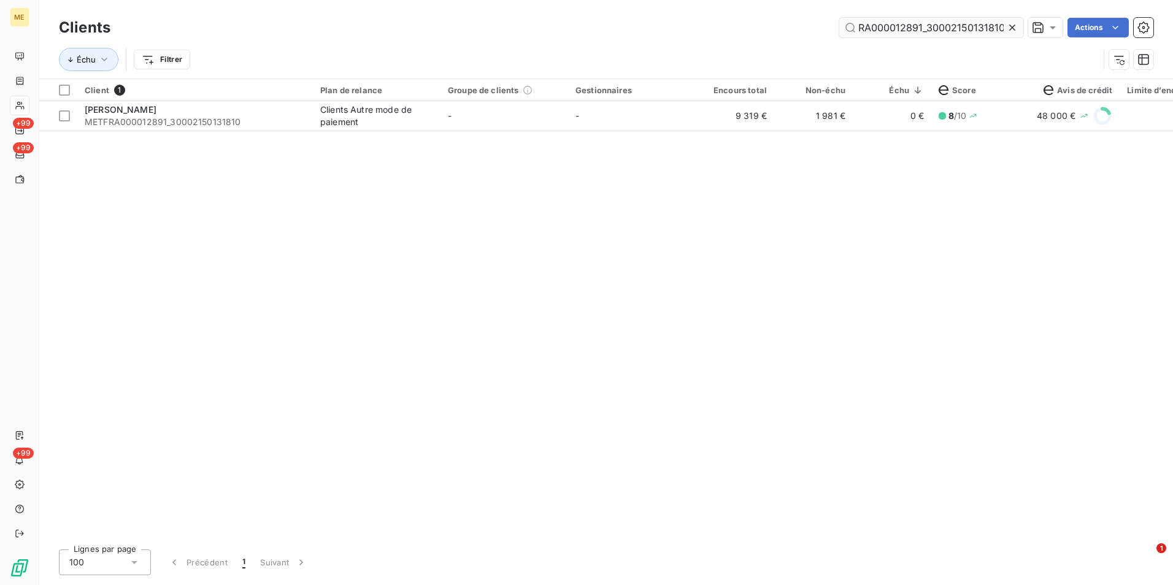
click at [1004, 28] on input "METFRA000012891_30002150131810" at bounding box center [931, 28] width 184 height 20
click at [1007, 29] on icon at bounding box center [1012, 27] width 12 height 12
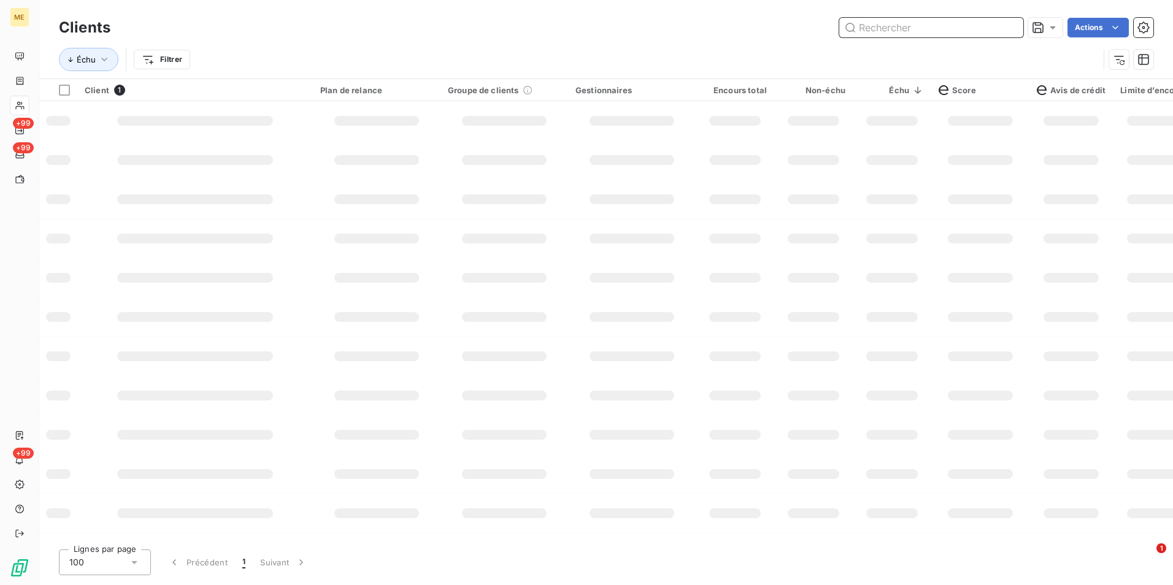
click at [1007, 29] on input "text" at bounding box center [931, 28] width 184 height 20
paste input "METFRA000011967"
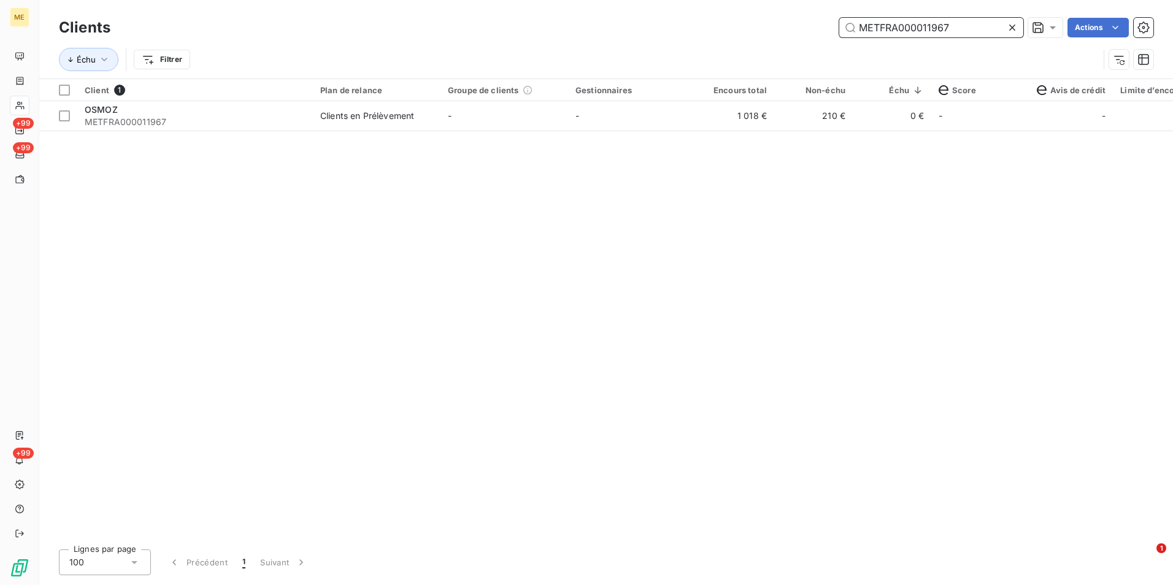
type input "METFRA000011967"
click at [579, 125] on td "-" at bounding box center [632, 115] width 128 height 29
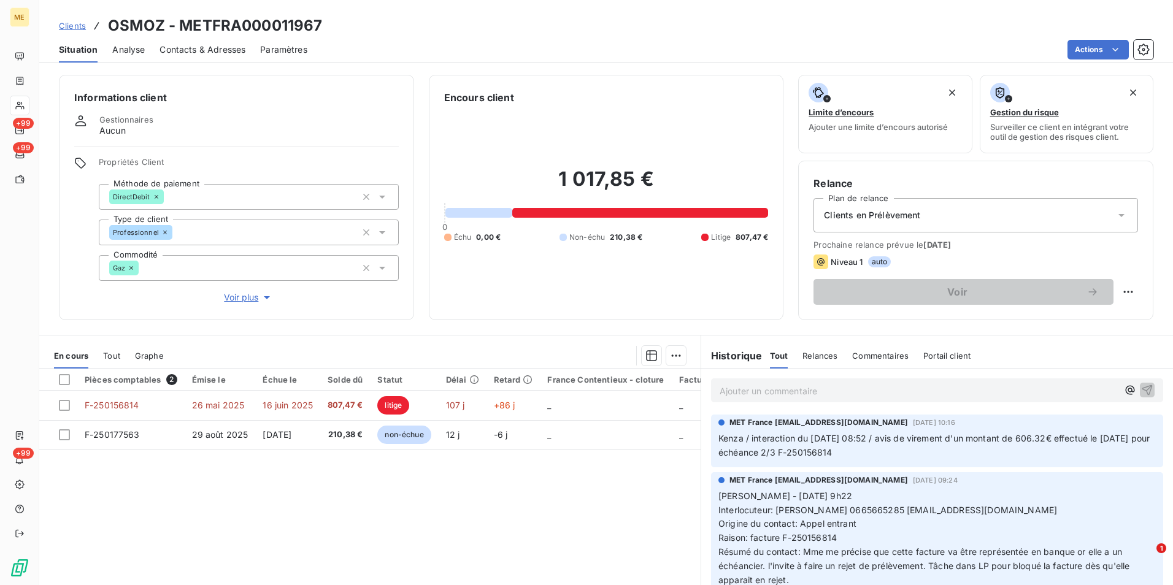
click at [230, 31] on h3 "OSMOZ - METFRA000011967" at bounding box center [215, 26] width 214 height 22
copy h3 "METFRA000011967"
click at [75, 26] on span "Clients" at bounding box center [72, 26] width 27 height 10
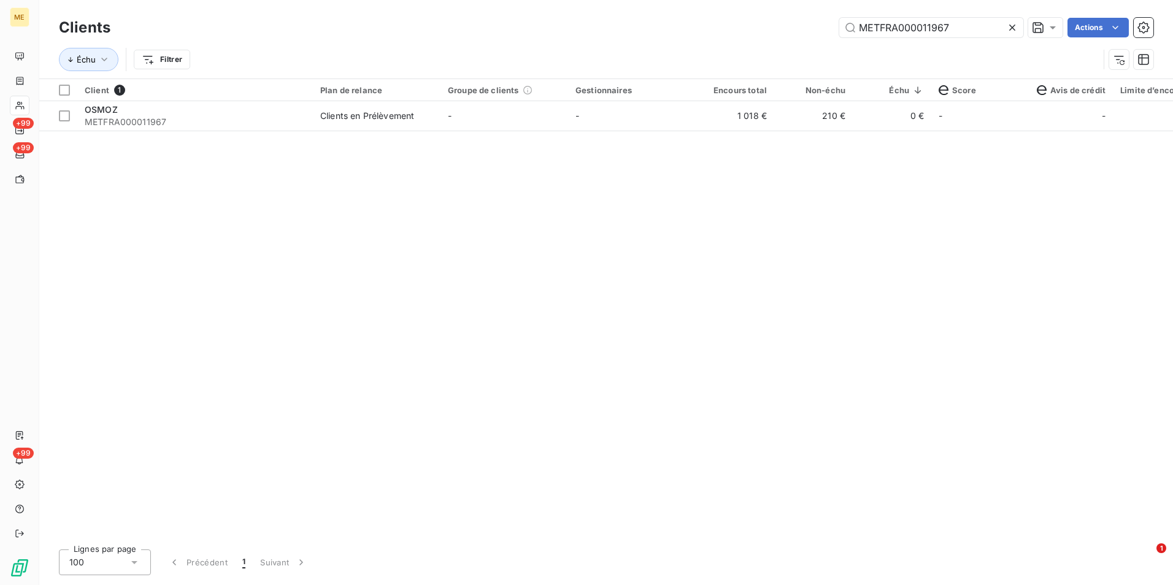
click at [1017, 18] on div at bounding box center [1014, 28] width 17 height 20
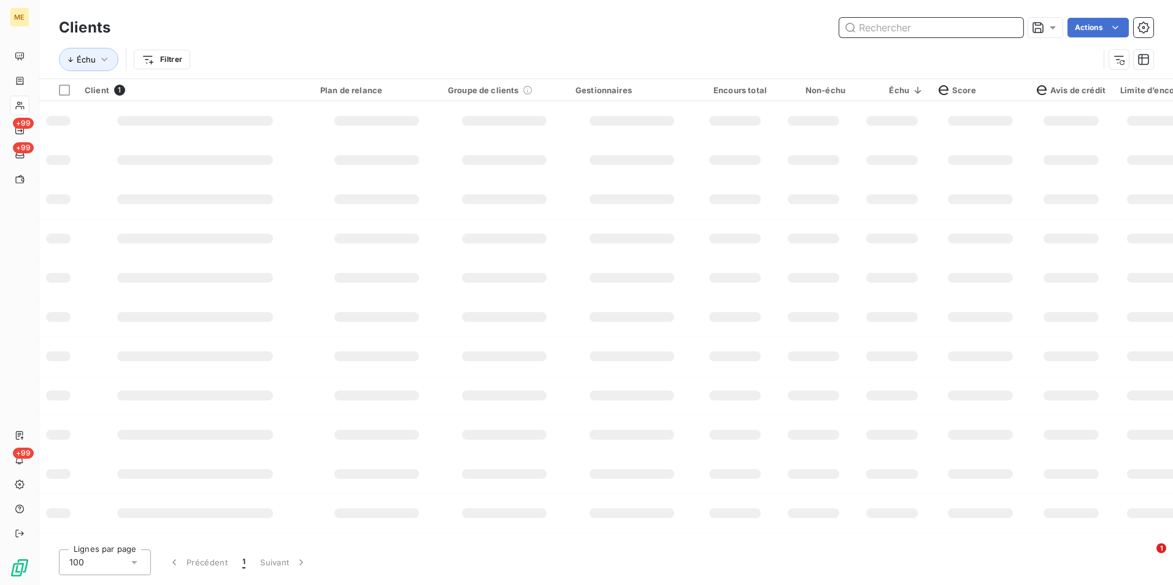
click at [1006, 25] on input "text" at bounding box center [931, 28] width 184 height 20
paste input "METFRA000011070_Z1443800000230"
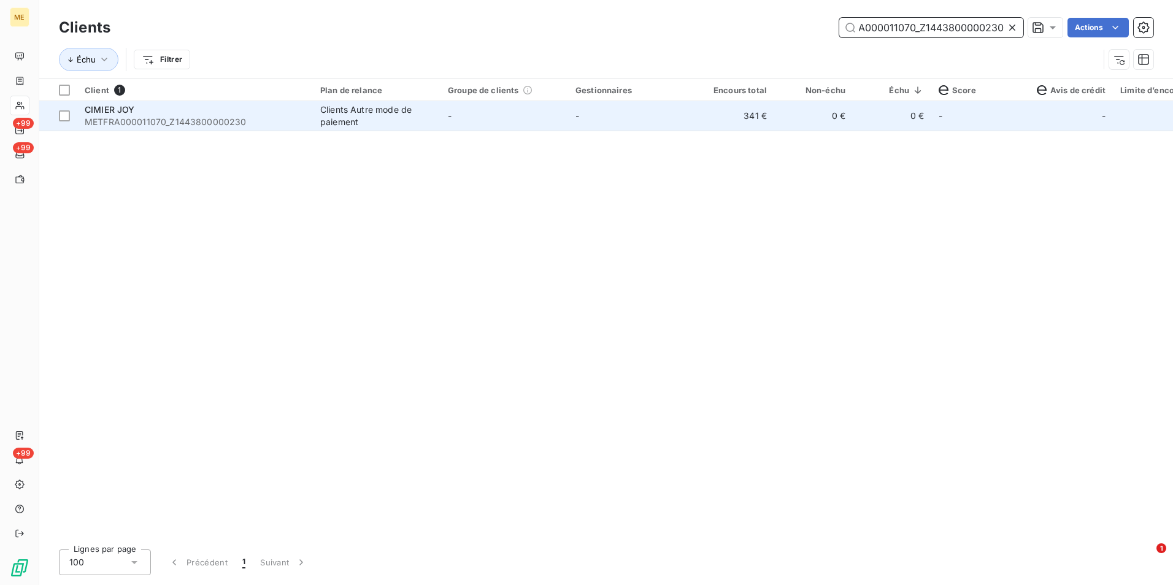
type input "METFRA000011070_Z1443800000230"
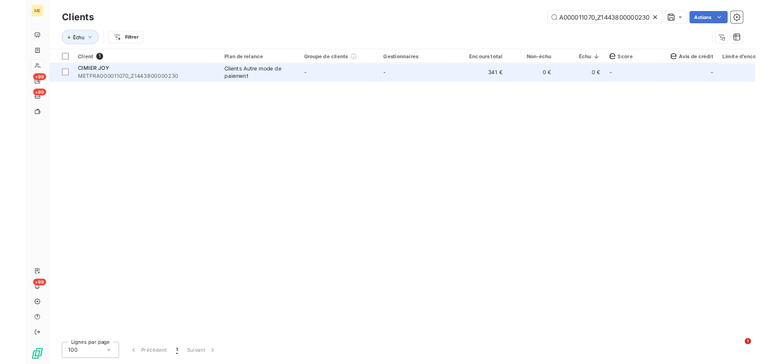
scroll to position [0, 0]
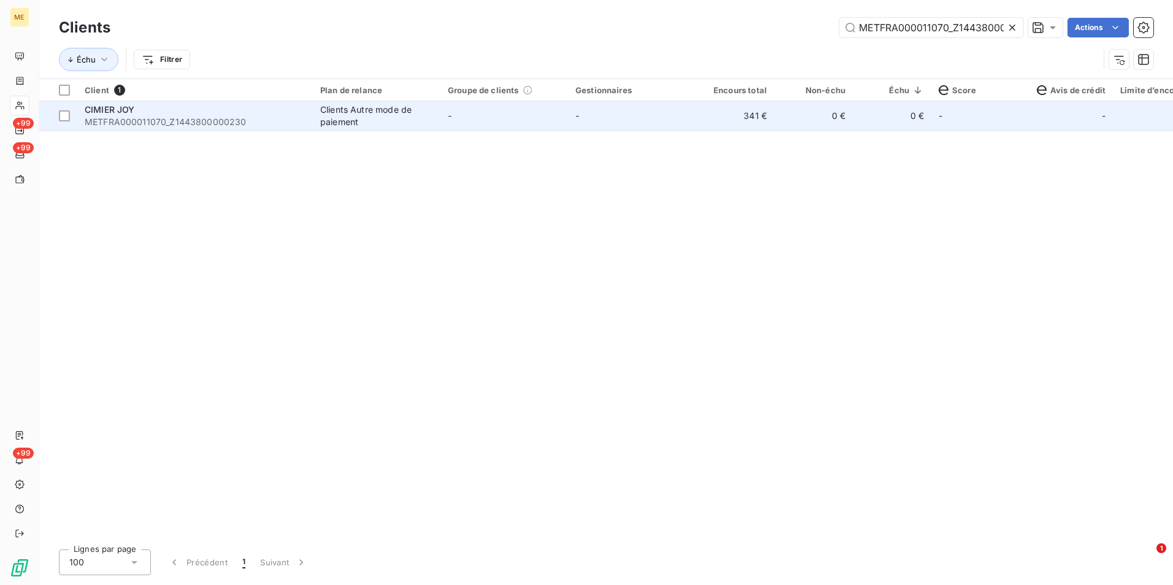
click at [730, 127] on td "341 €" at bounding box center [735, 115] width 79 height 29
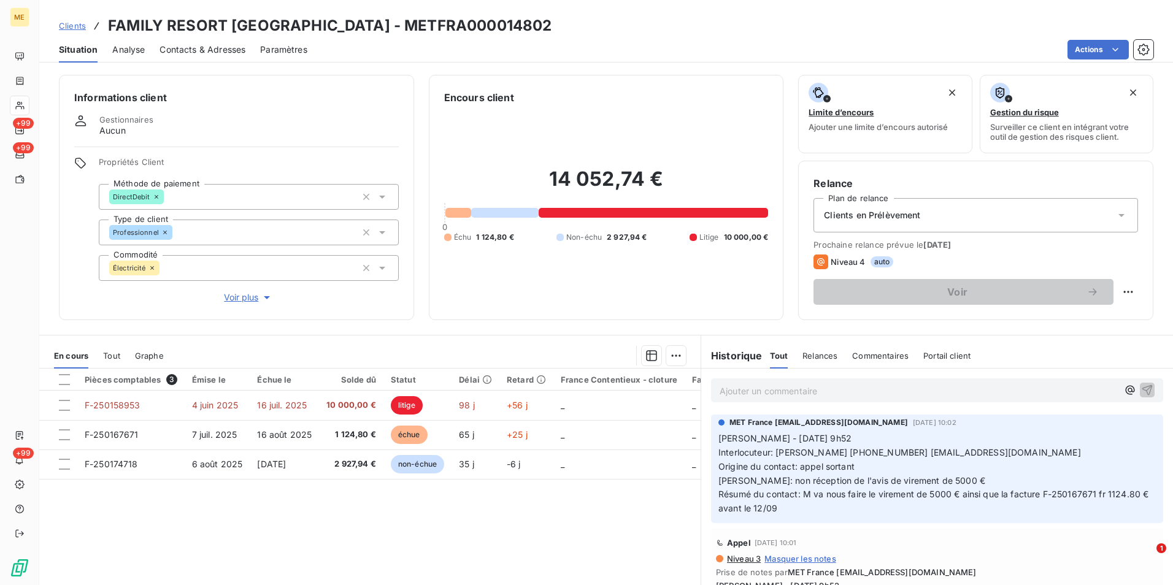
scroll to position [56, 0]
